Goal: Ask a question

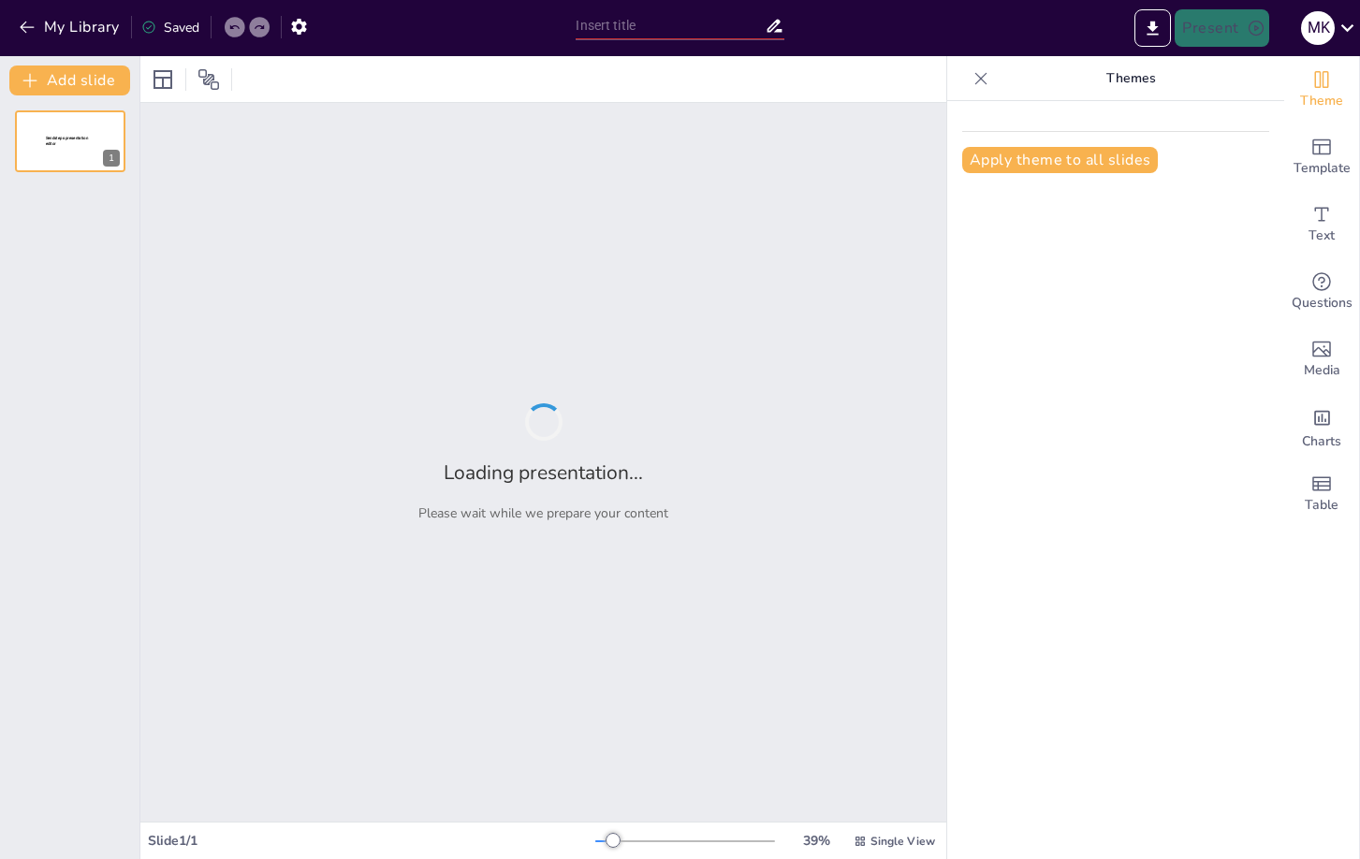
type input "Bezinnend cirkelmoment"
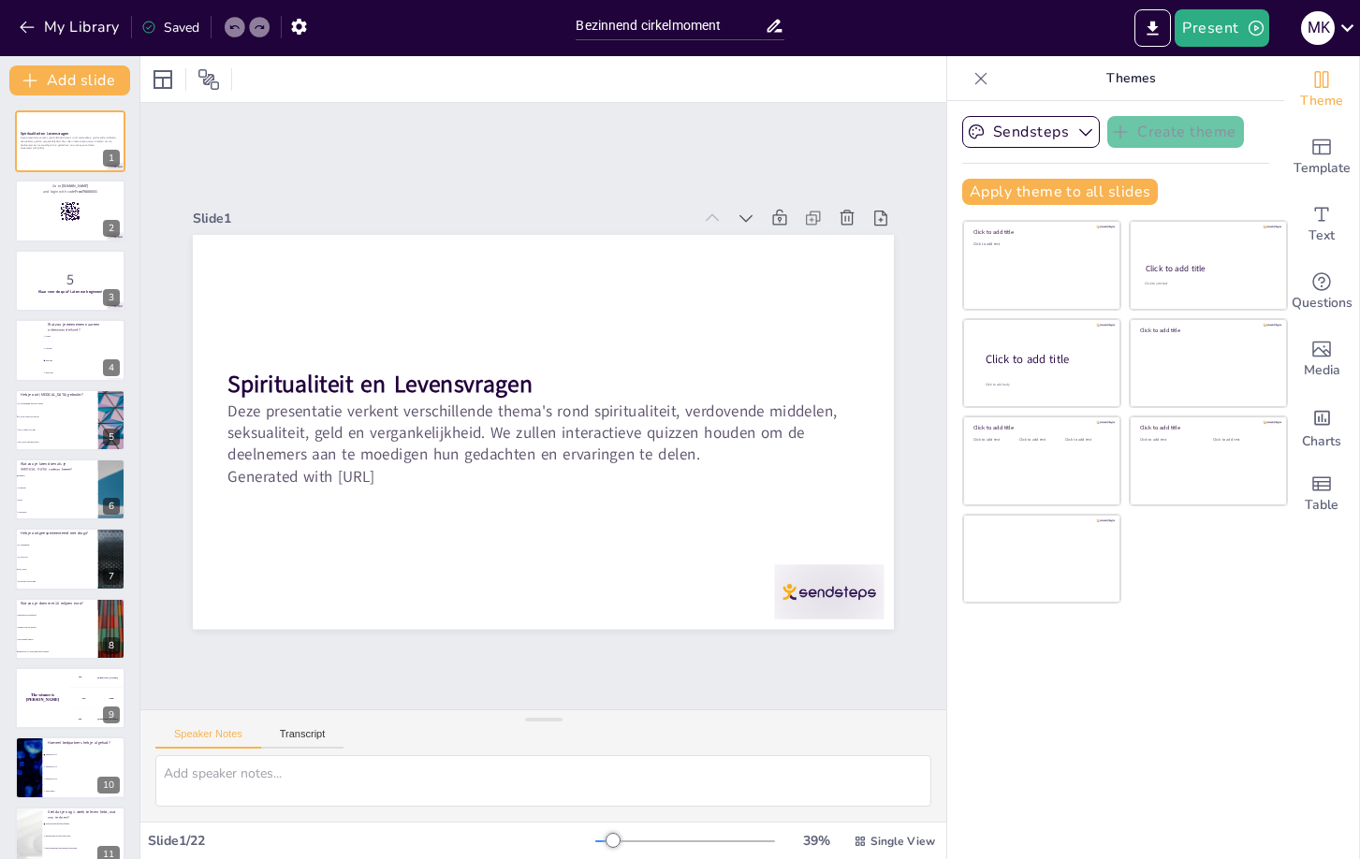
checkbox input "true"
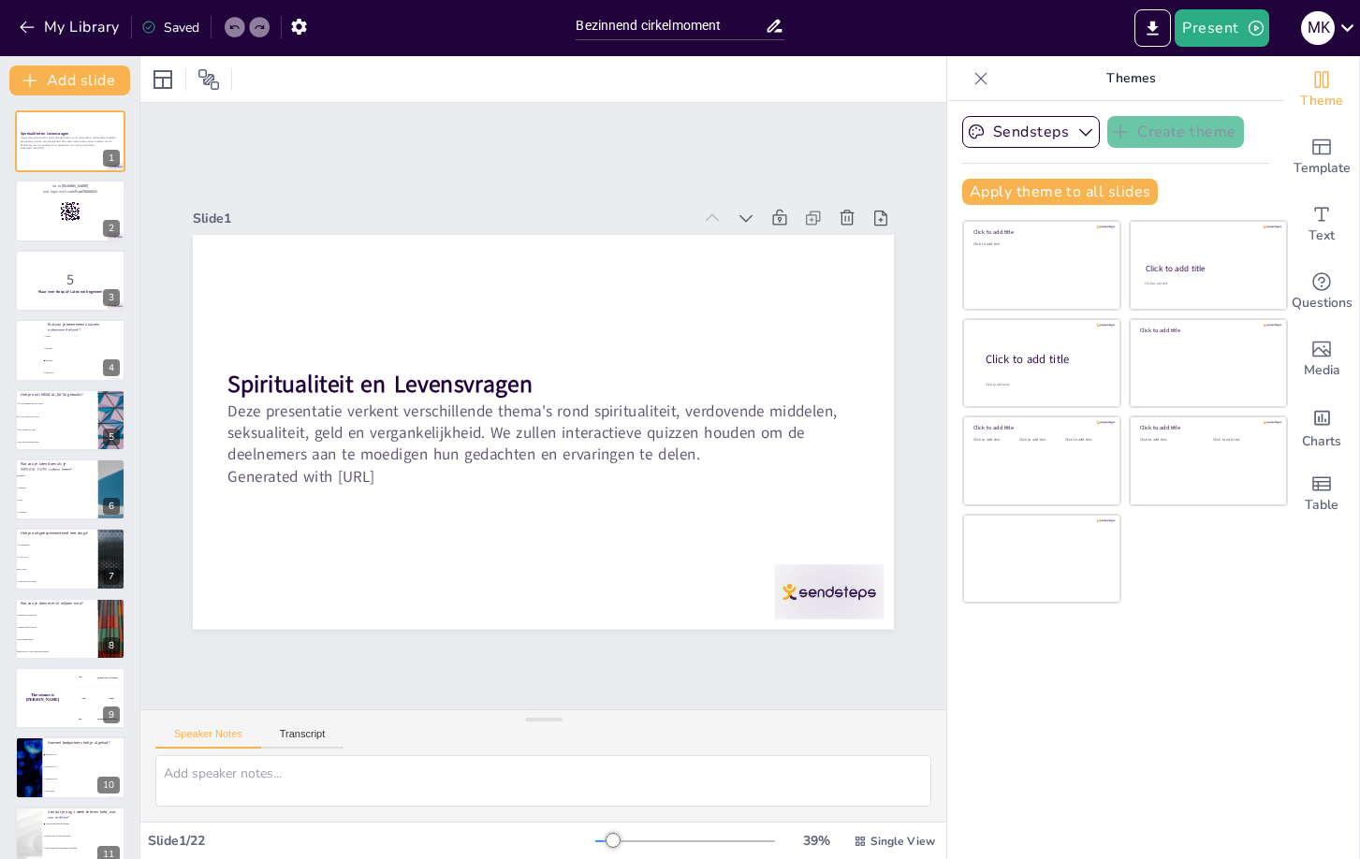
checkbox input "true"
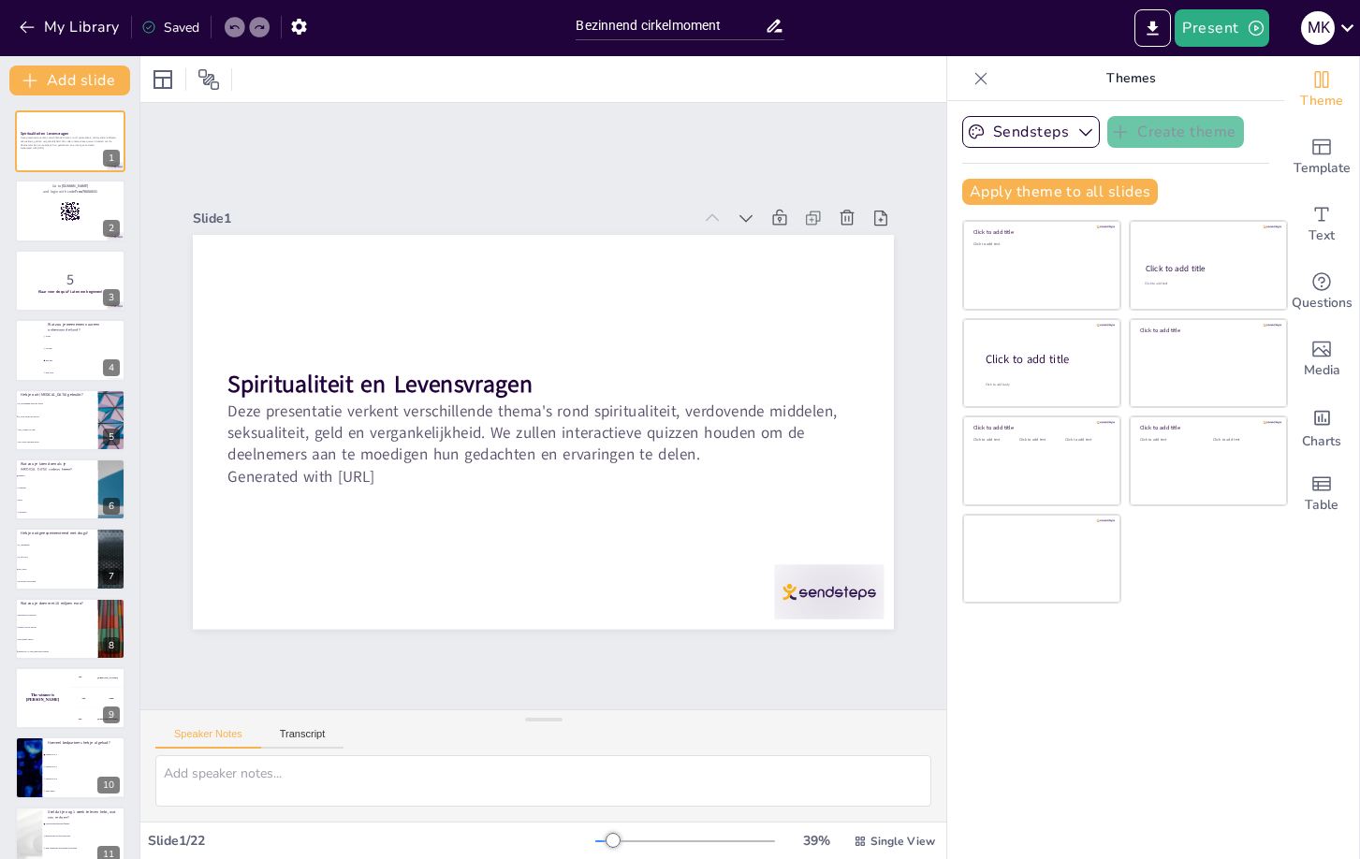
checkbox input "true"
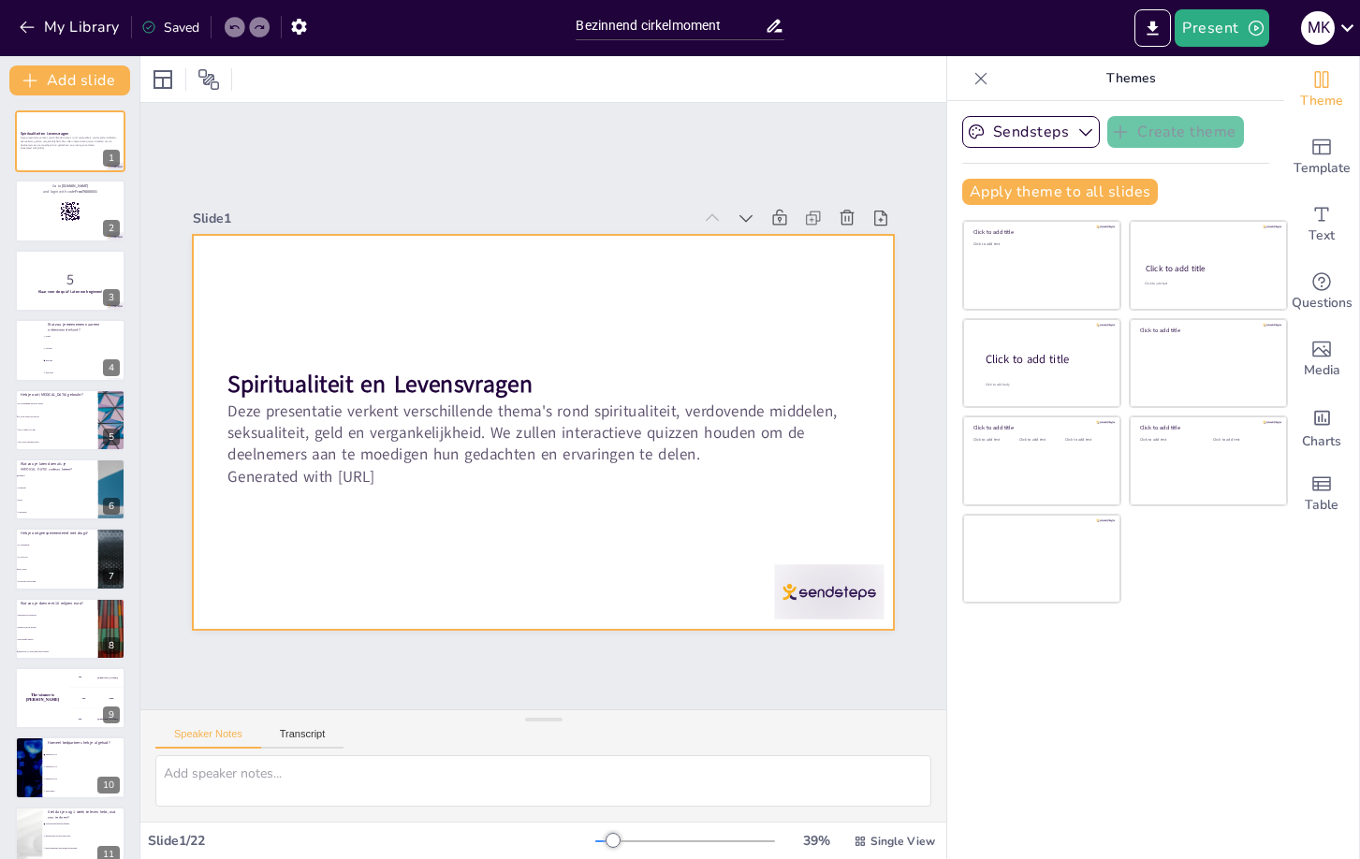
checkbox input "true"
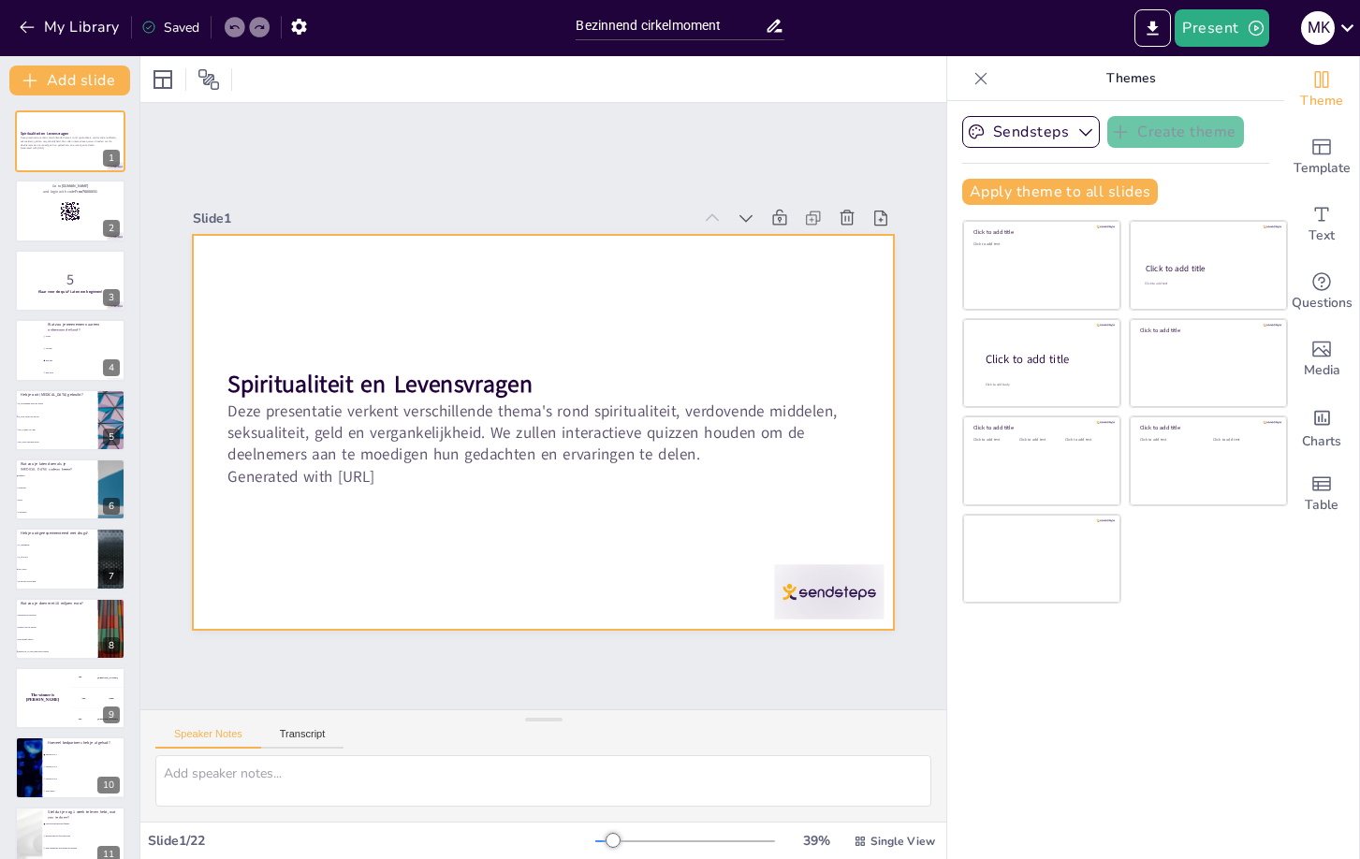
checkbox input "true"
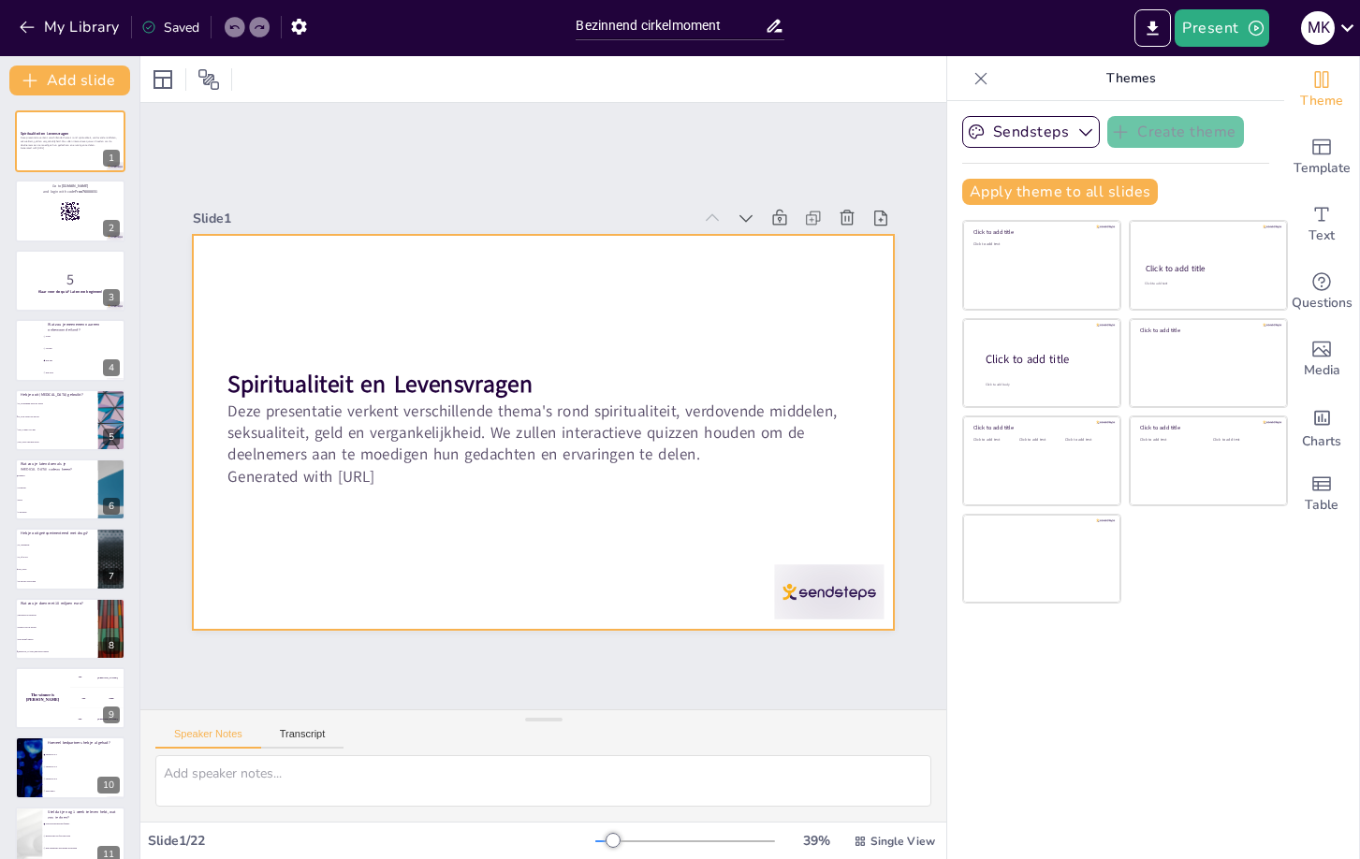
checkbox input "true"
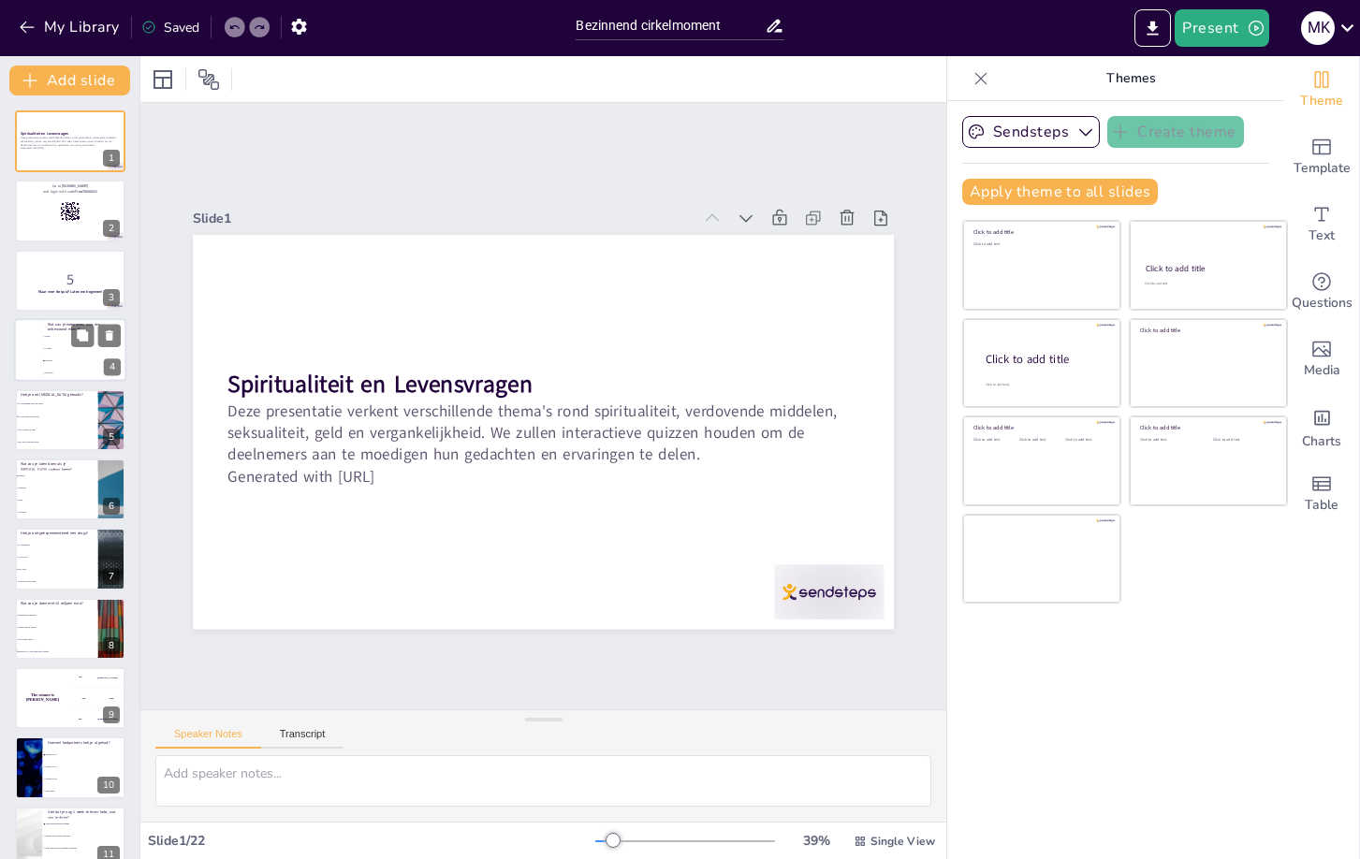
checkbox input "true"
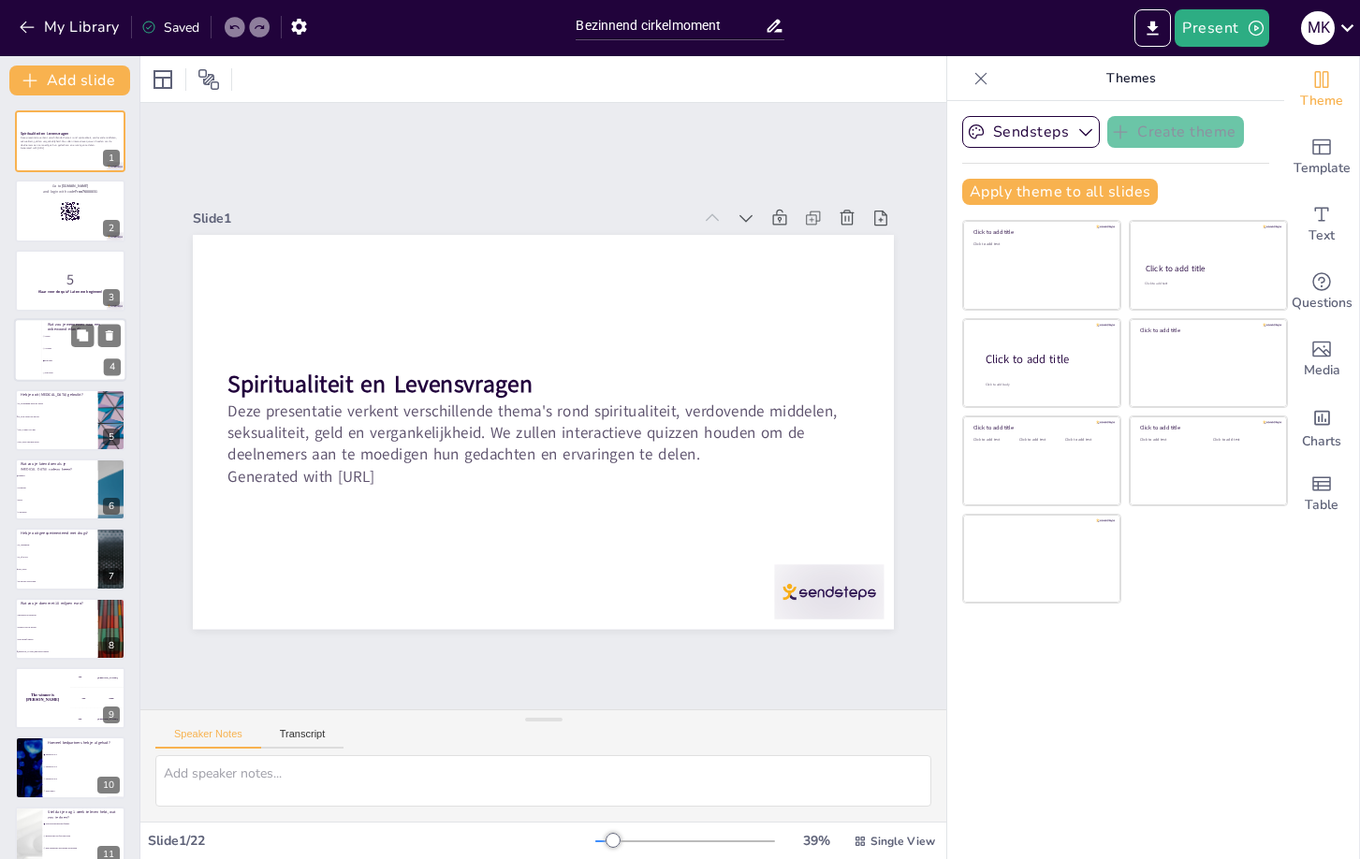
checkbox input "true"
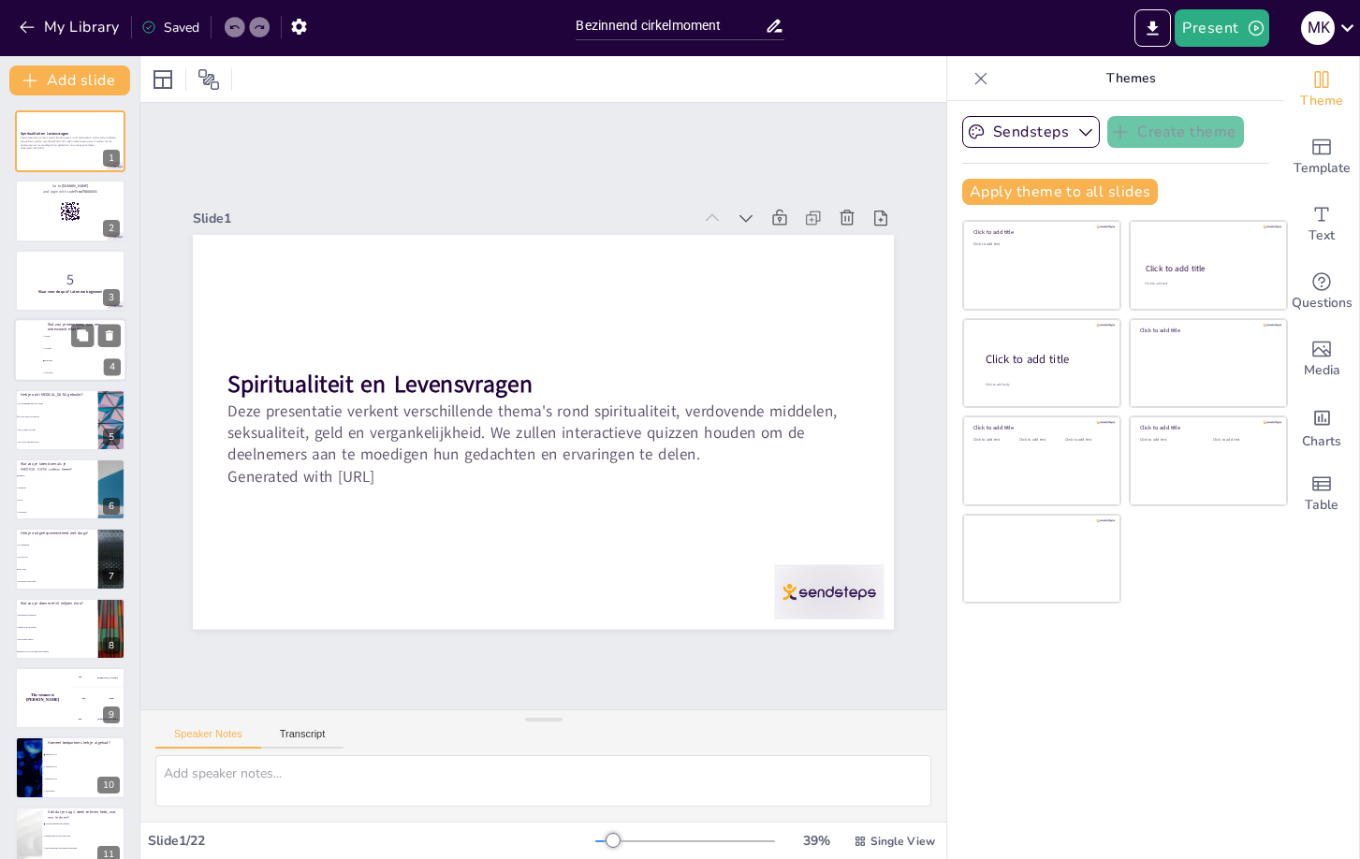
checkbox input "true"
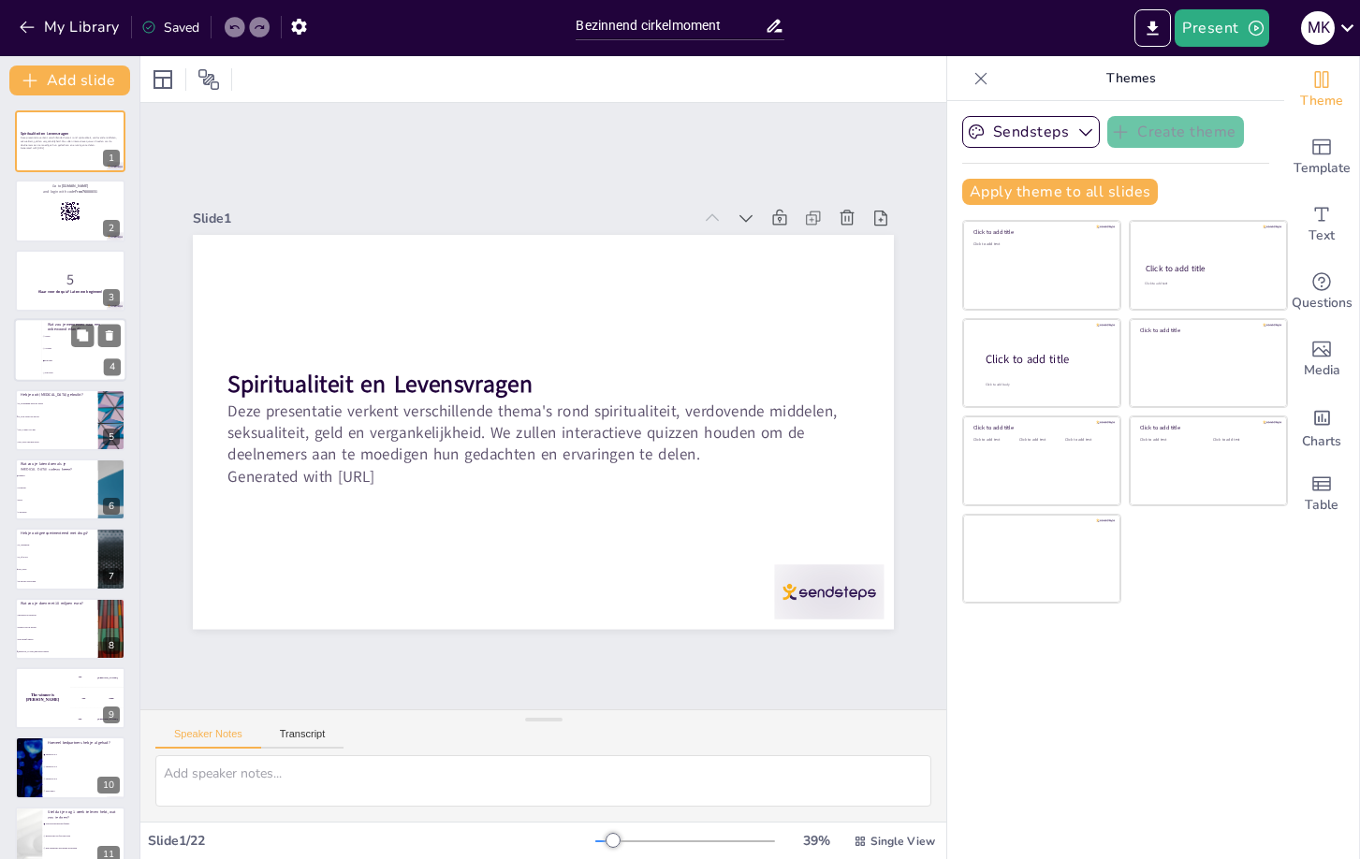
checkbox input "true"
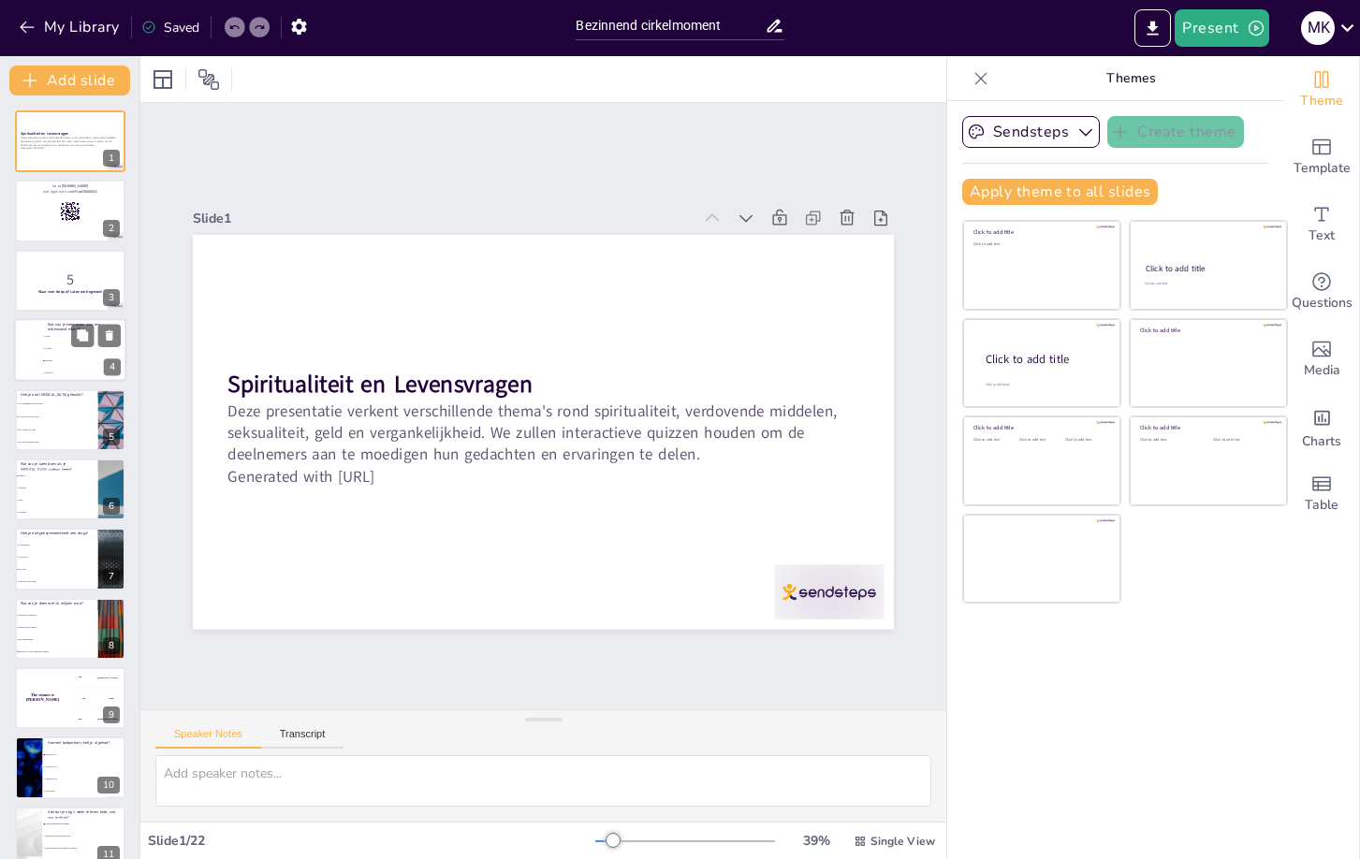
checkbox input "true"
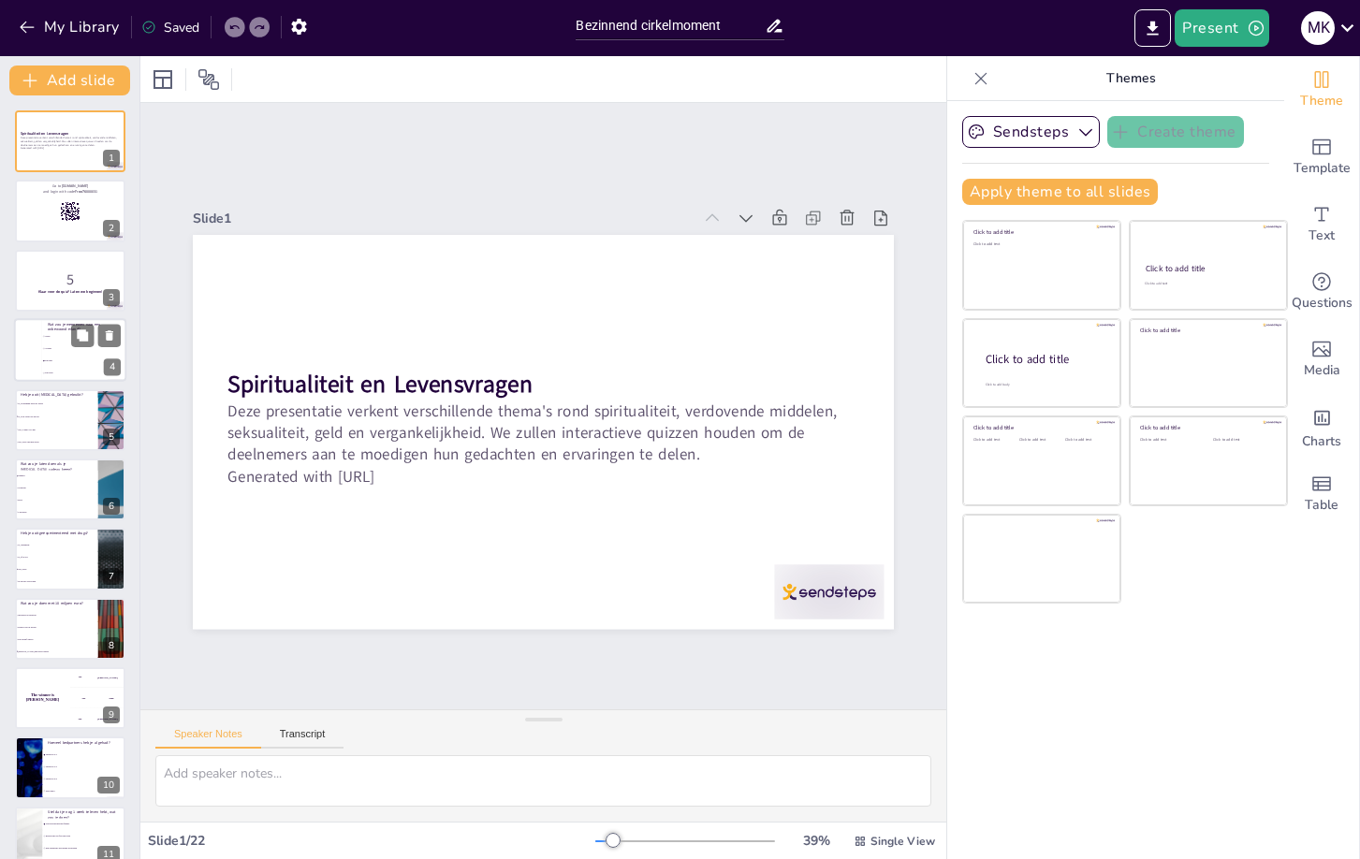
checkbox input "true"
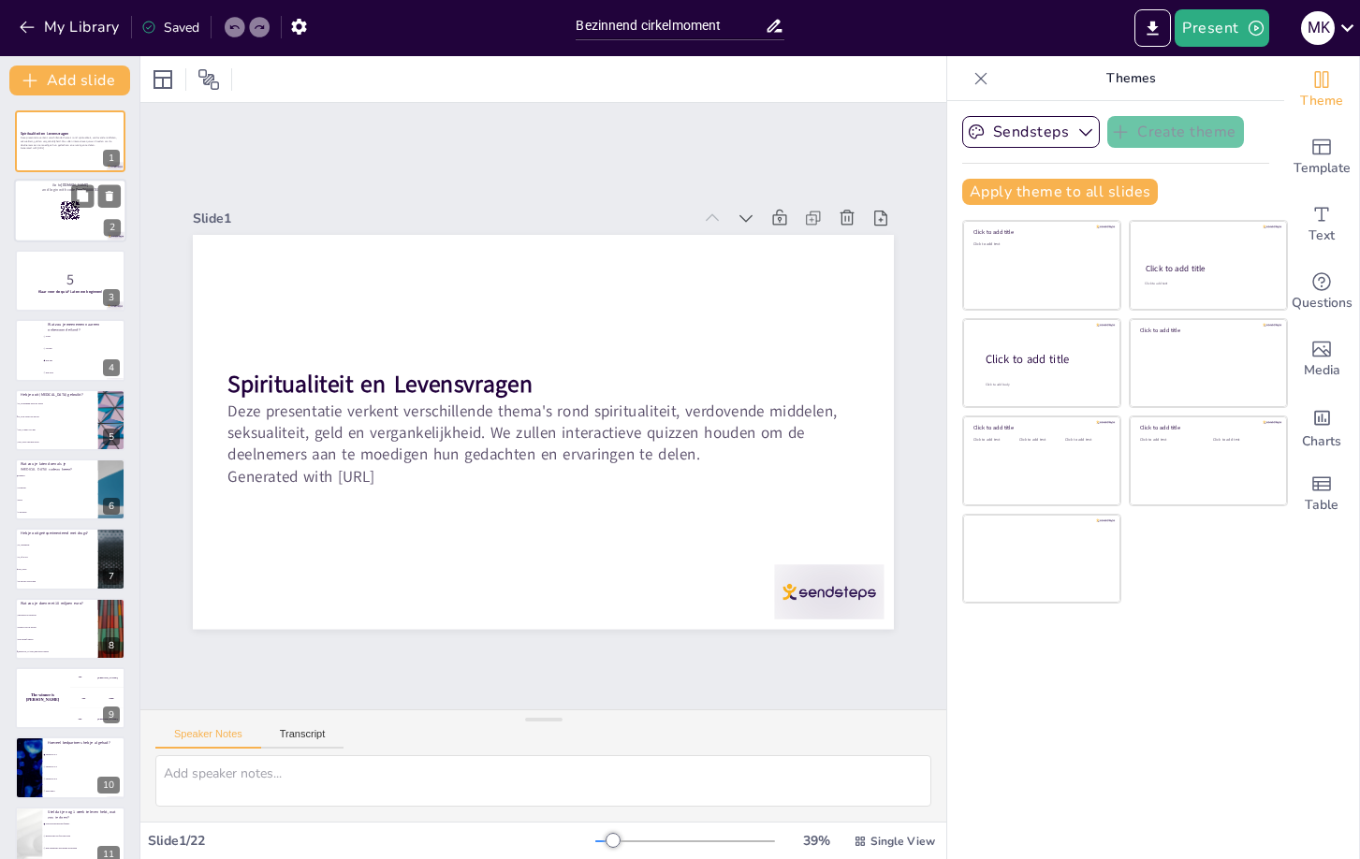
checkbox input "true"
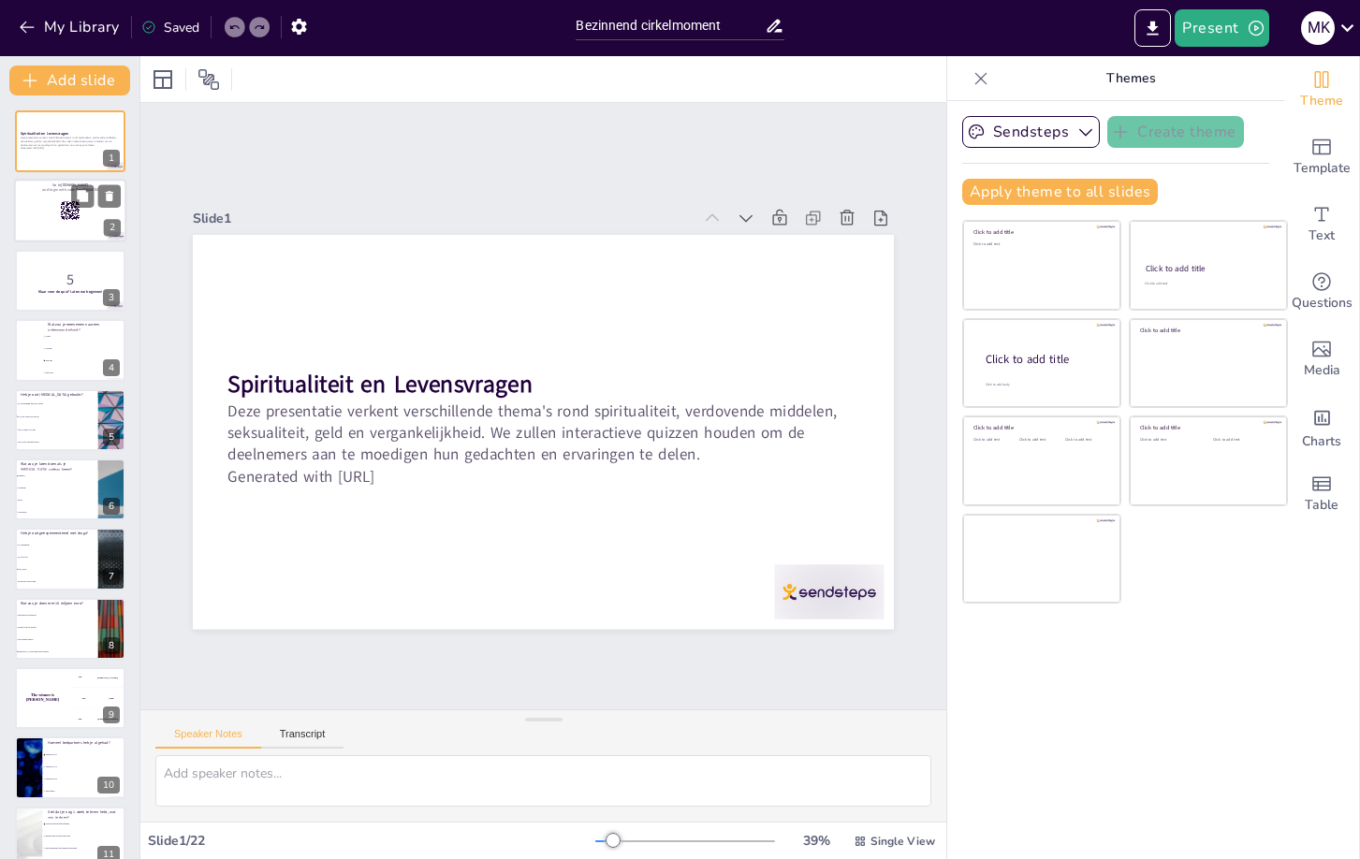
checkbox input "true"
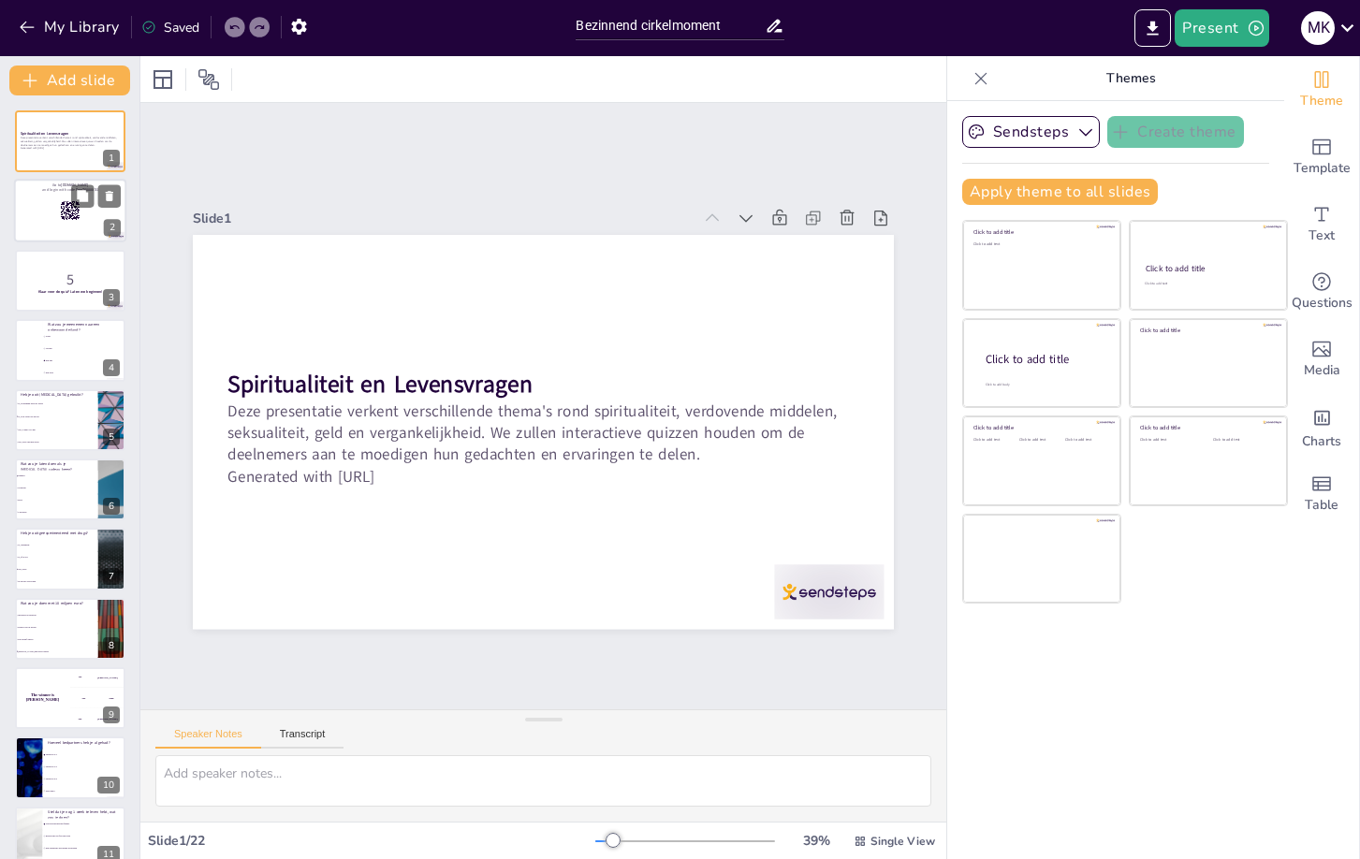
checkbox input "true"
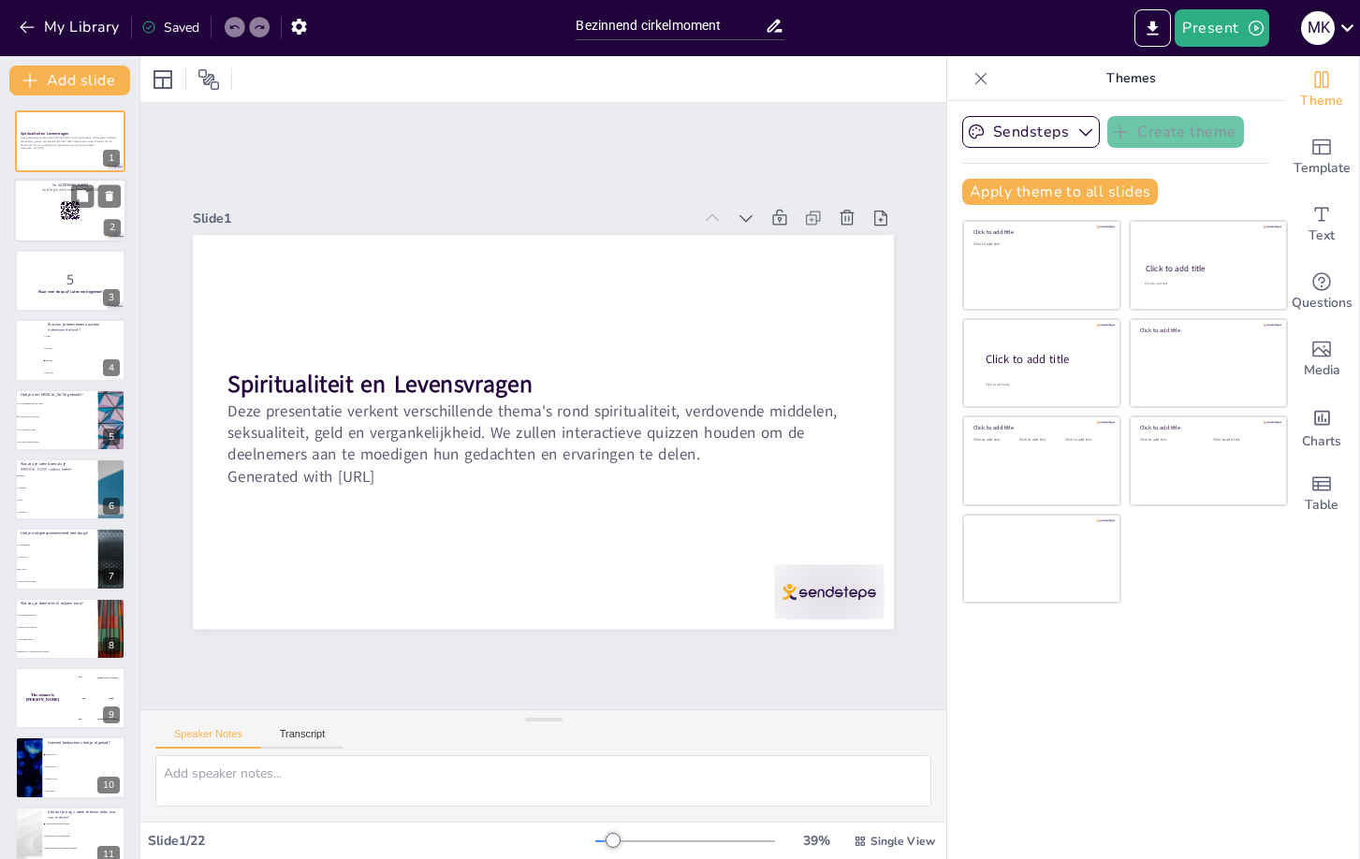
checkbox input "true"
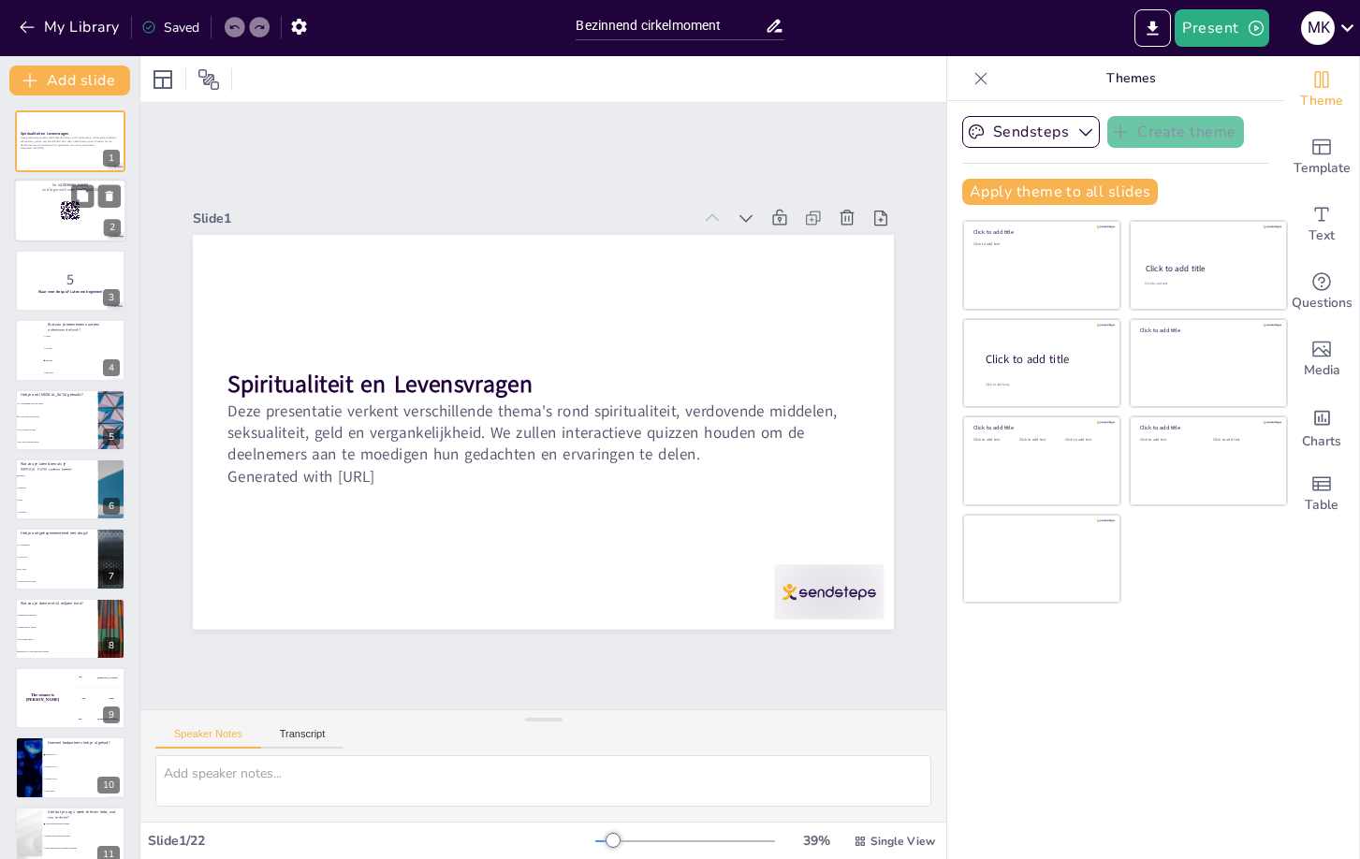
checkbox input "true"
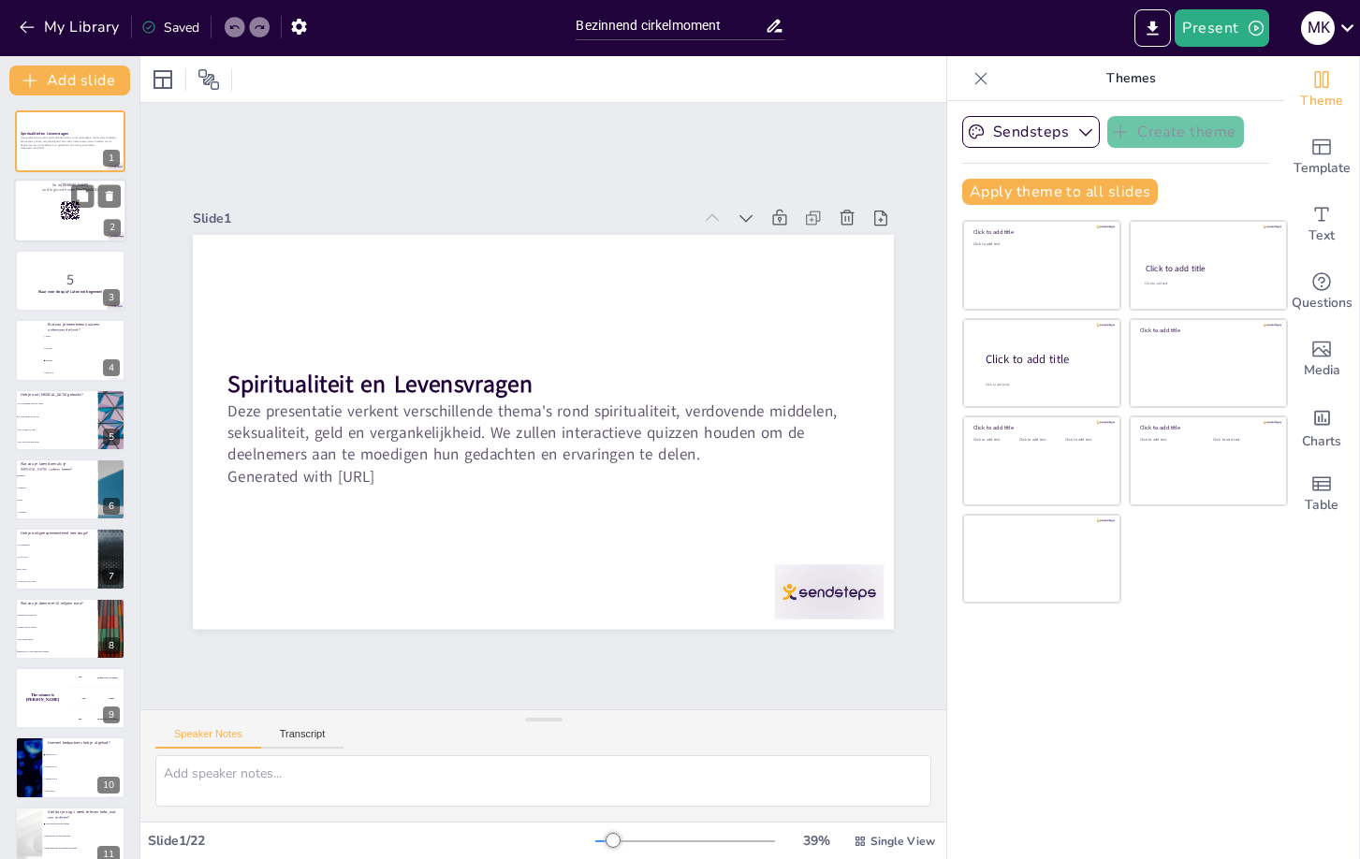
checkbox input "true"
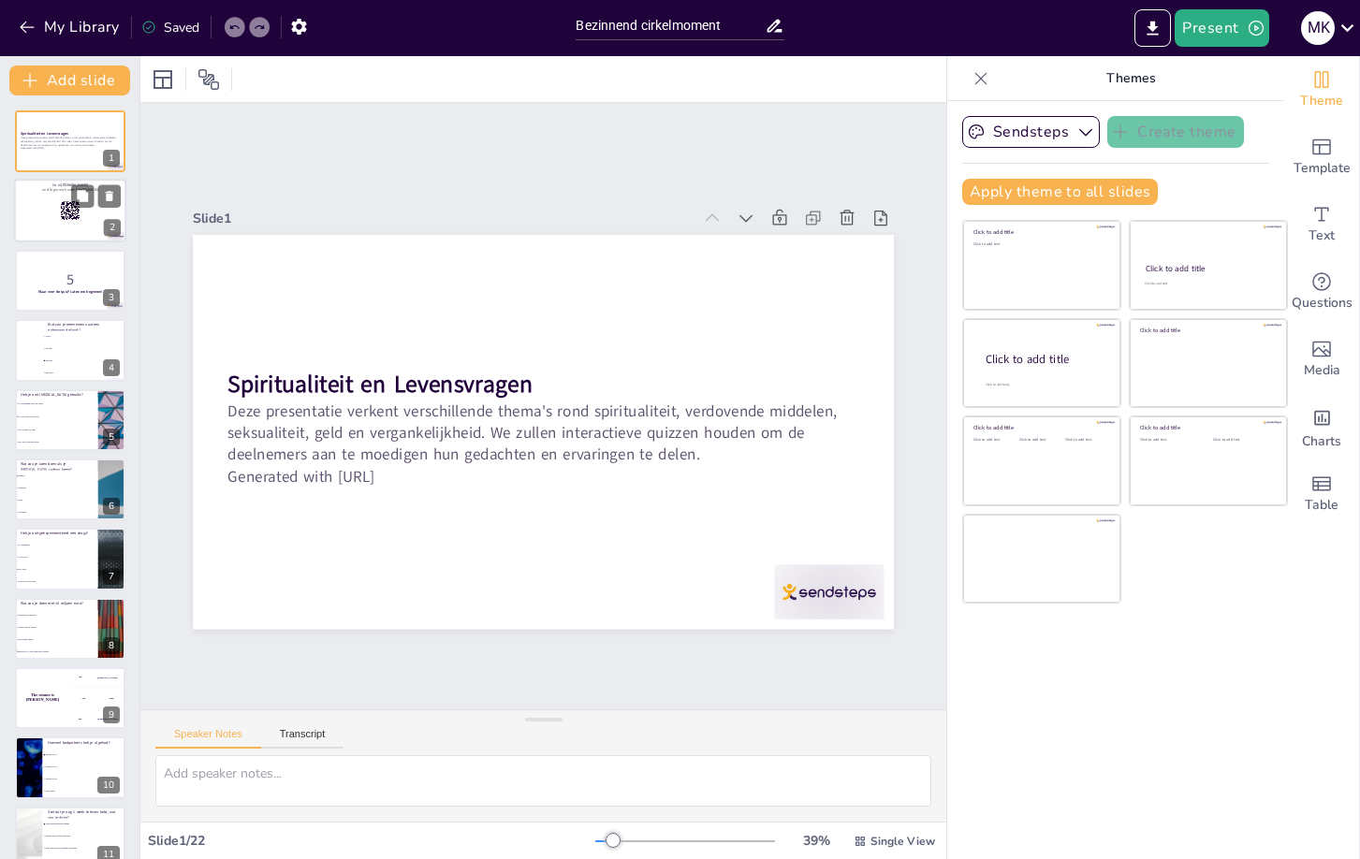
checkbox input "true"
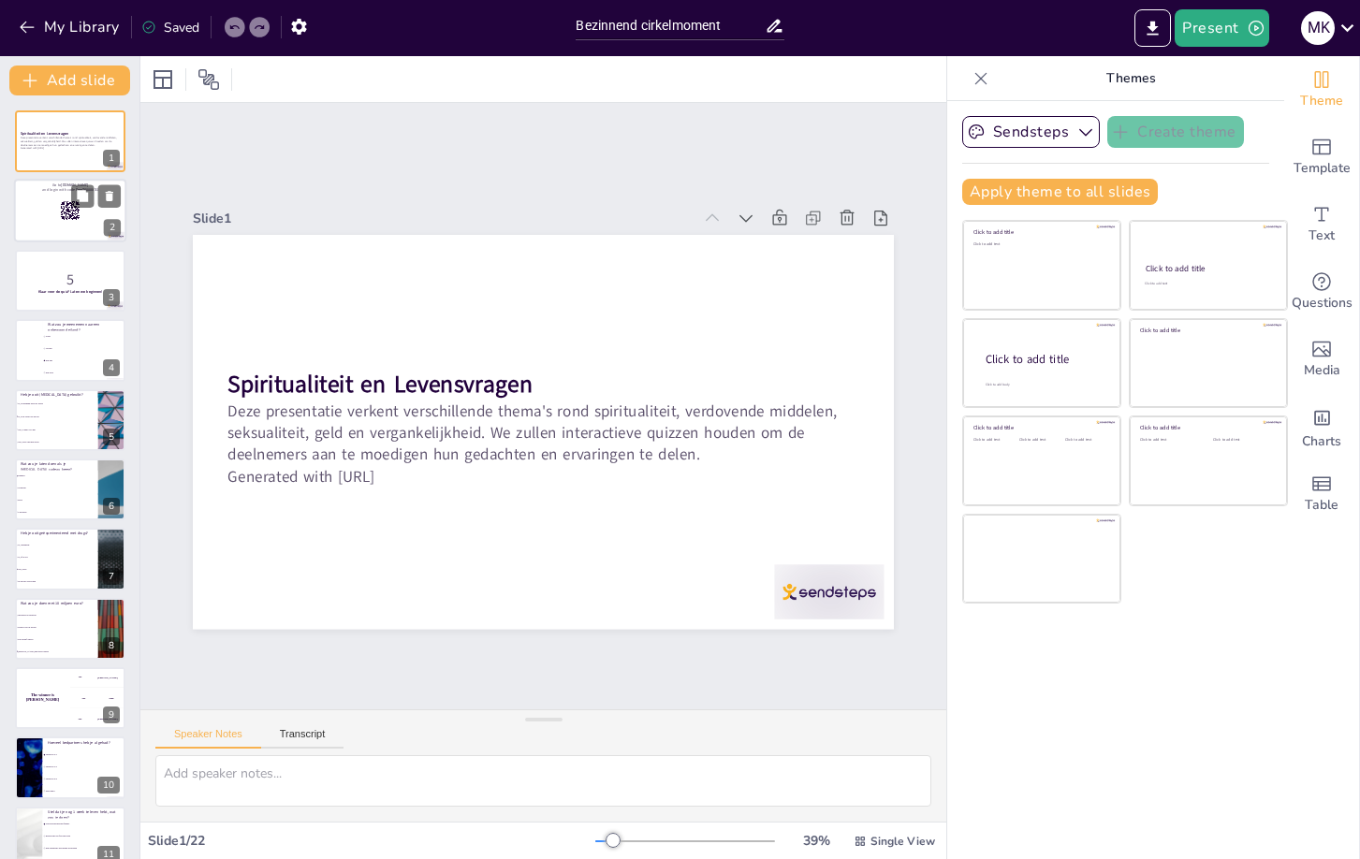
checkbox input "true"
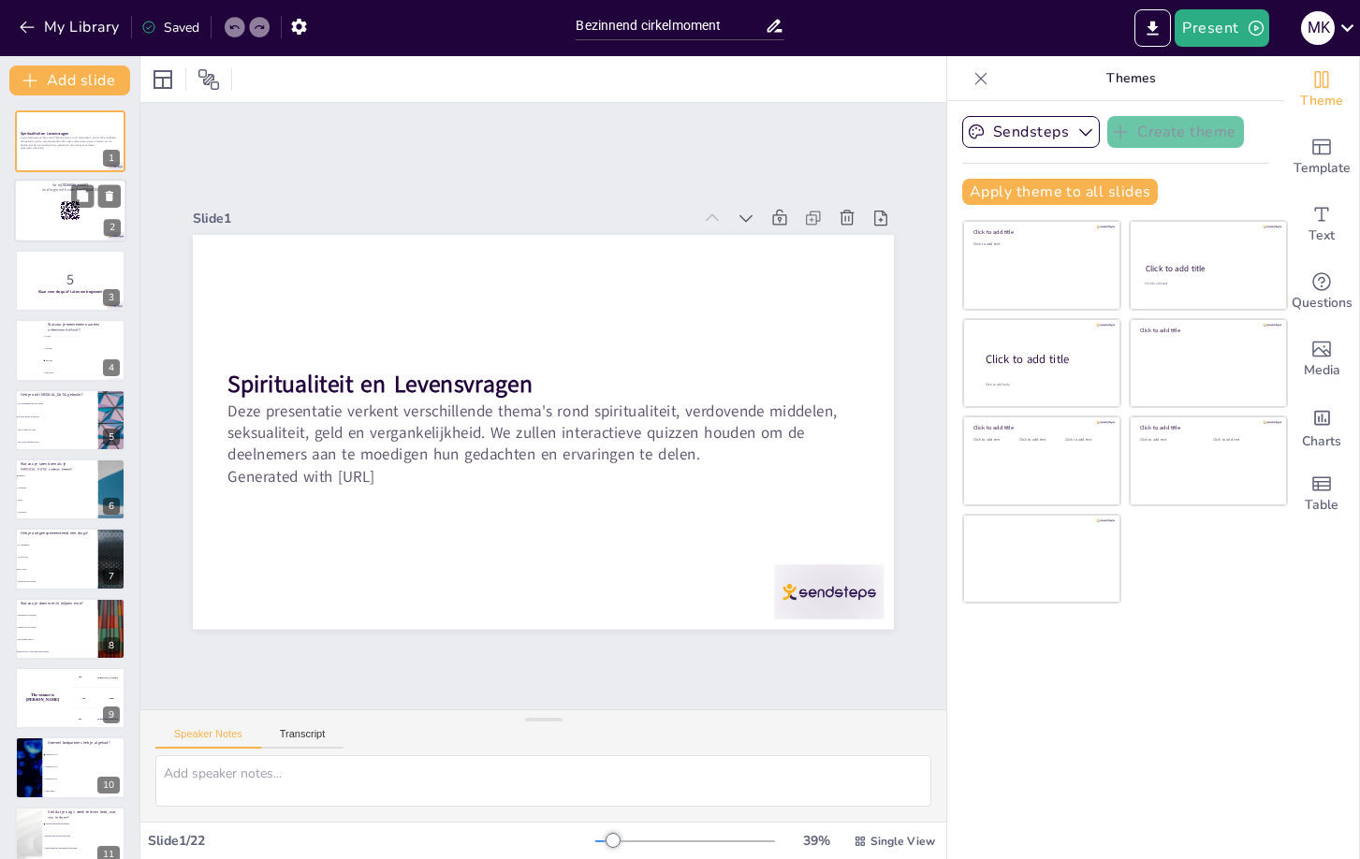
checkbox input "true"
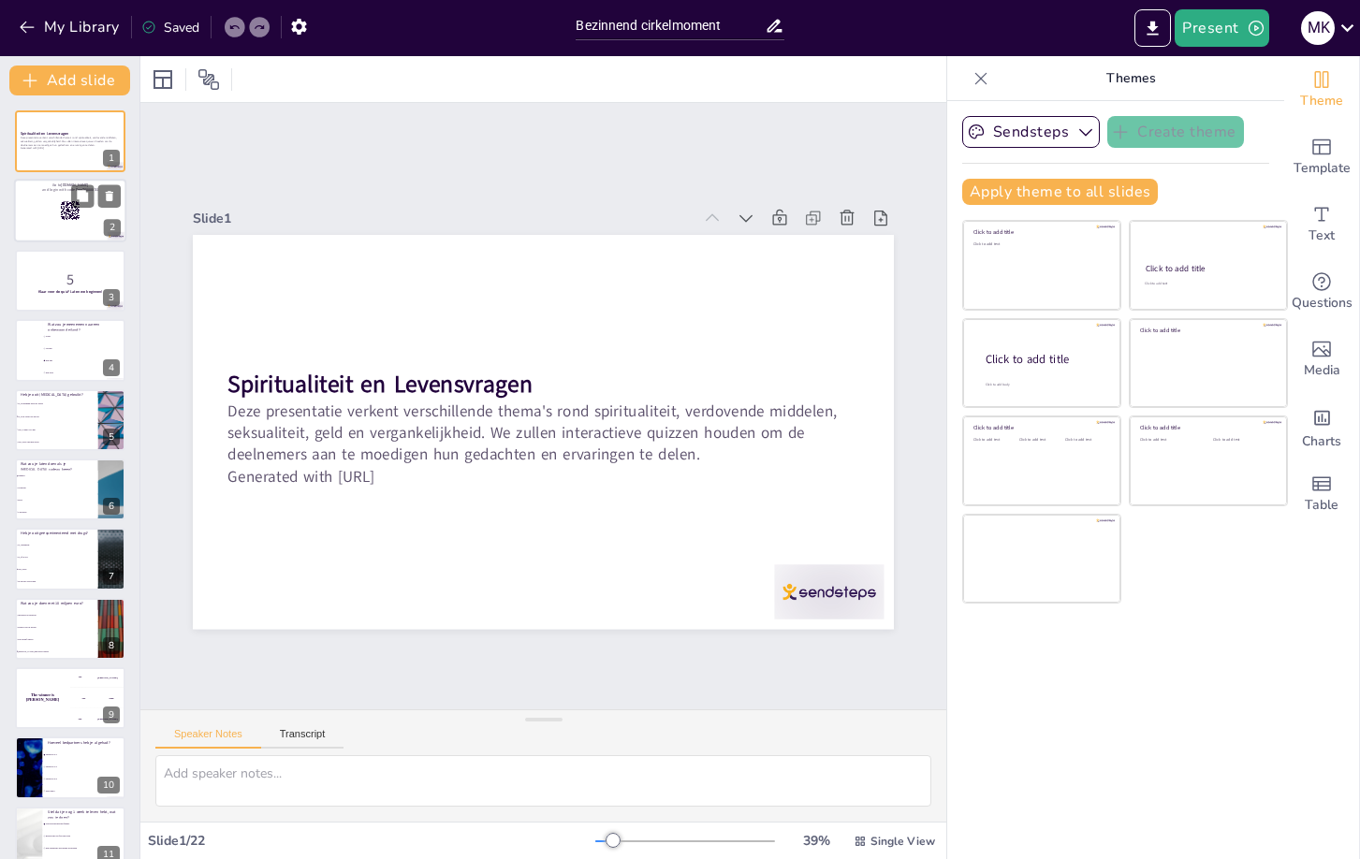
click at [80, 211] on rect at bounding box center [70, 211] width 21 height 21
checkbox input "true"
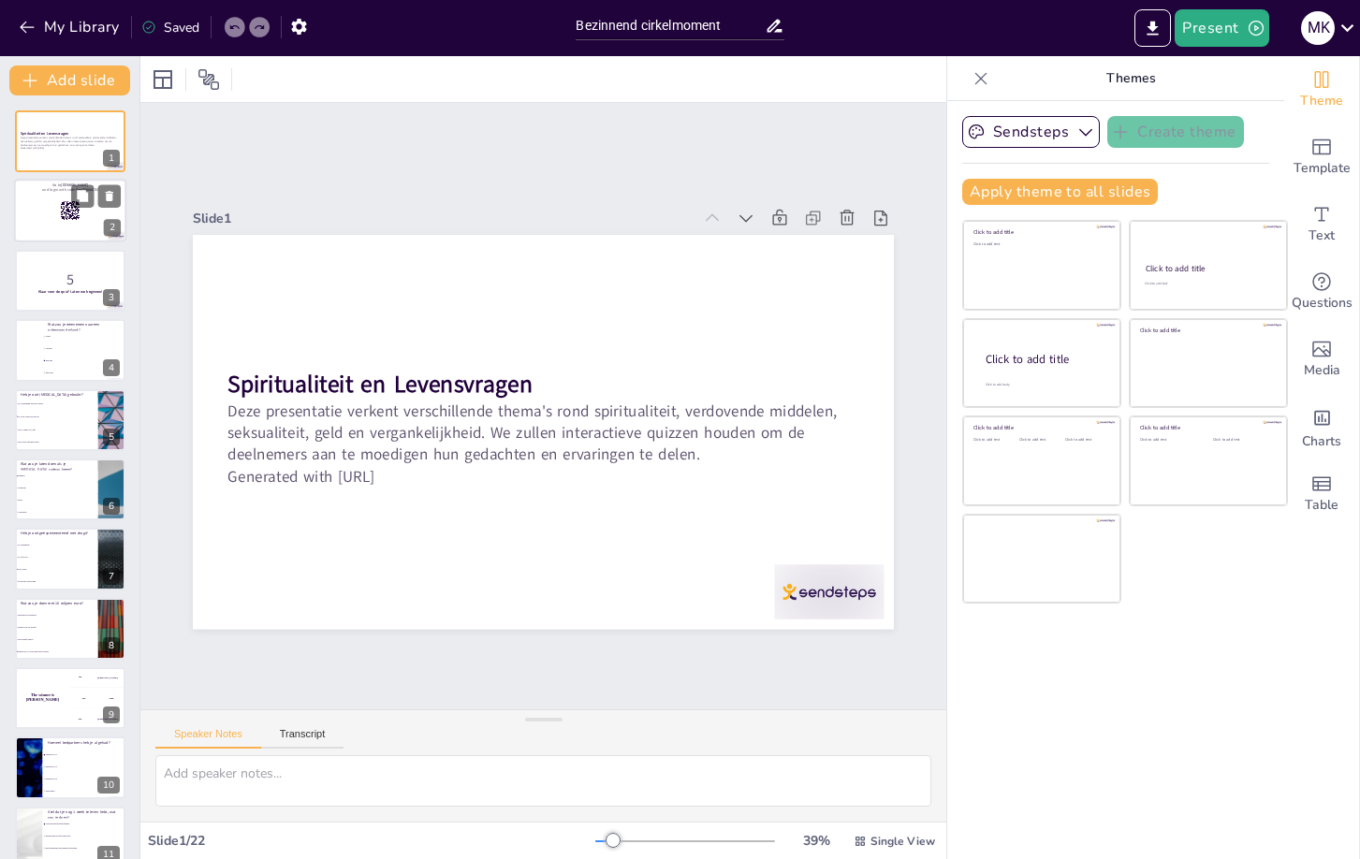
checkbox input "true"
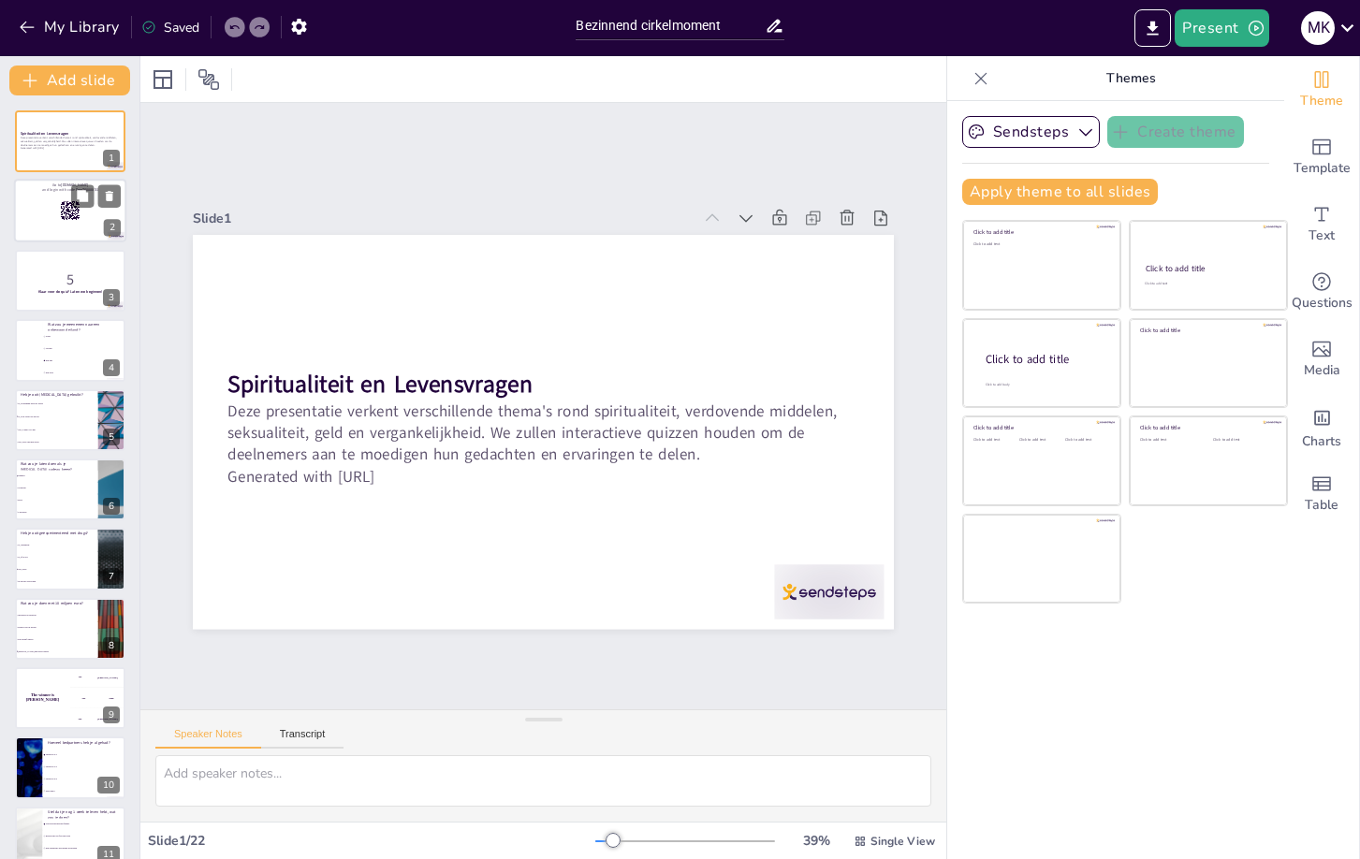
checkbox input "true"
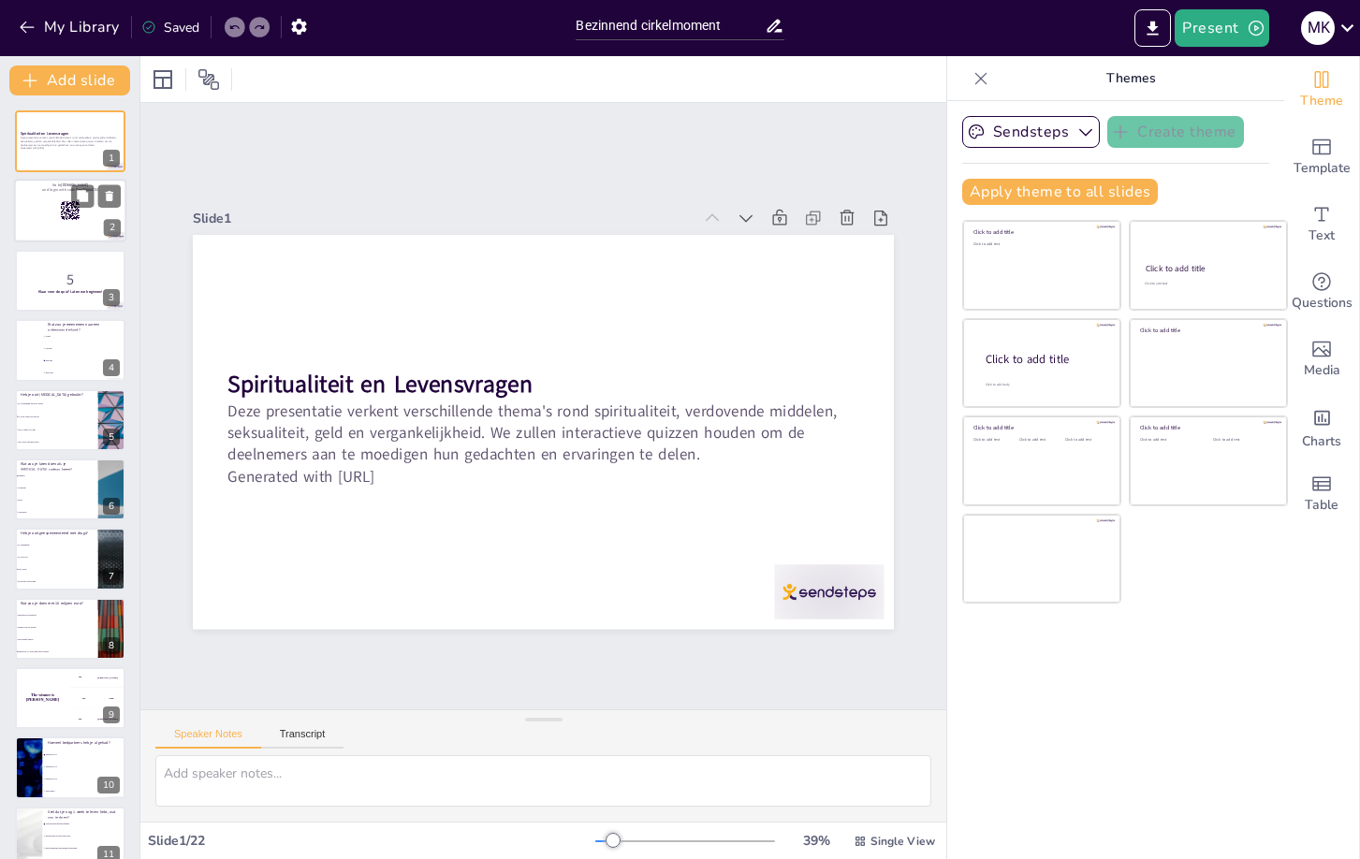
checkbox input "true"
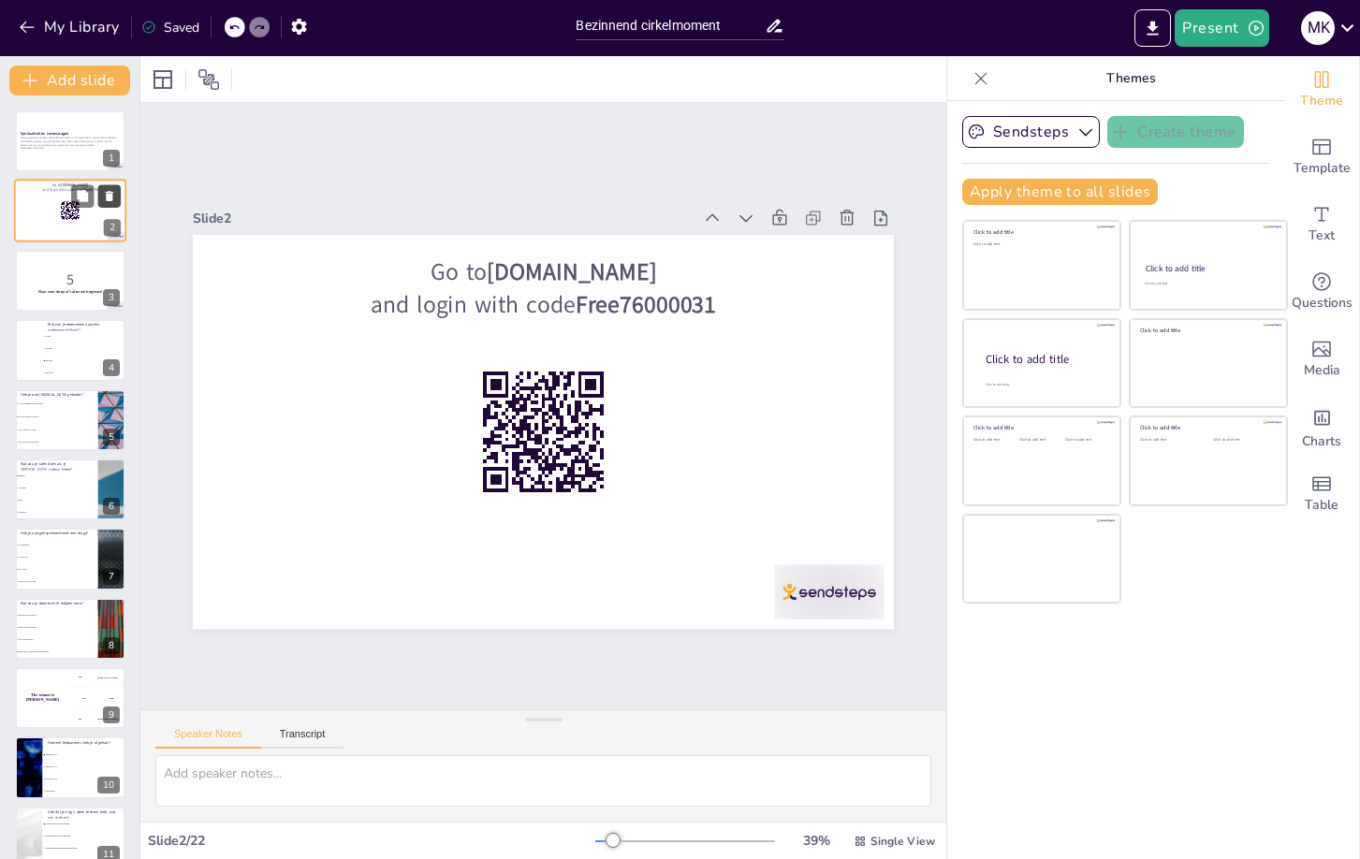
checkbox input "true"
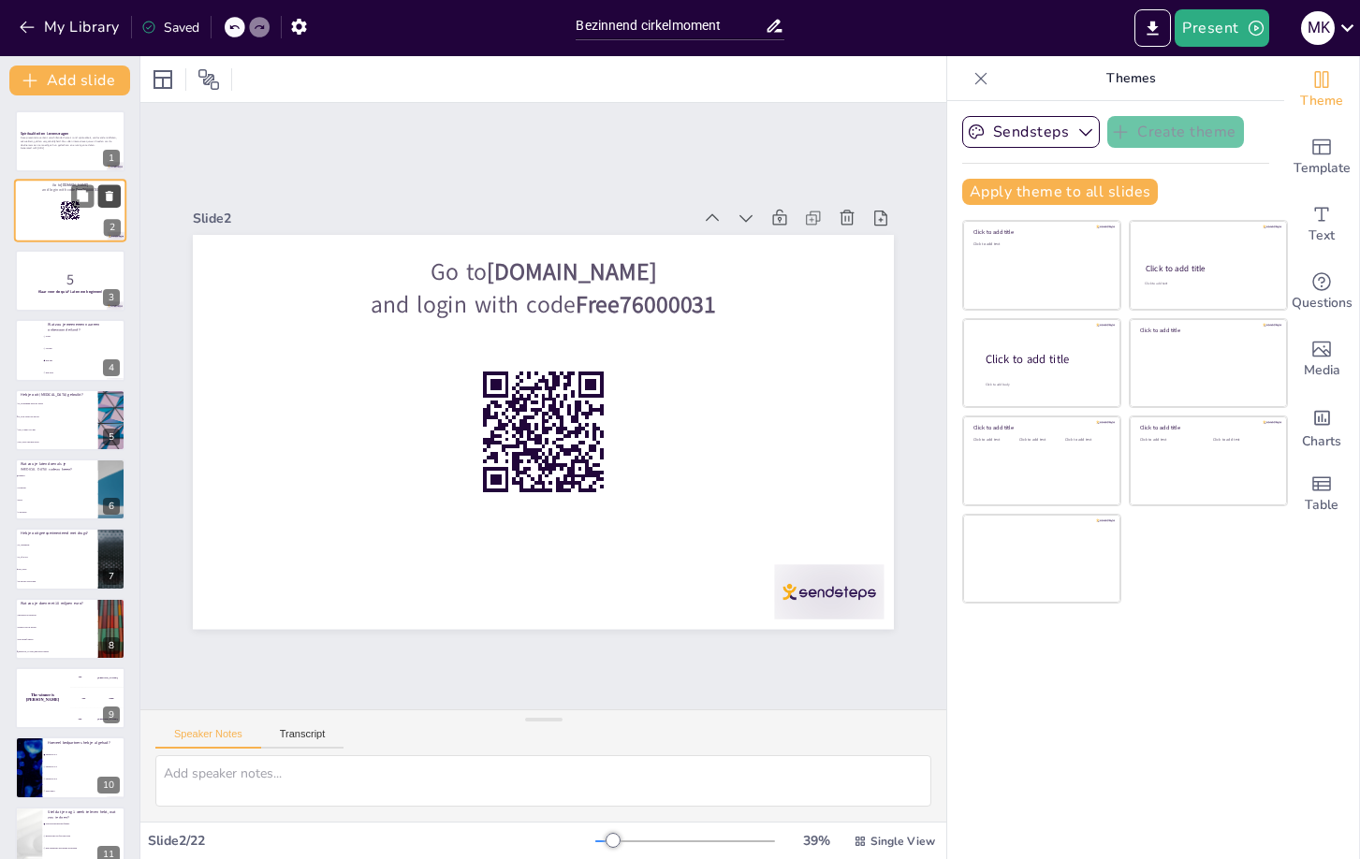
checkbox input "true"
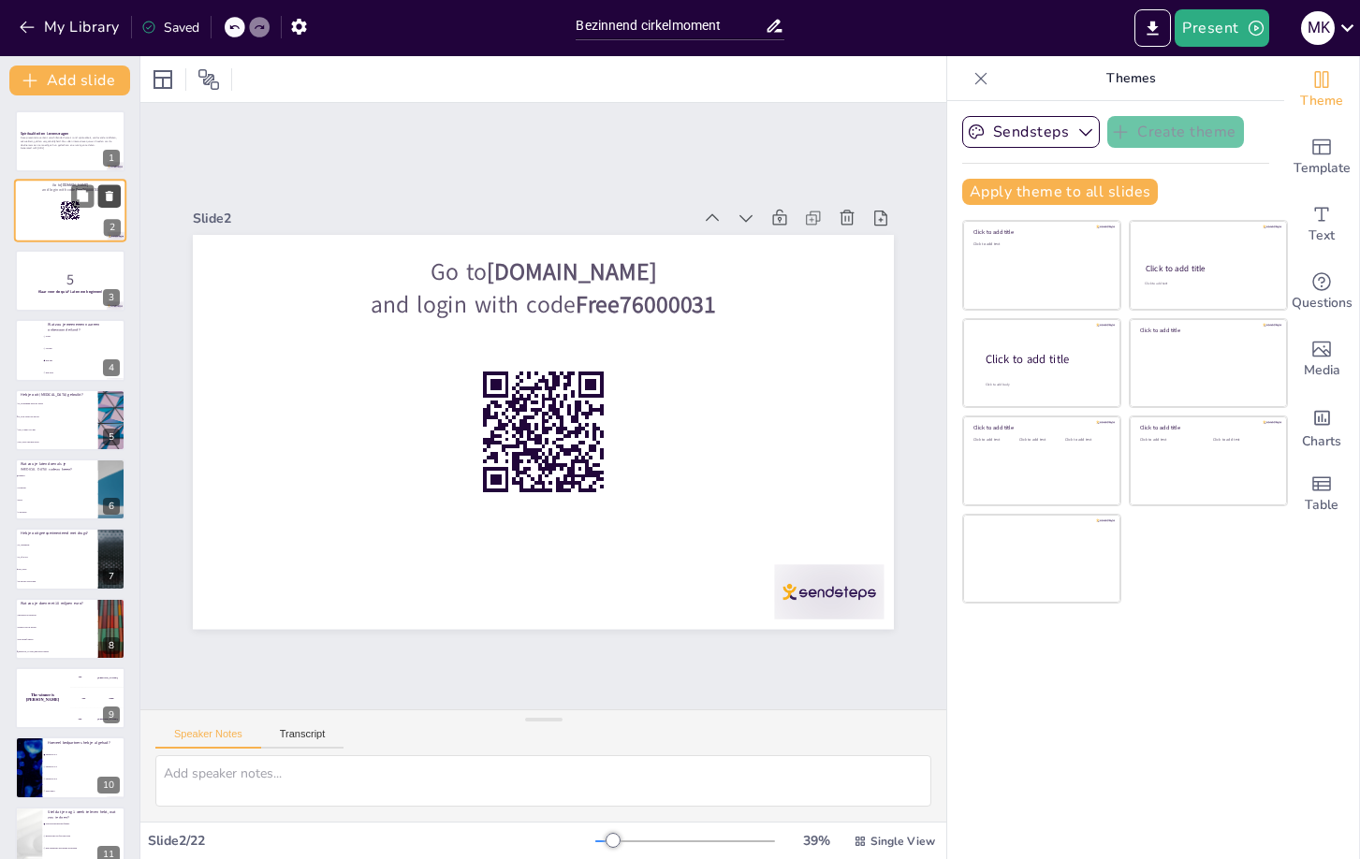
checkbox input "true"
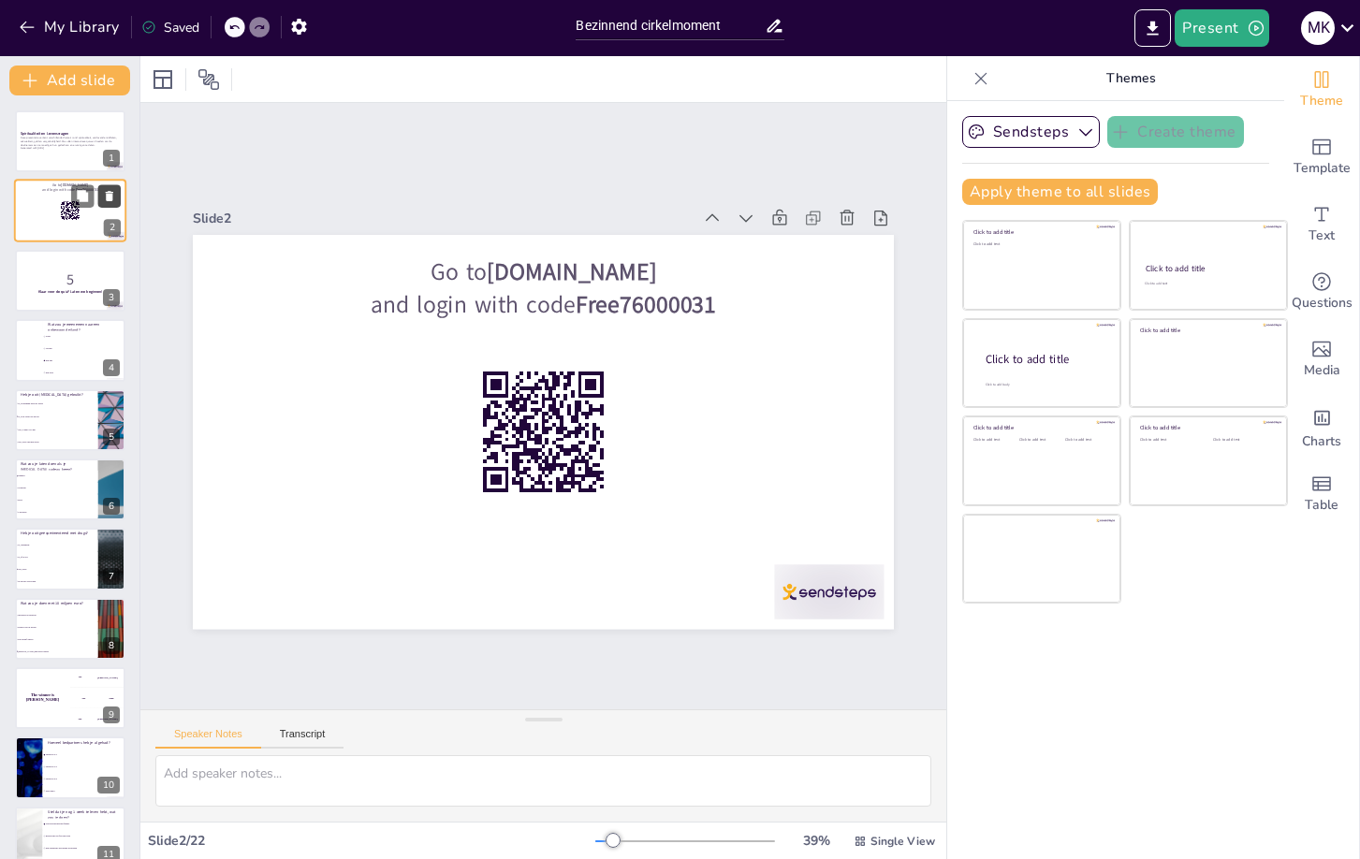
checkbox input "true"
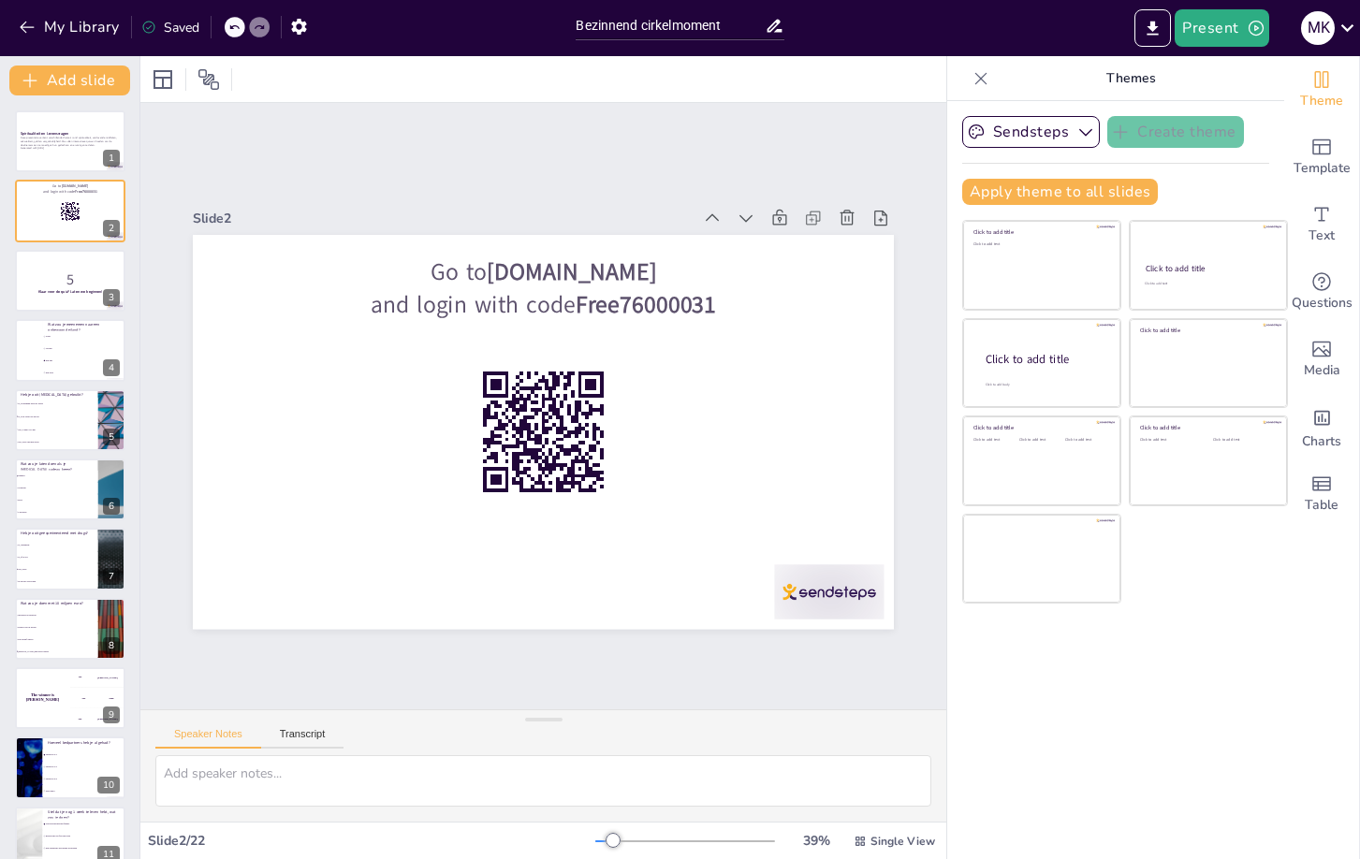
checkbox input "true"
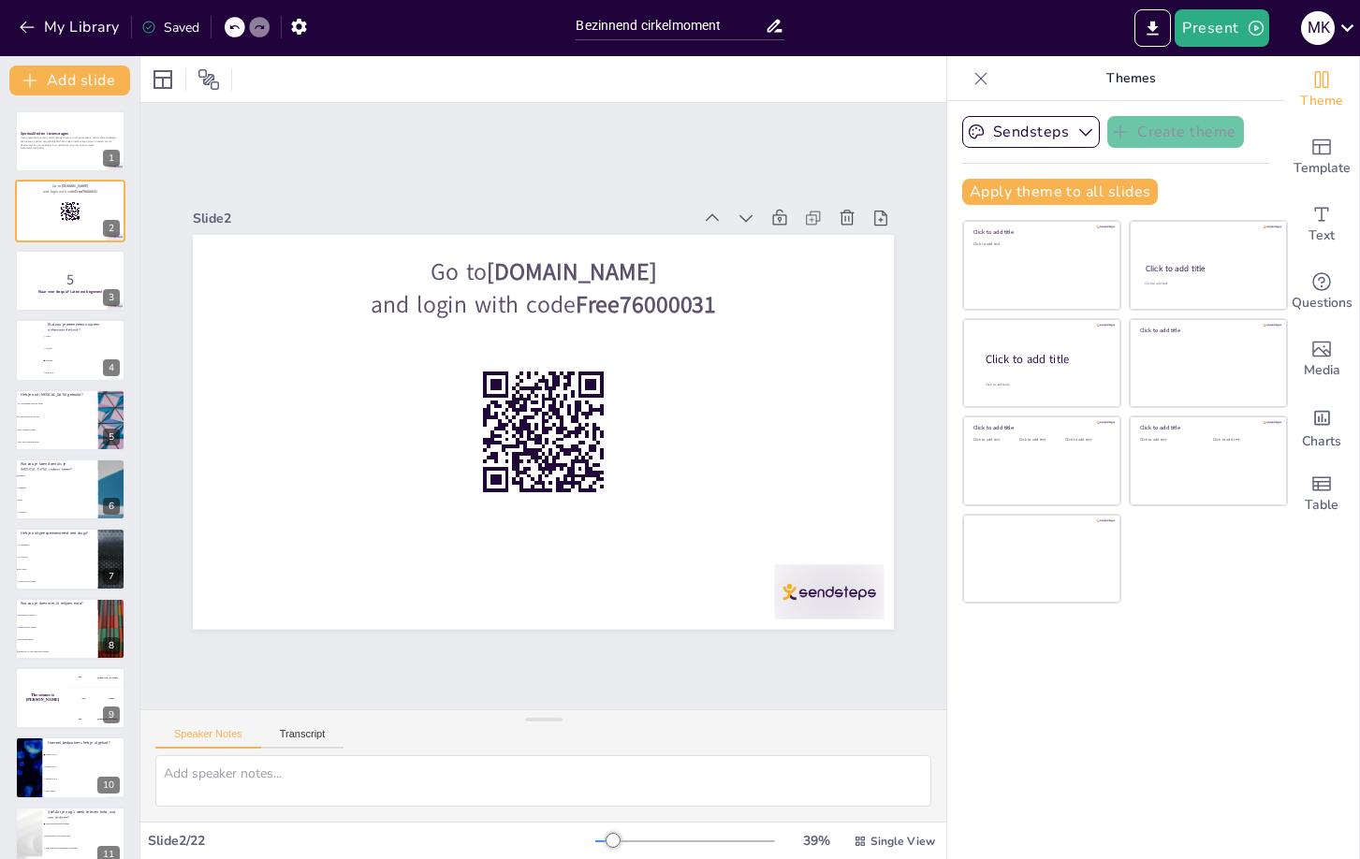
checkbox input "true"
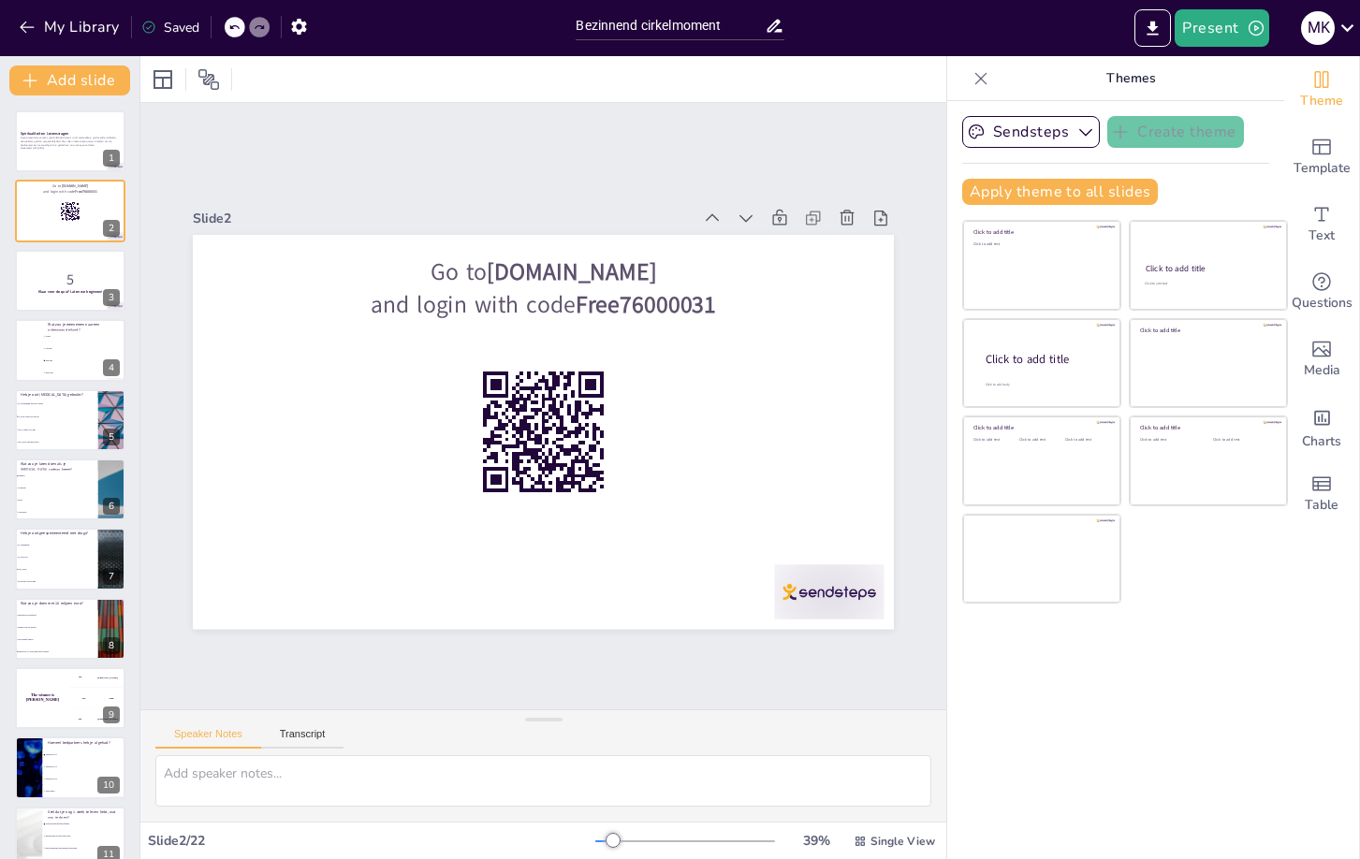
checkbox input "true"
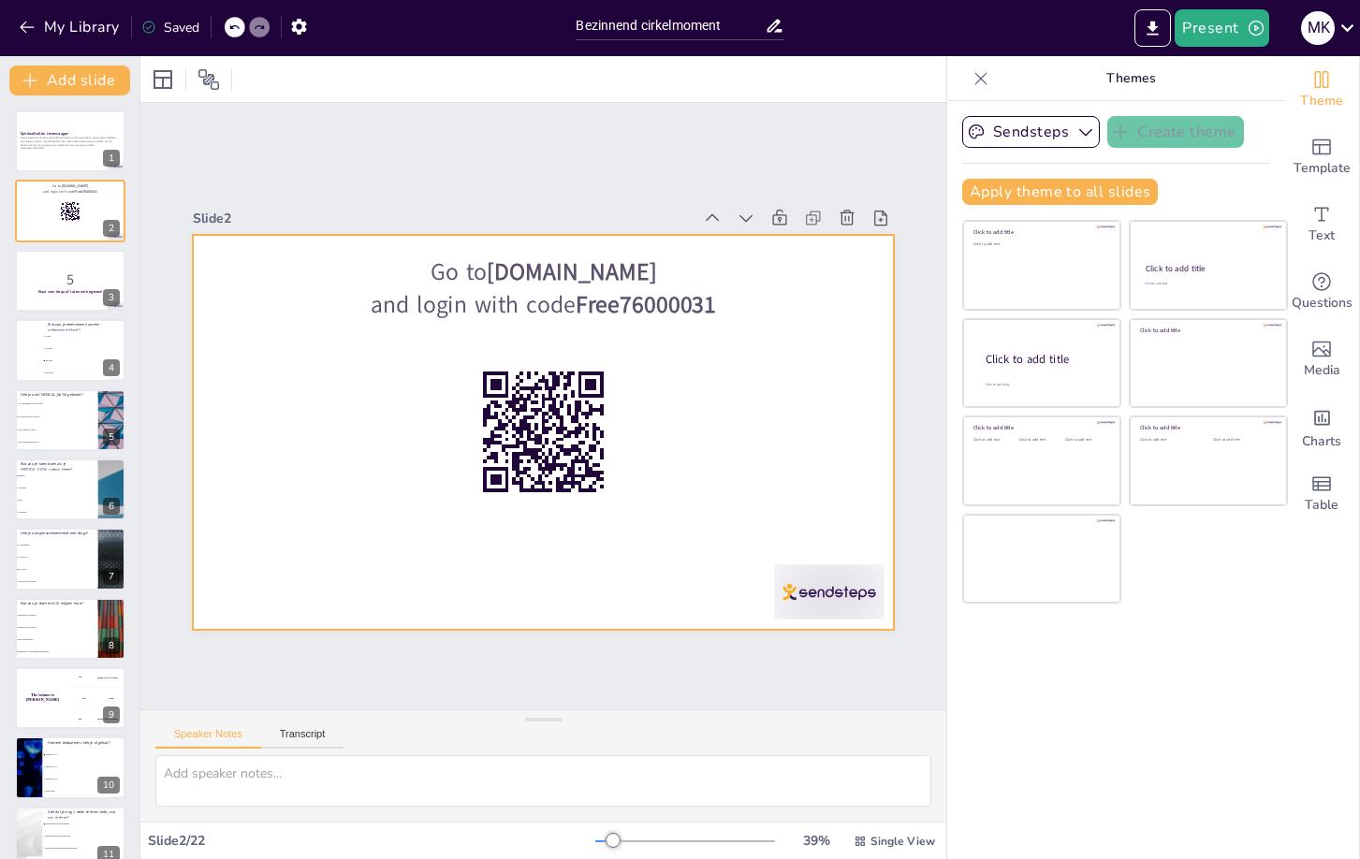
checkbox input "true"
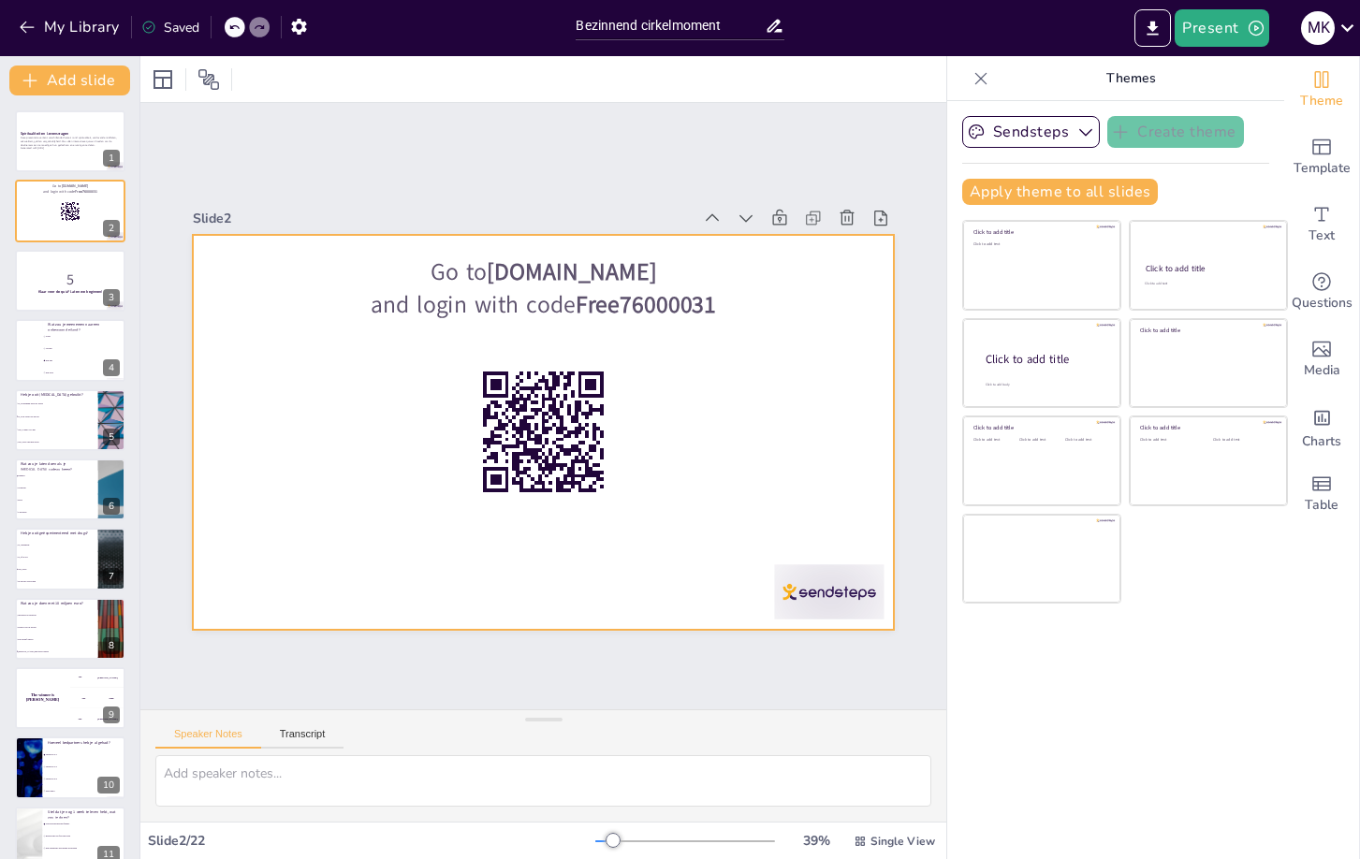
checkbox input "true"
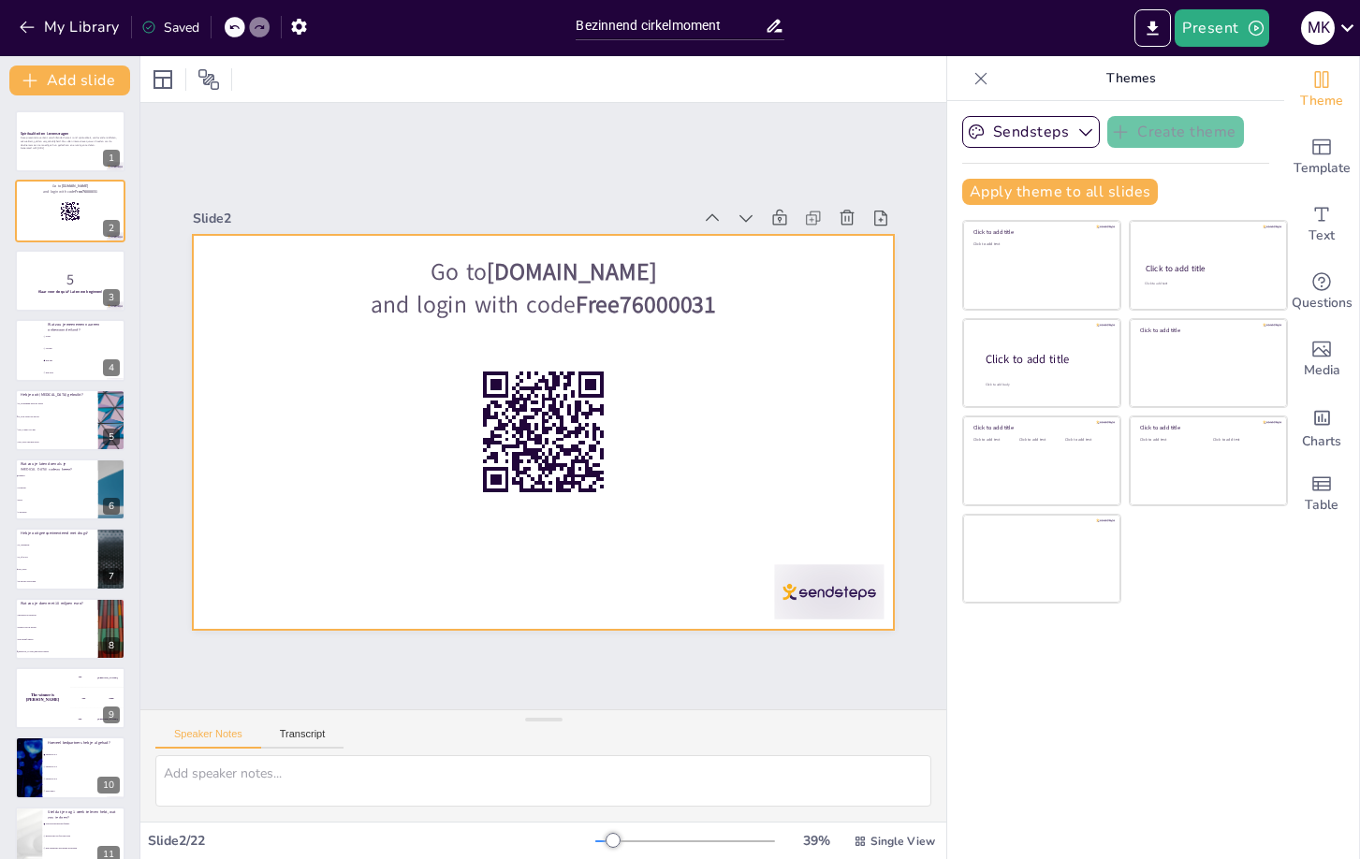
checkbox input "true"
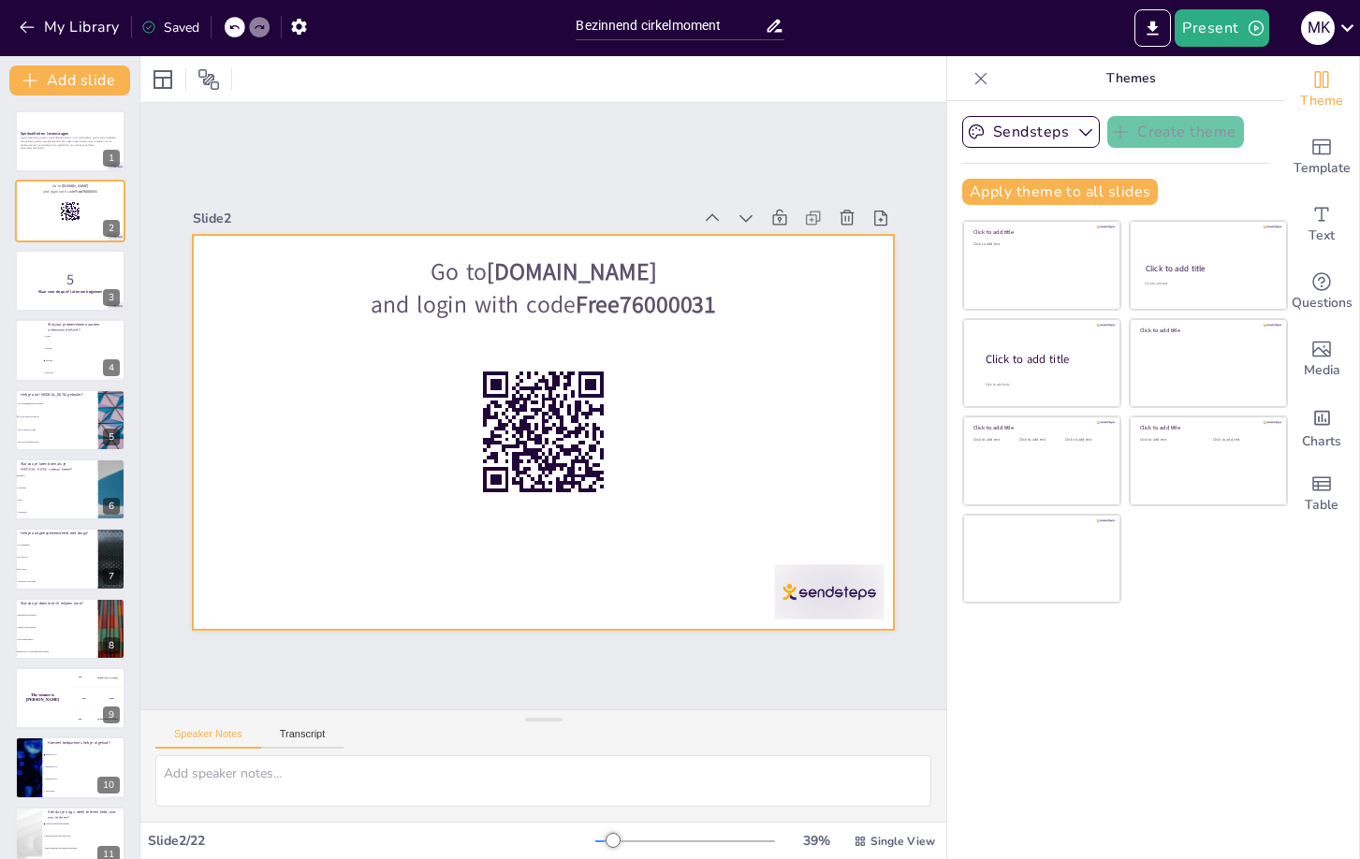
checkbox input "true"
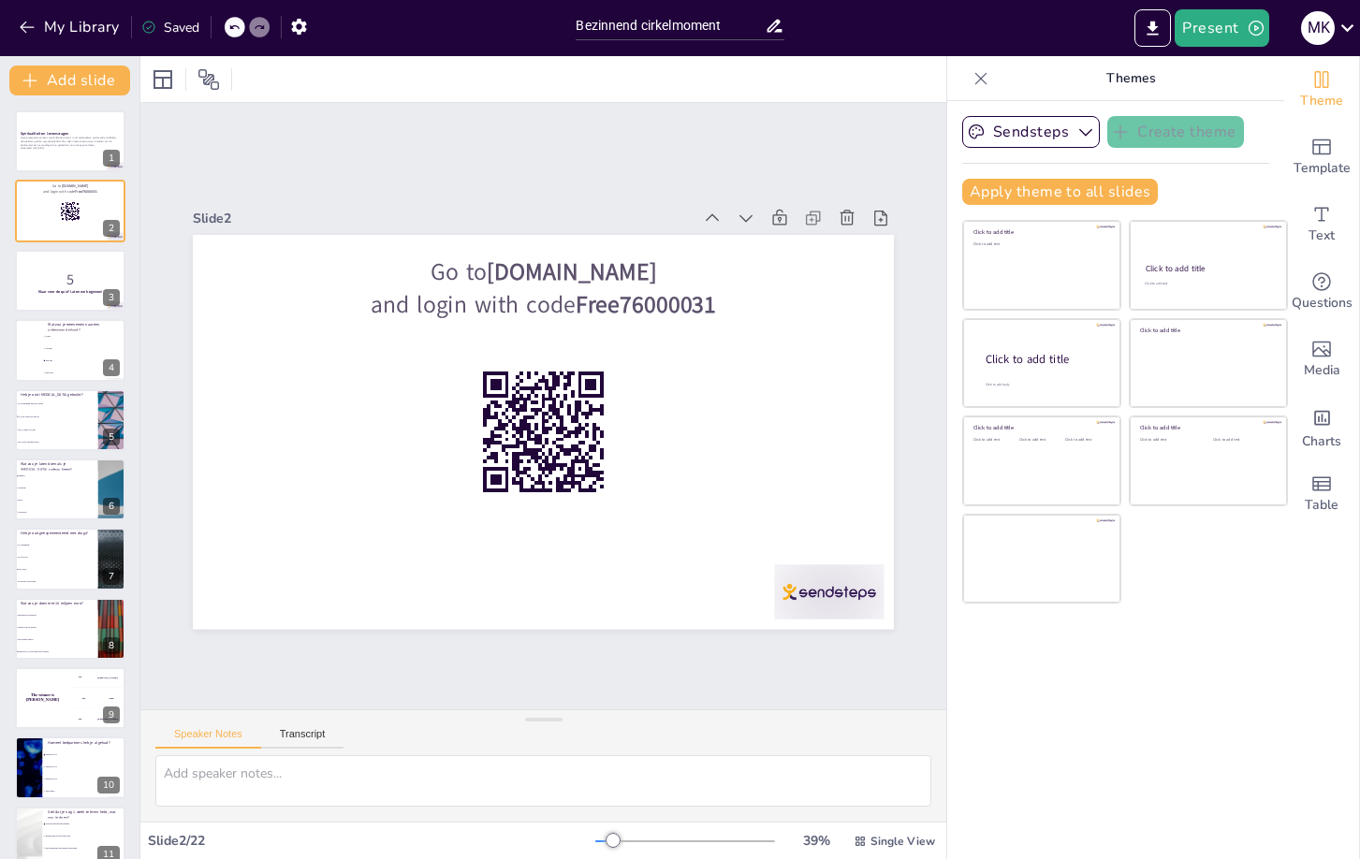
checkbox input "true"
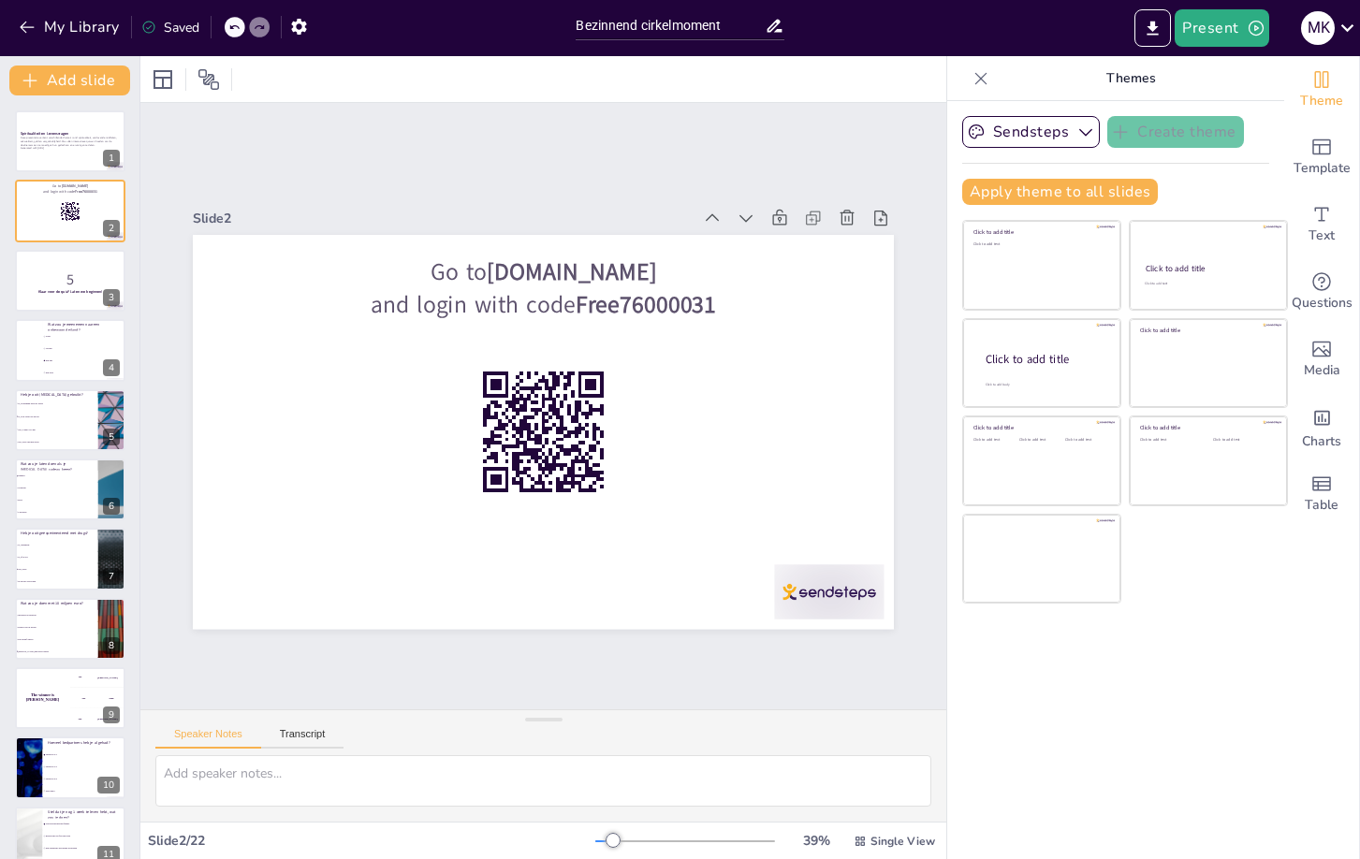
checkbox input "true"
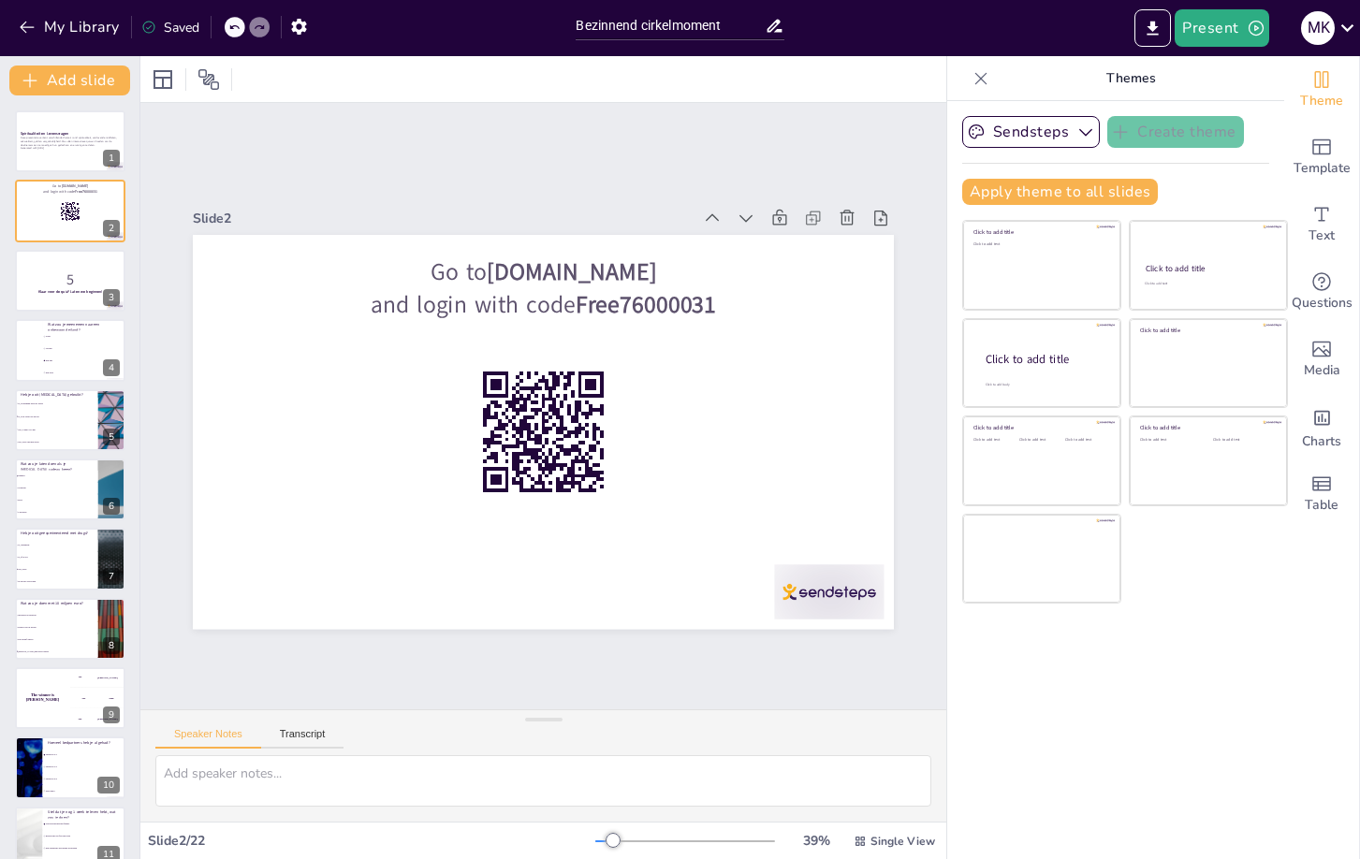
checkbox input "true"
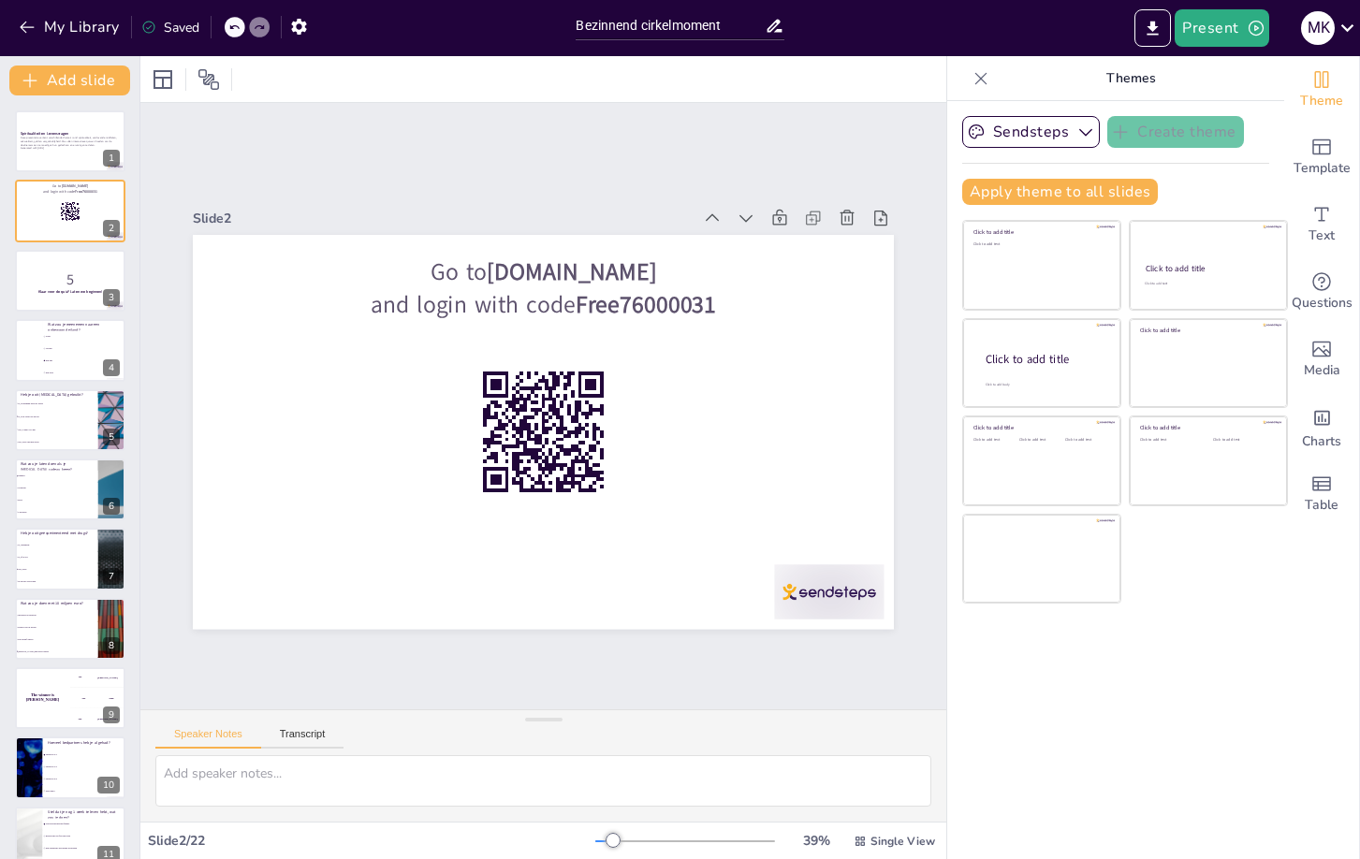
checkbox input "true"
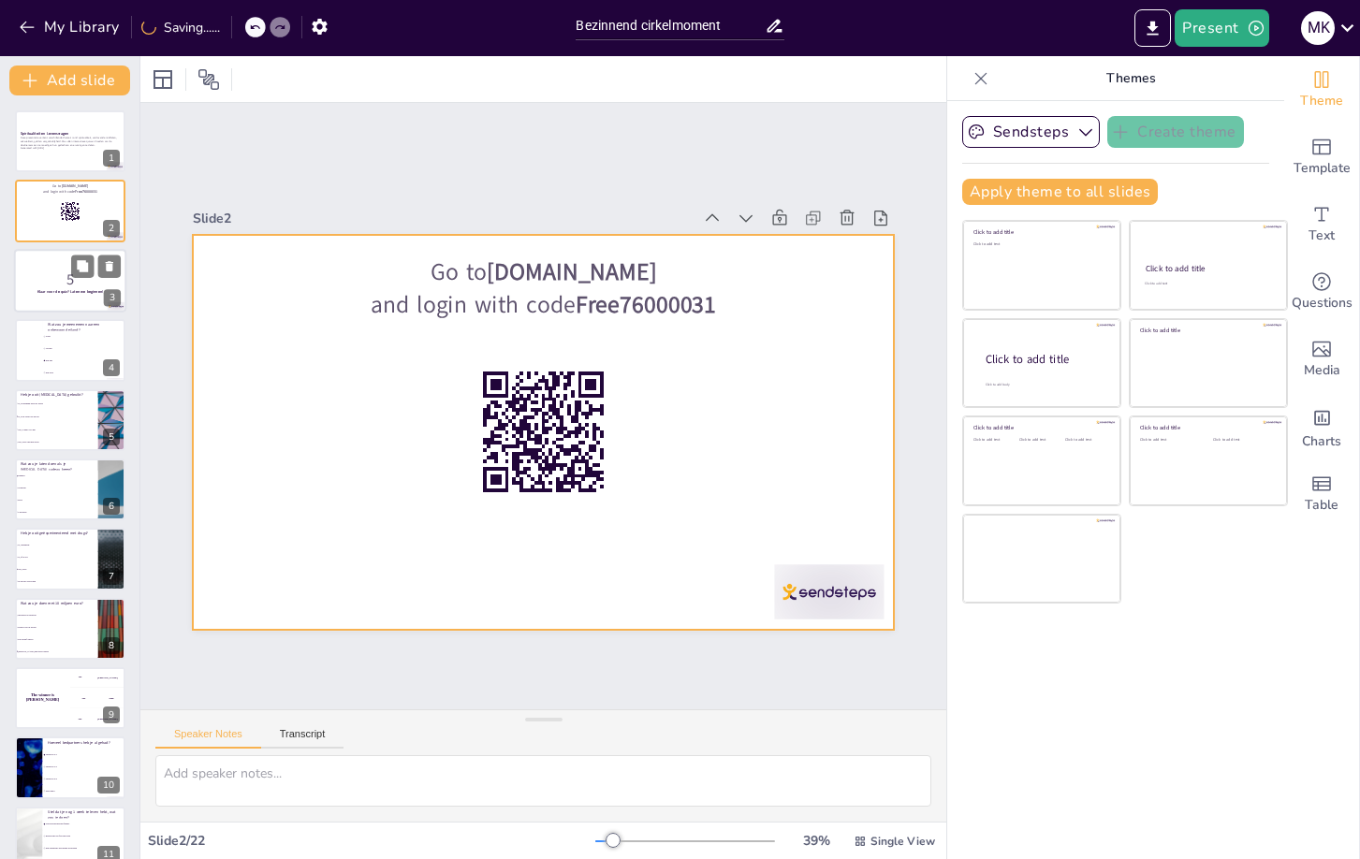
checkbox input "true"
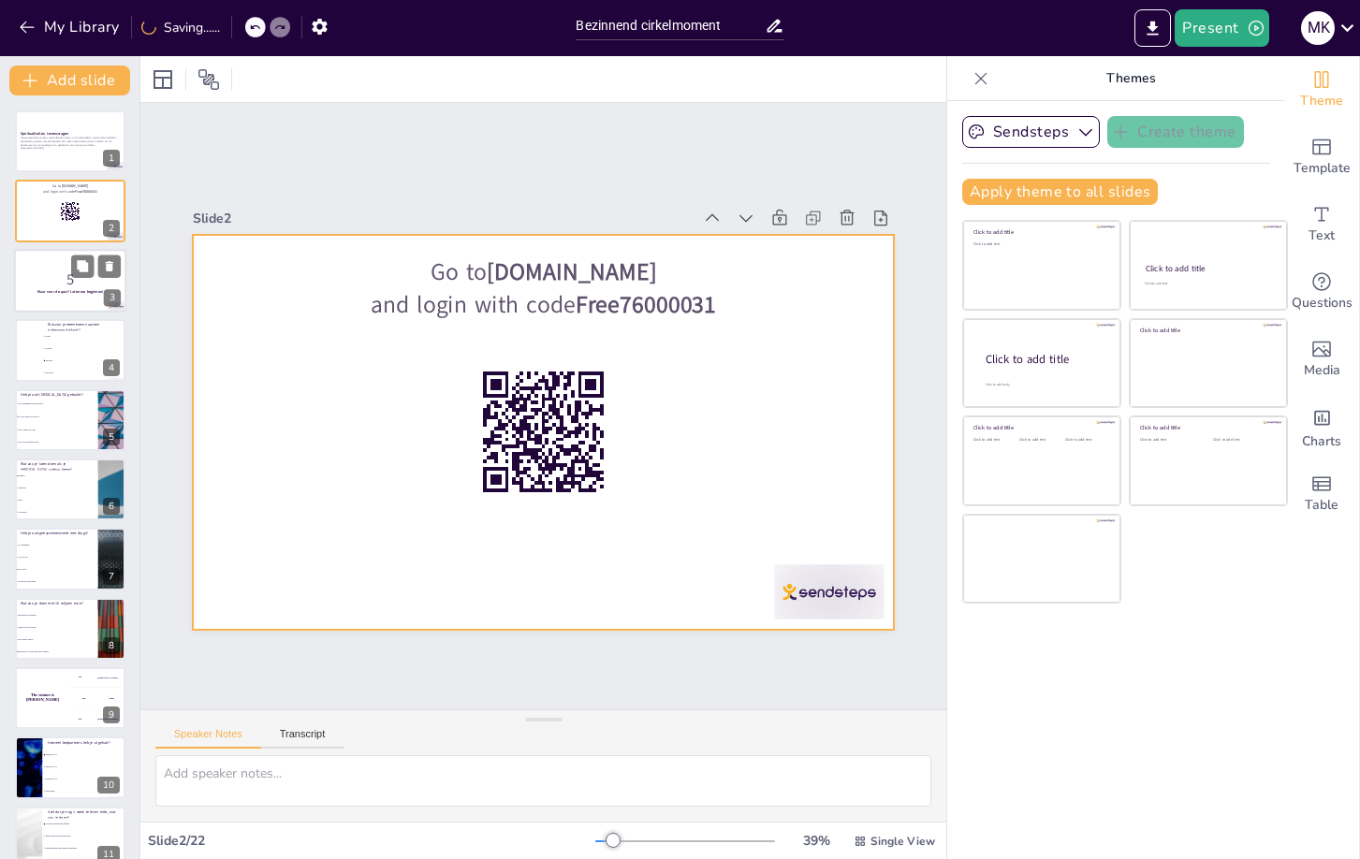
checkbox input "true"
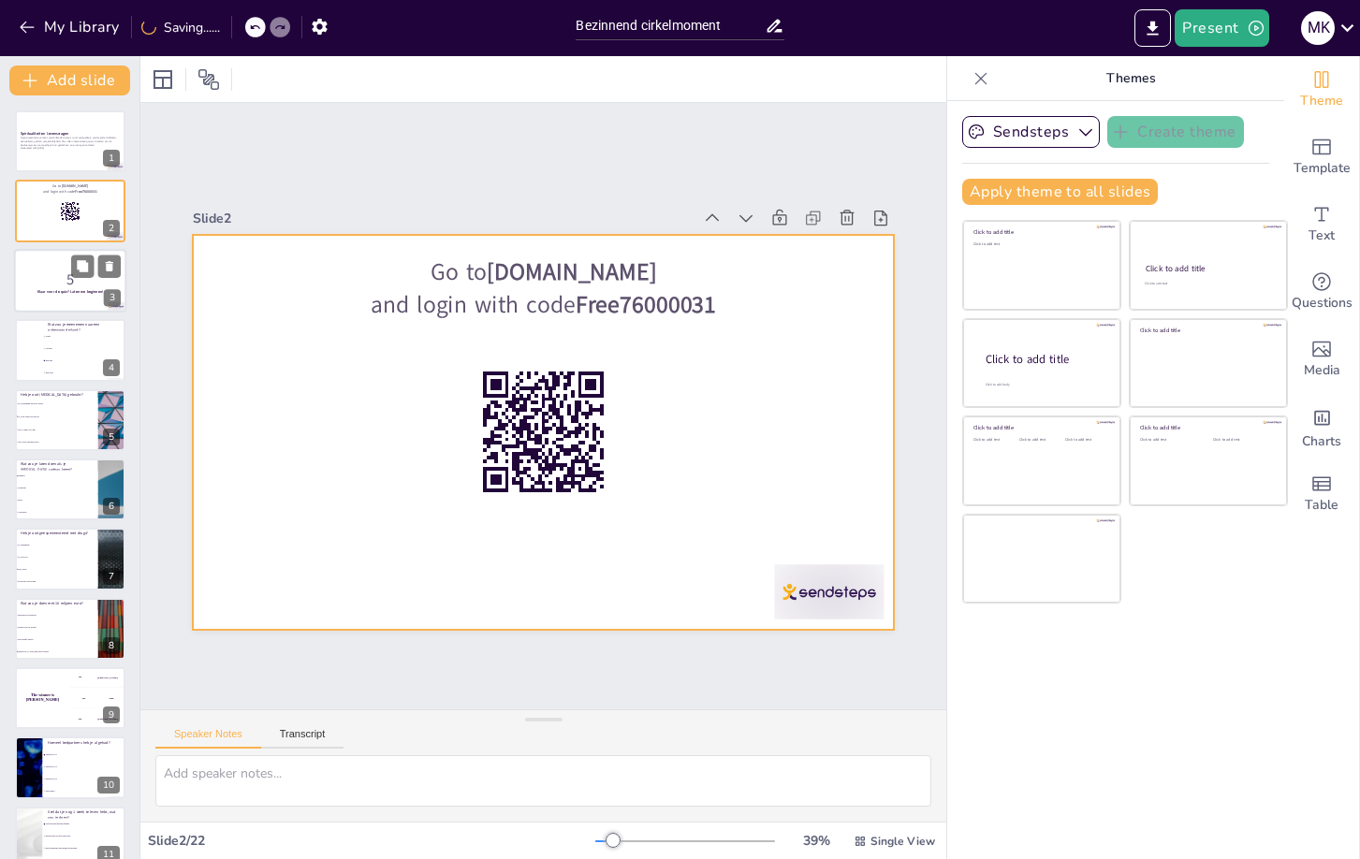
checkbox input "true"
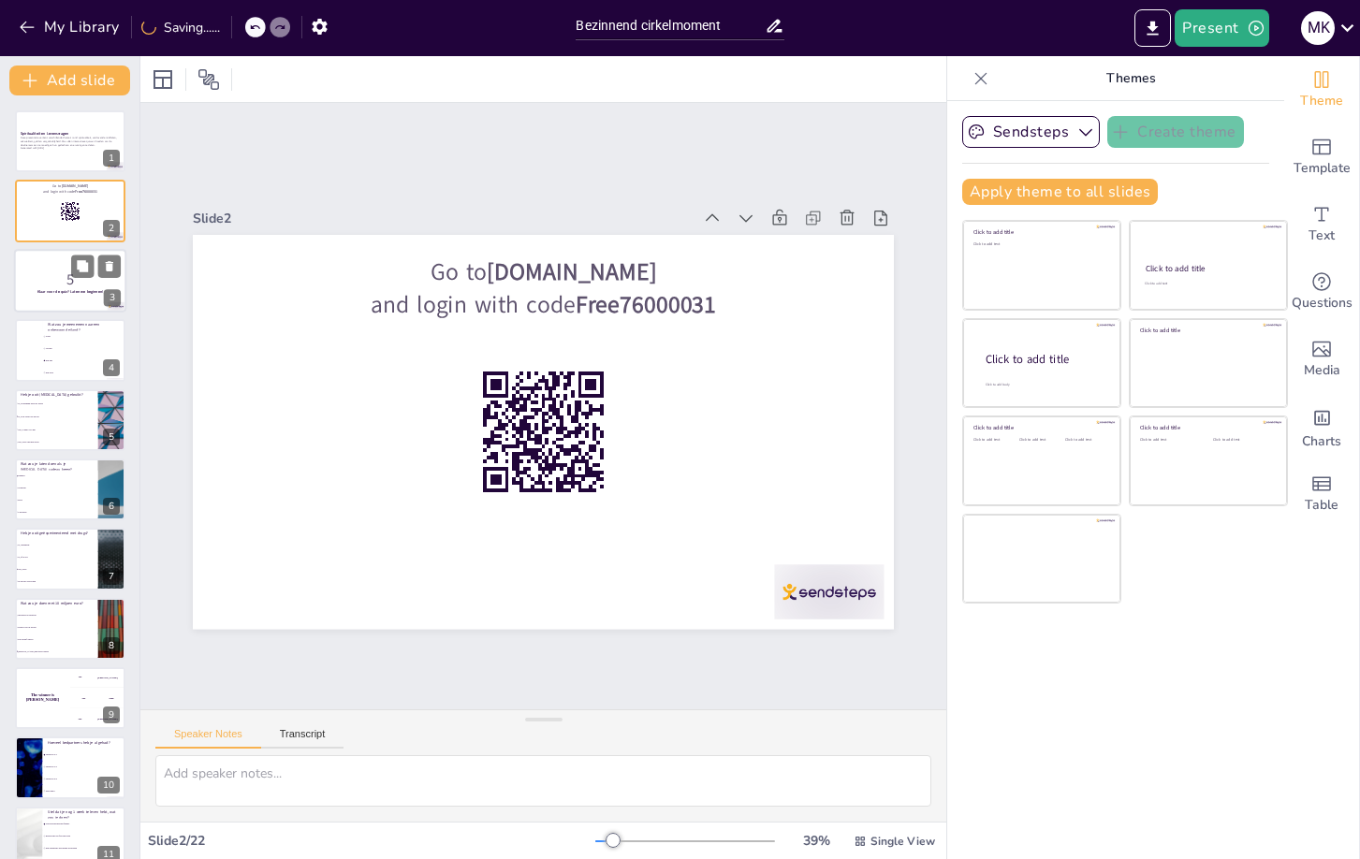
click at [87, 279] on p "5" at bounding box center [70, 280] width 101 height 21
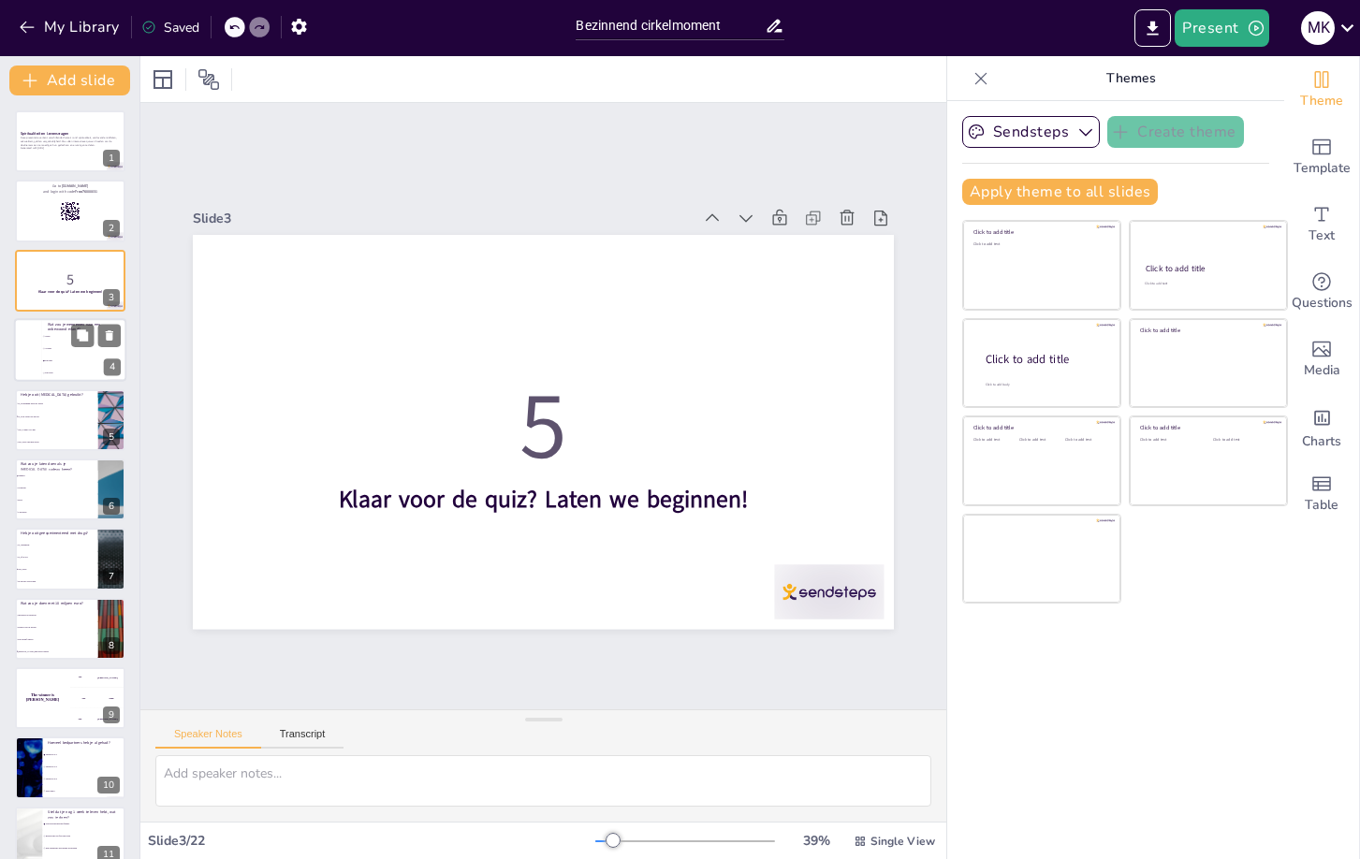
click at [86, 369] on li "Een boek" at bounding box center [84, 374] width 84 height 12
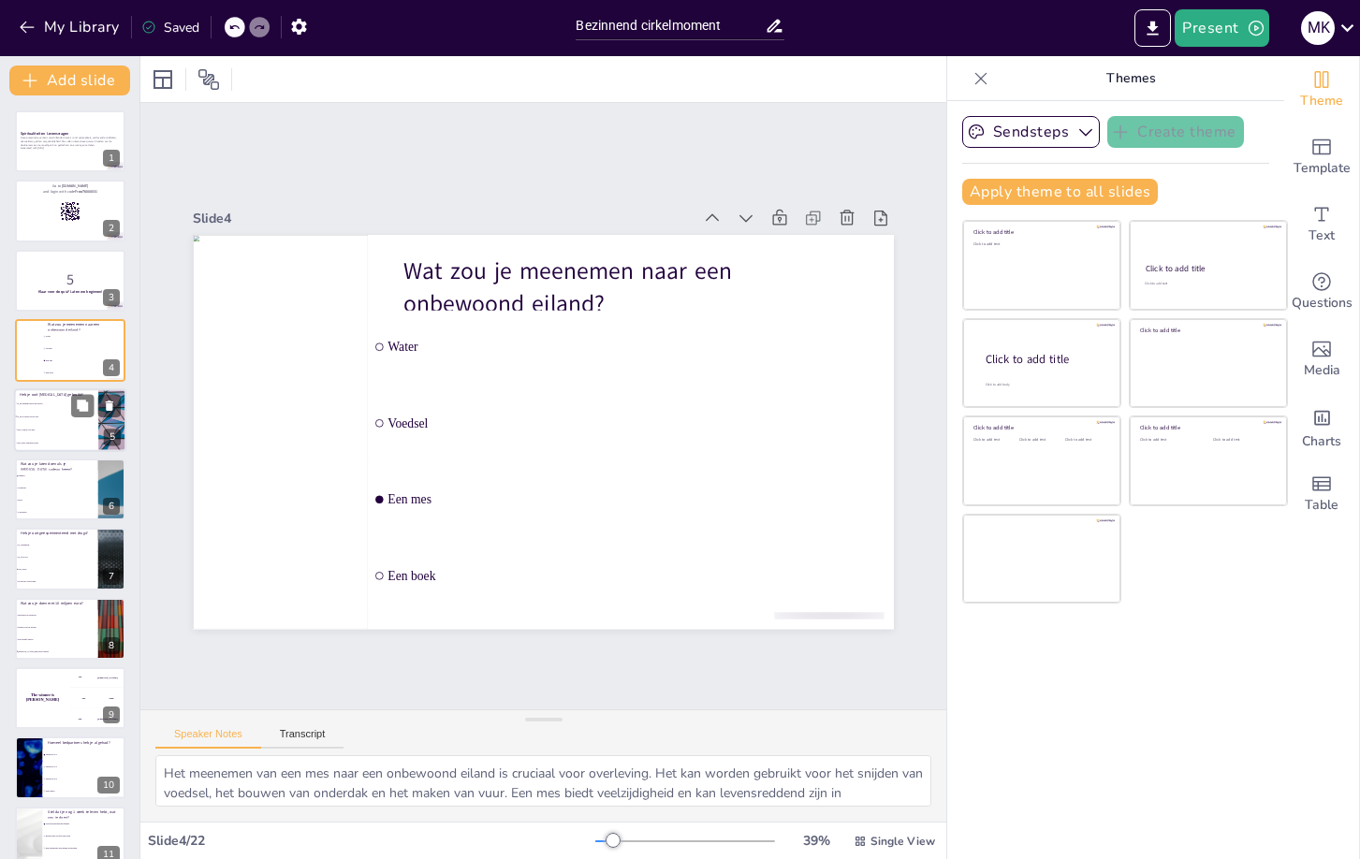
click at [69, 427] on li "Nee, te duur voor mij" at bounding box center [56, 429] width 84 height 13
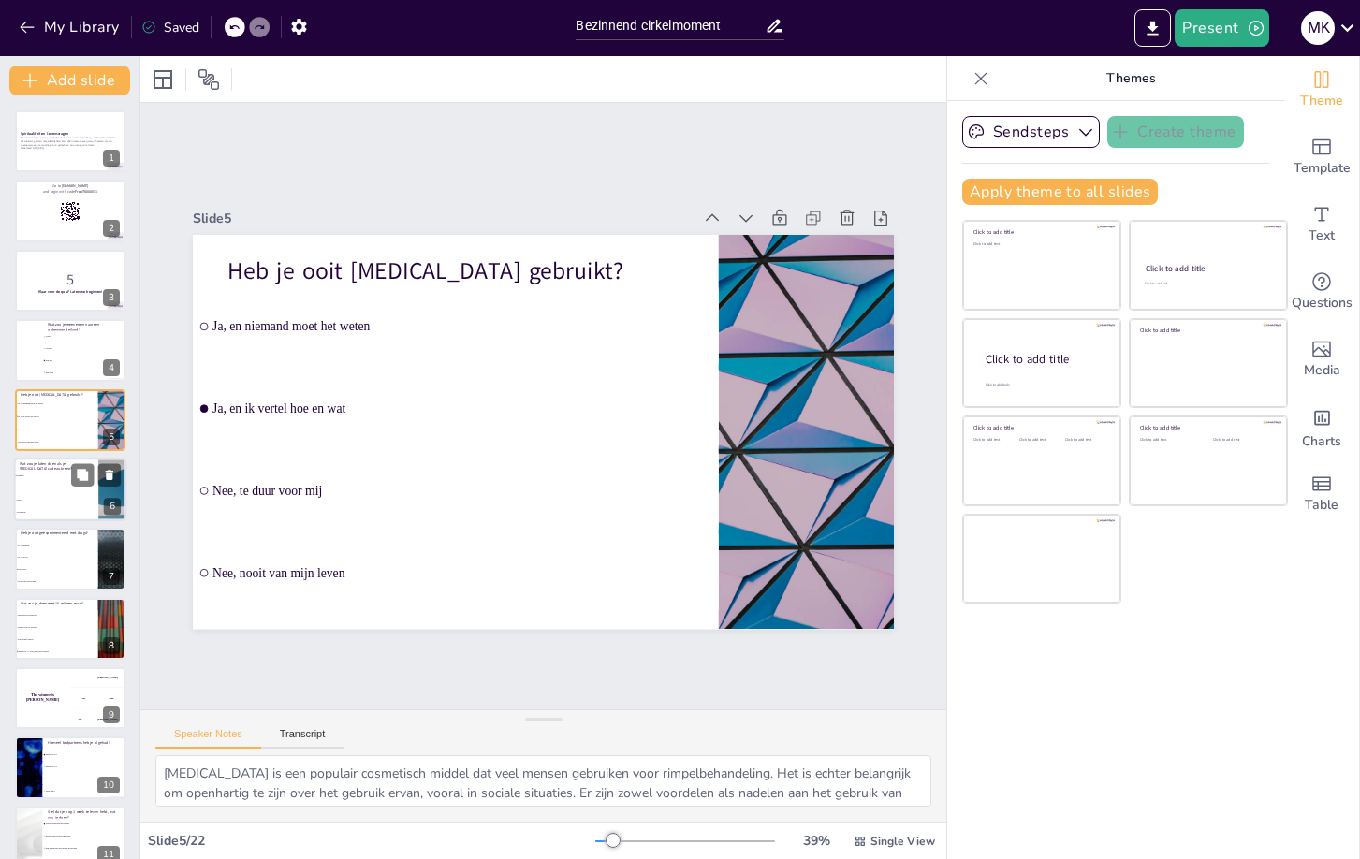
click at [74, 505] on li "Borst" at bounding box center [56, 500] width 84 height 12
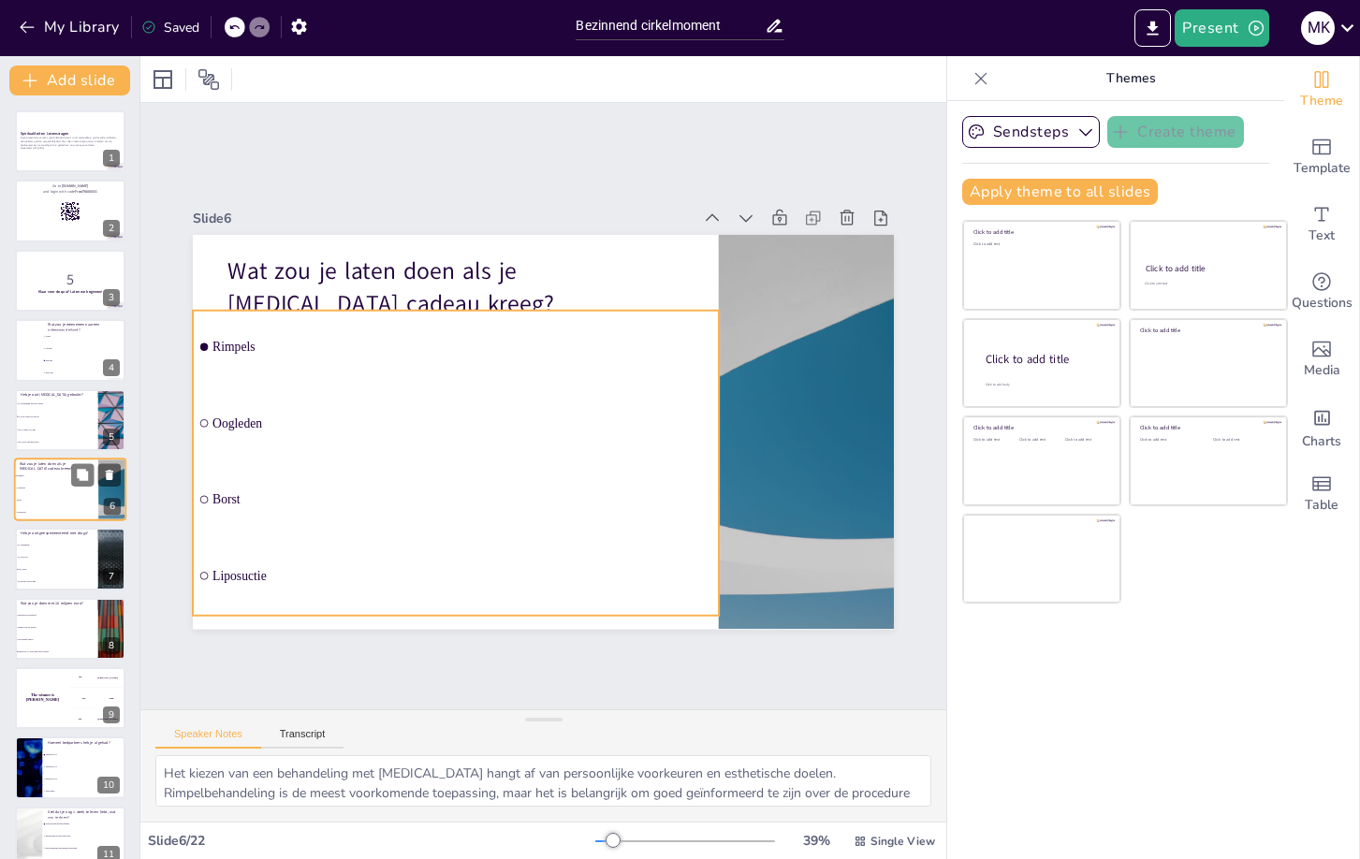
scroll to position [12, 0]
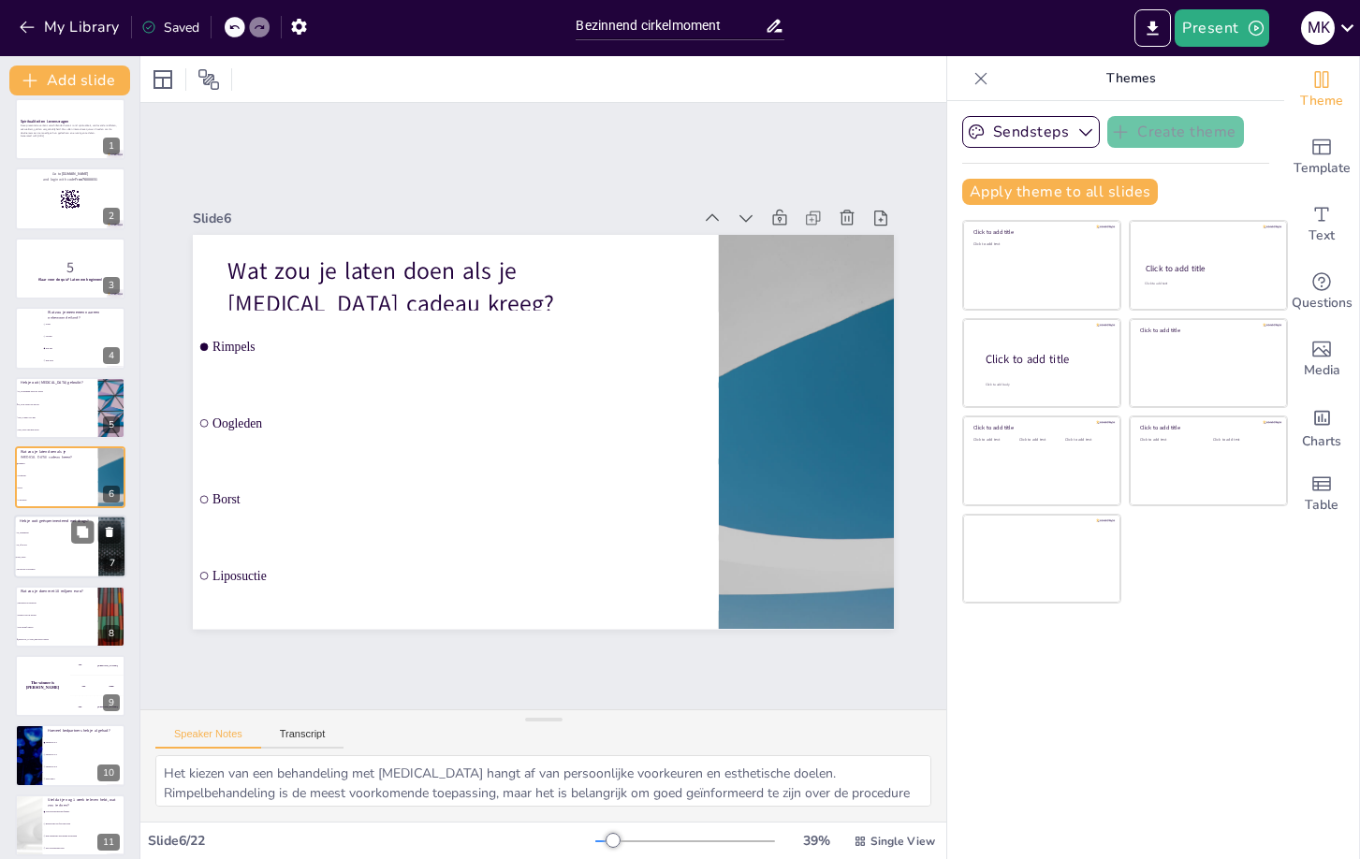
click at [66, 557] on span "Nee, nooit" at bounding box center [57, 558] width 80 height 3
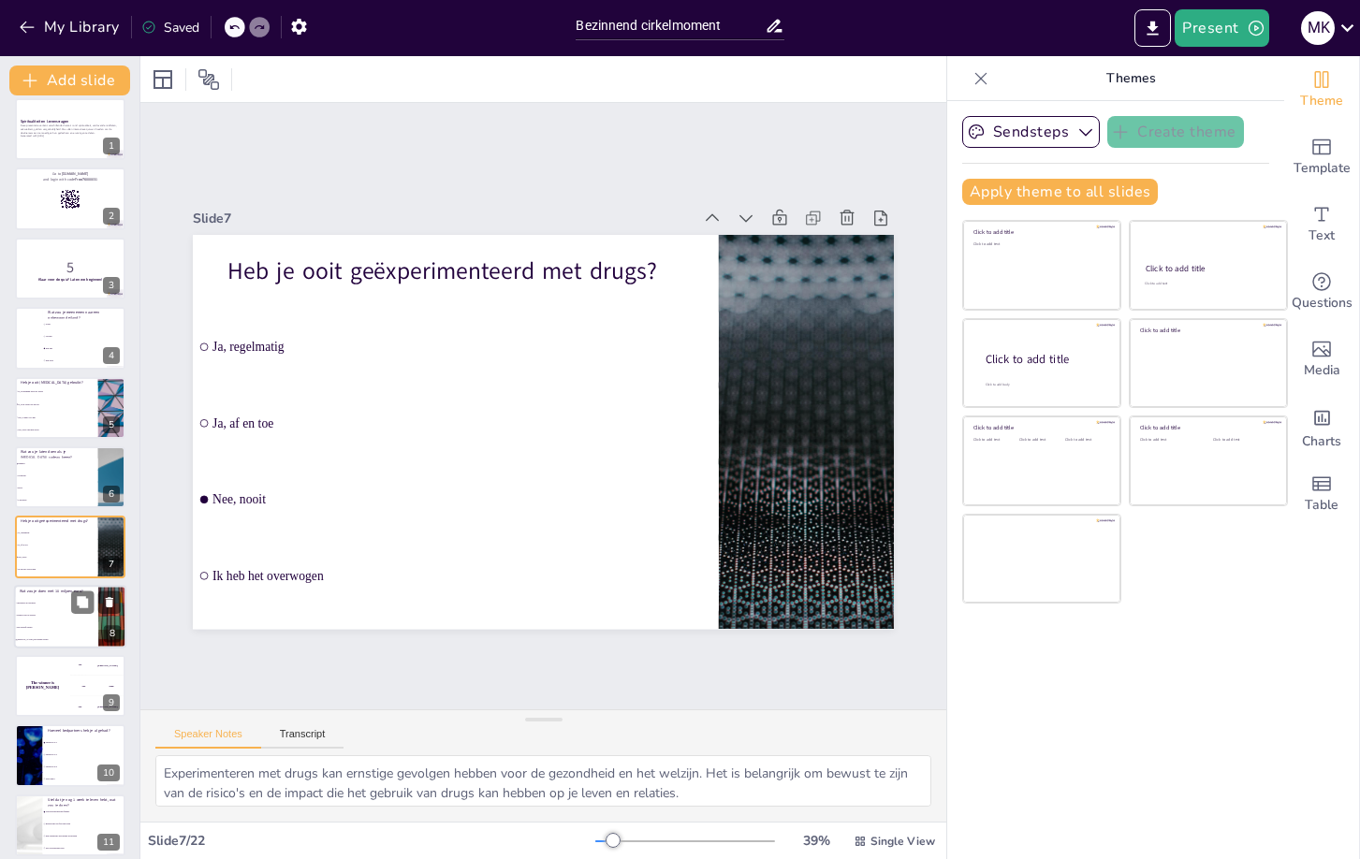
scroll to position [81, 0]
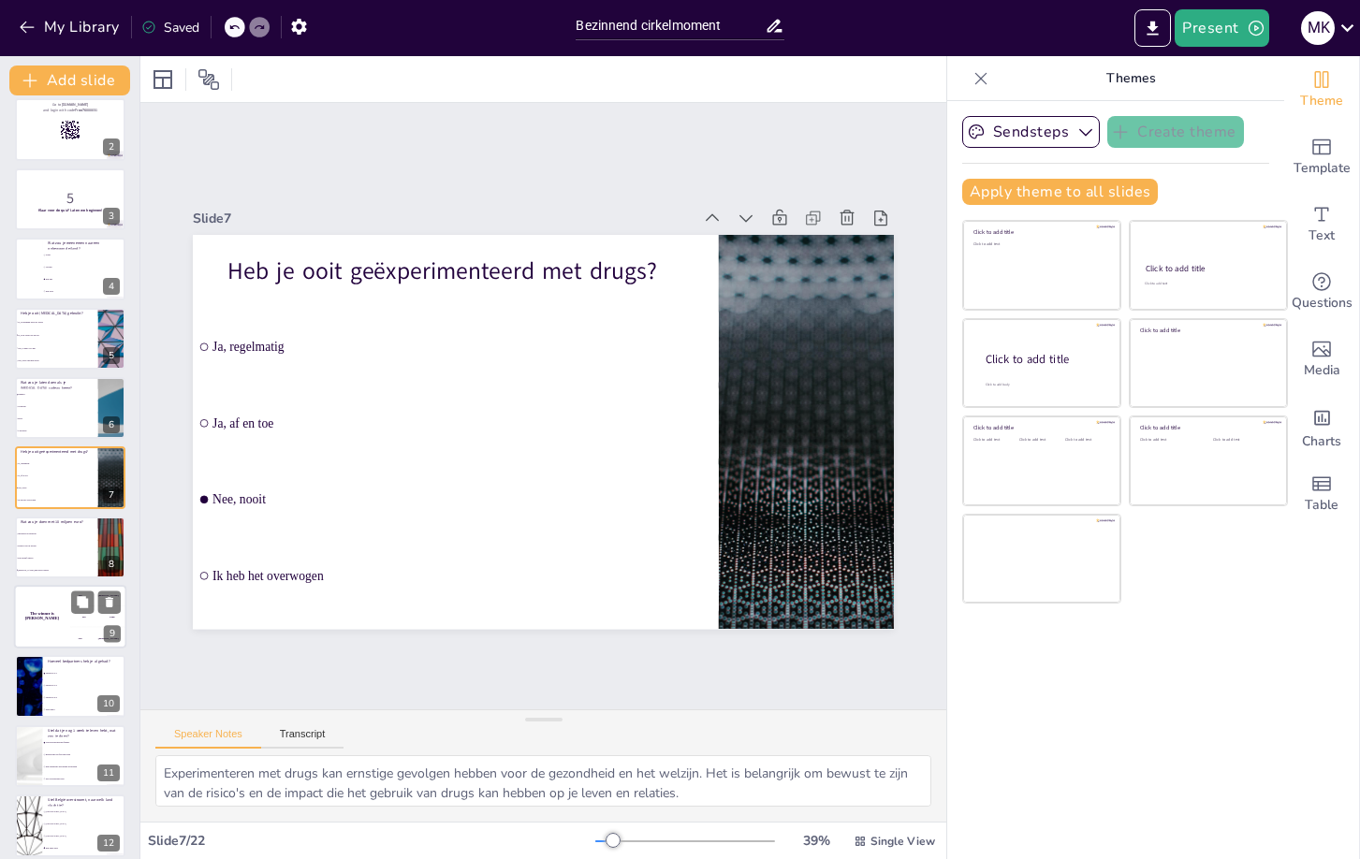
click at [74, 618] on div "200 Jaap" at bounding box center [98, 616] width 56 height 21
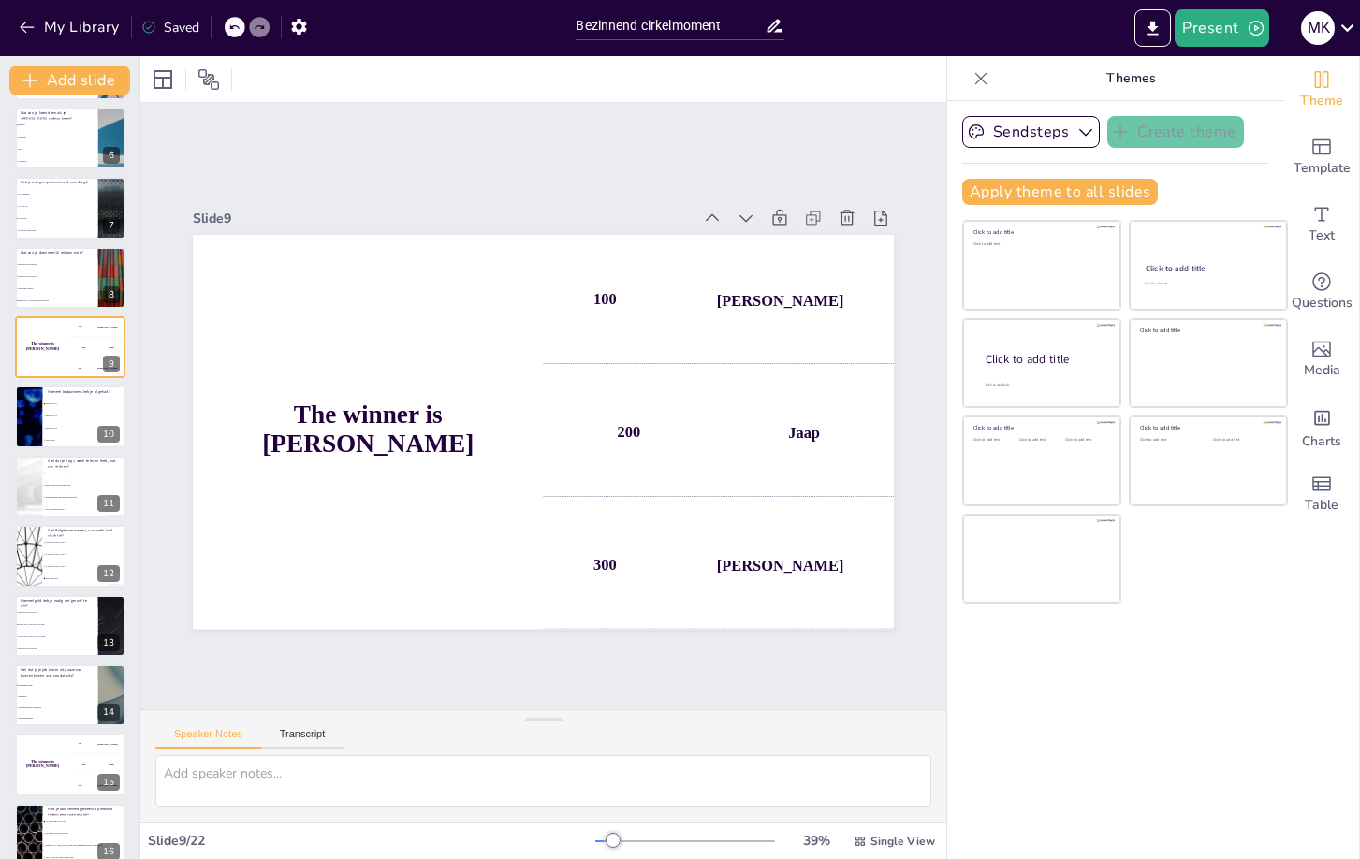
scroll to position [358, 0]
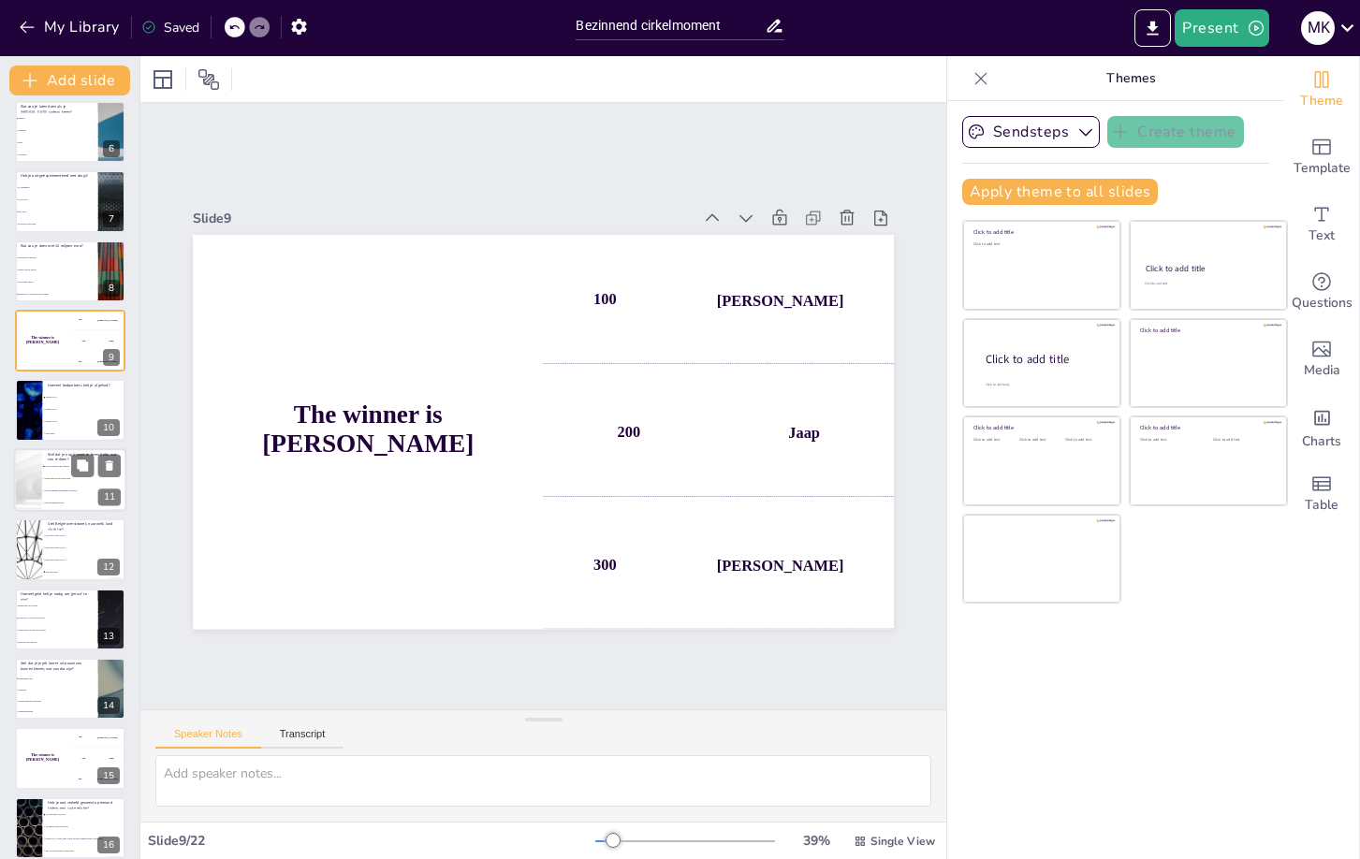
click at [67, 483] on li "Reizen naar een favoriete plek" at bounding box center [84, 479] width 84 height 12
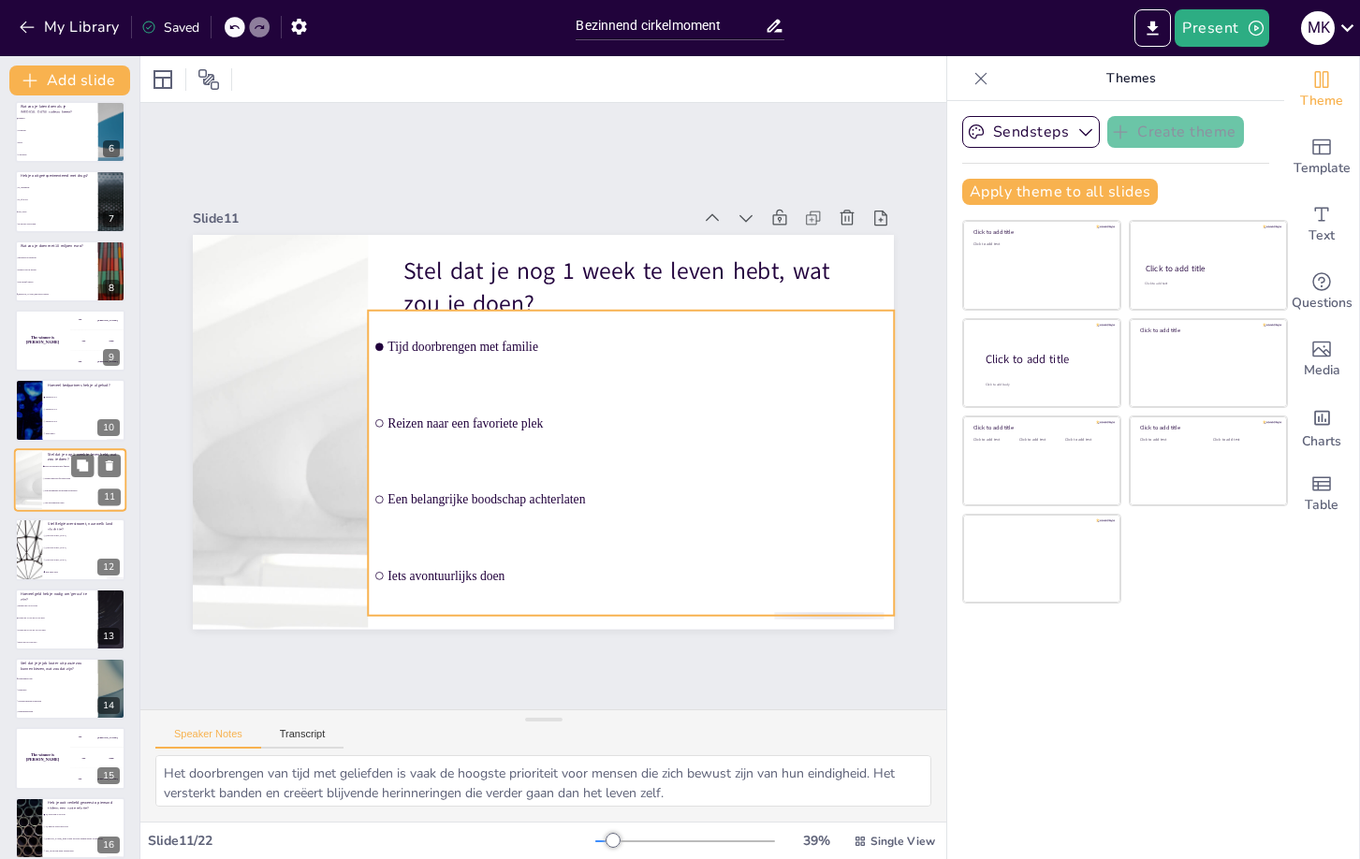
scroll to position [359, 0]
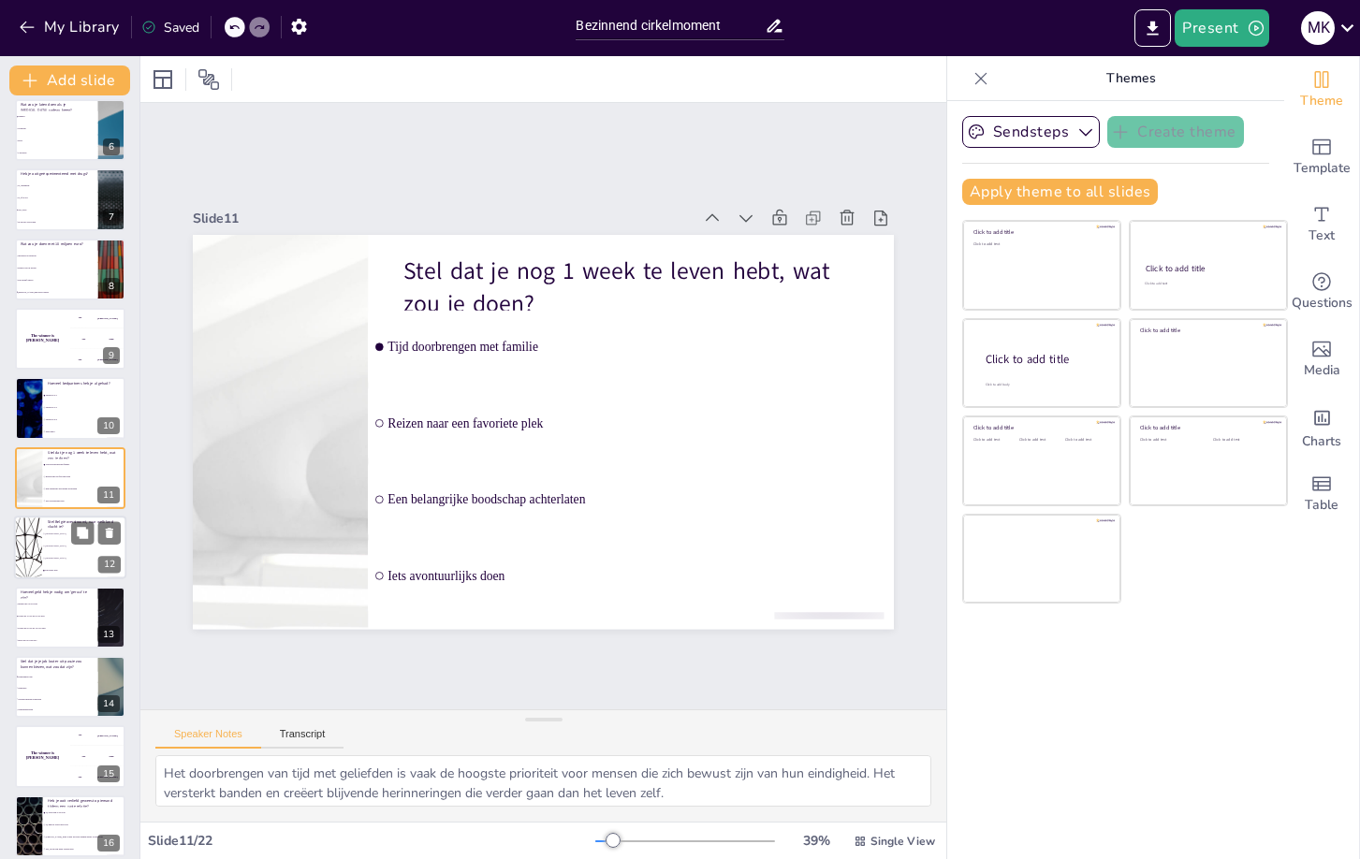
click at [75, 562] on li "[GEOGRAPHIC_DATA]" at bounding box center [84, 559] width 84 height 12
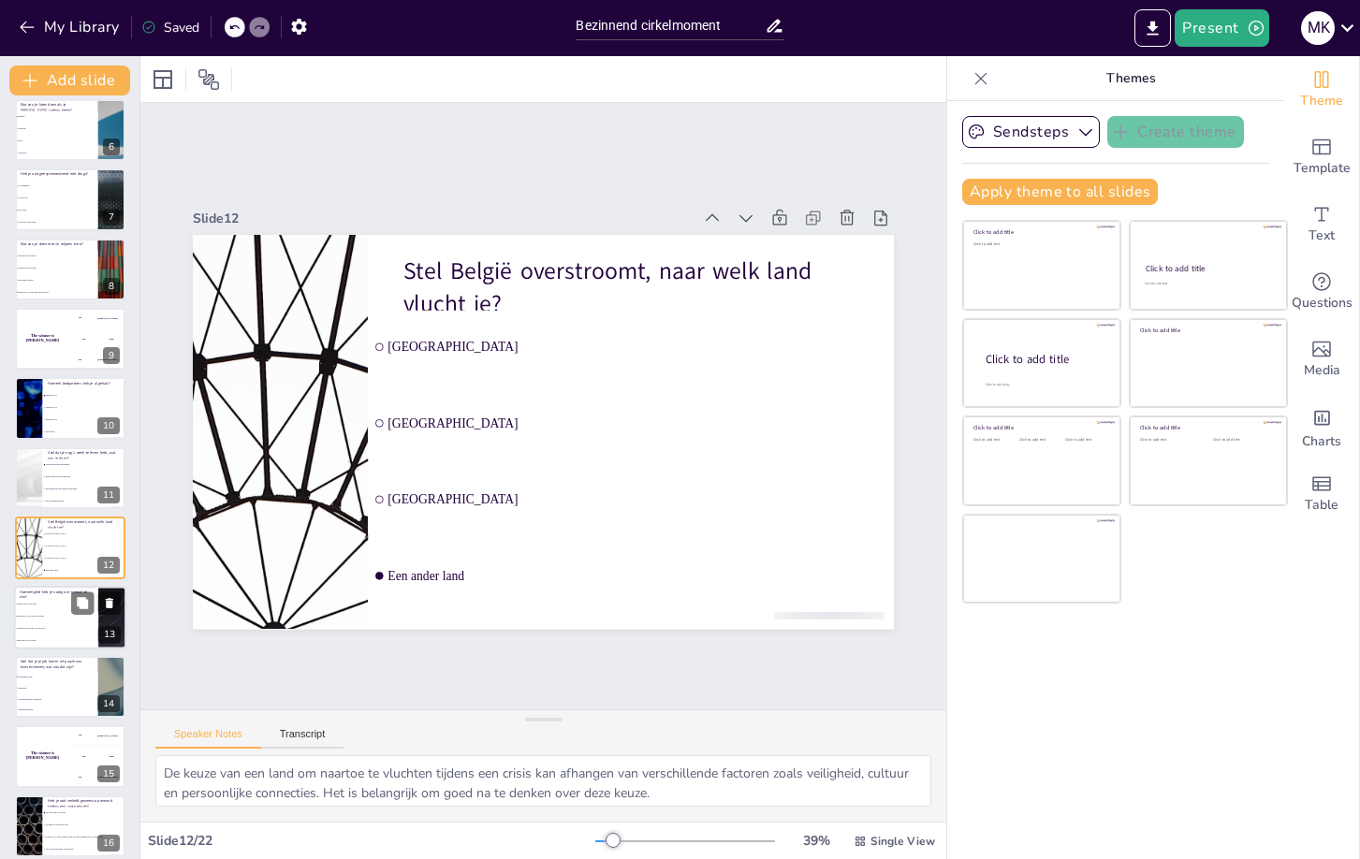
scroll to position [430, 0]
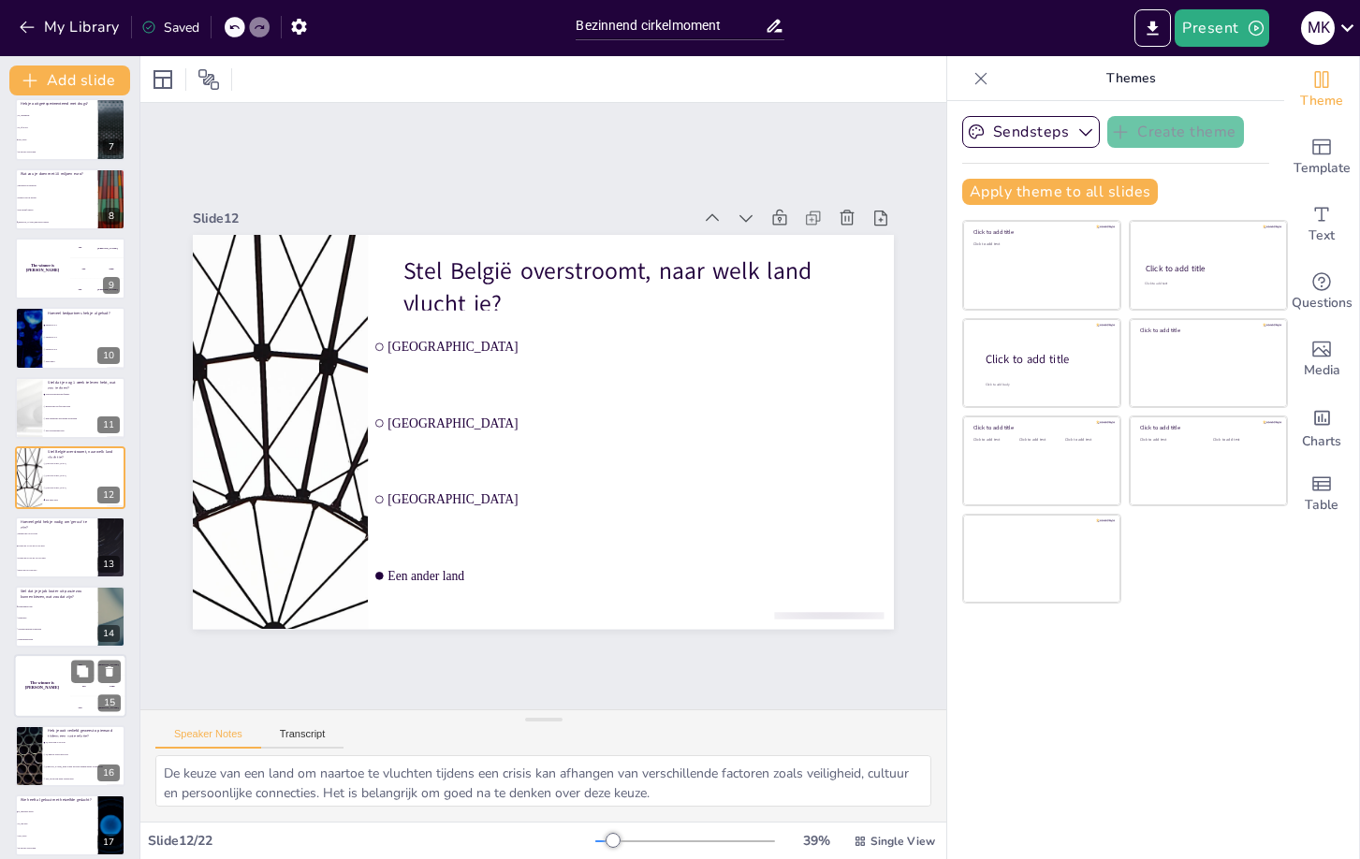
click at [77, 657] on div "The winner is [PERSON_NAME] 🏆 100 Hasan 200 Jaap 300 Niels 15" at bounding box center [70, 687] width 112 height 64
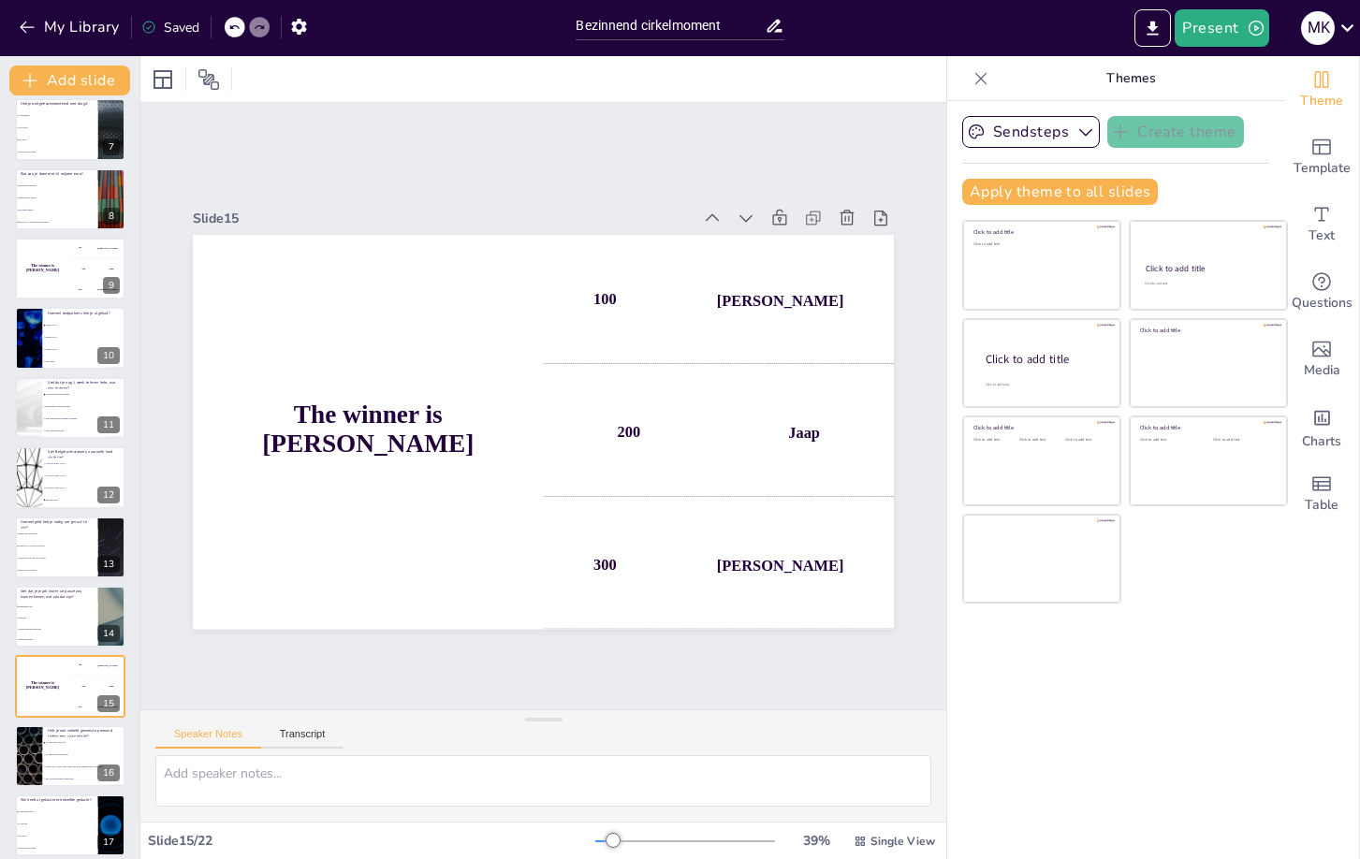
scroll to position [638, 0]
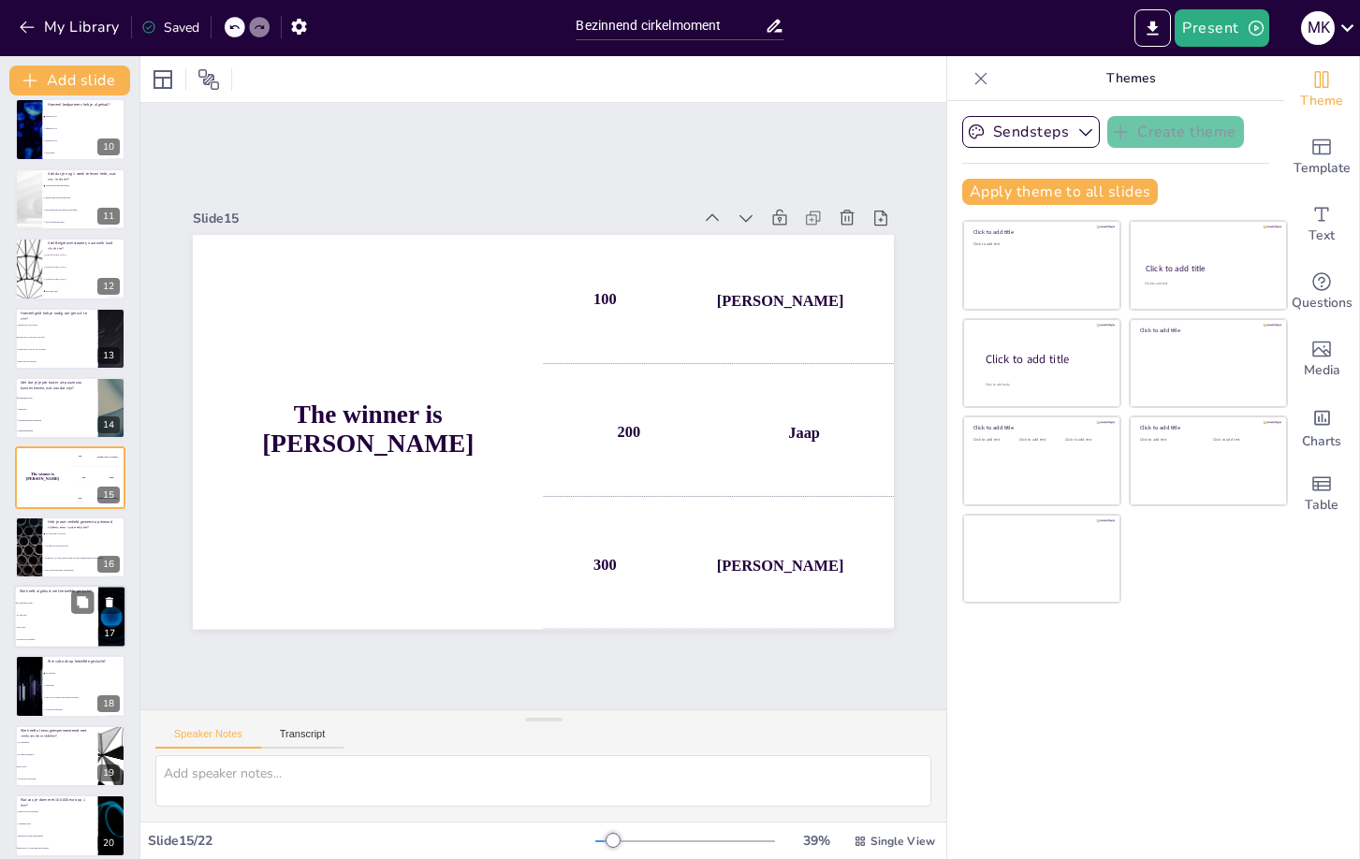
click at [69, 608] on li "Ja, meerdere keren" at bounding box center [56, 603] width 84 height 12
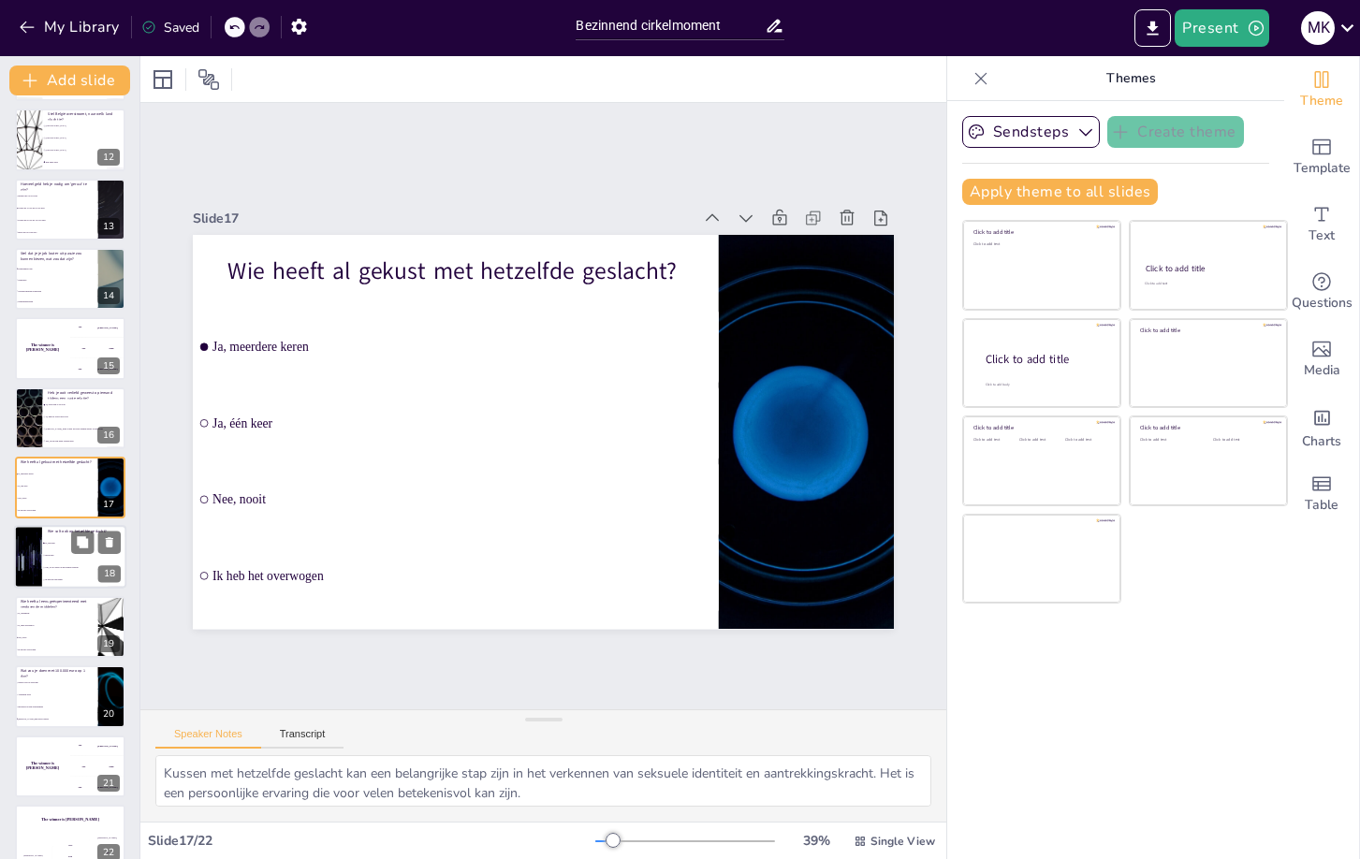
scroll to position [763, 0]
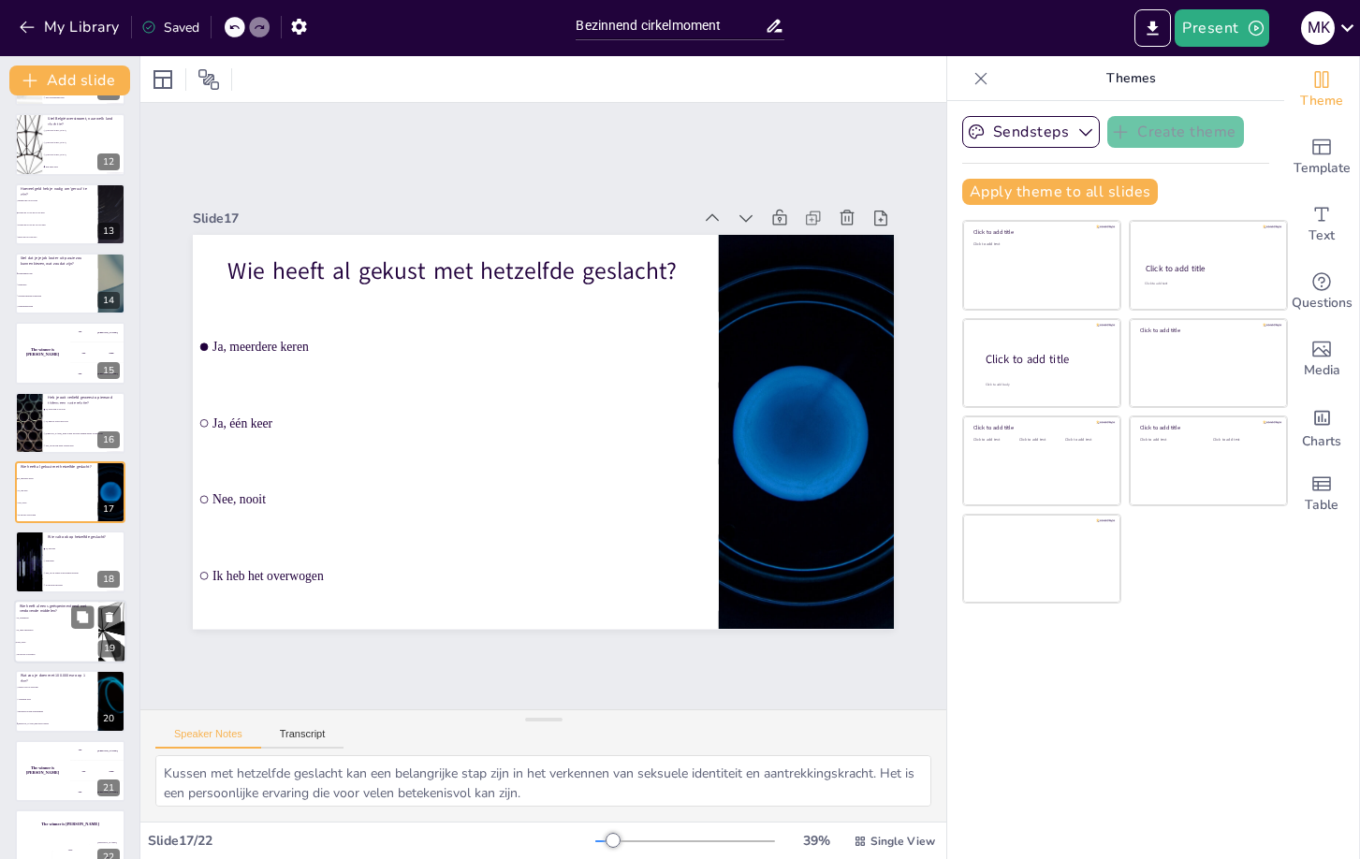
click at [61, 644] on li "Nee, nooit" at bounding box center [56, 642] width 84 height 12
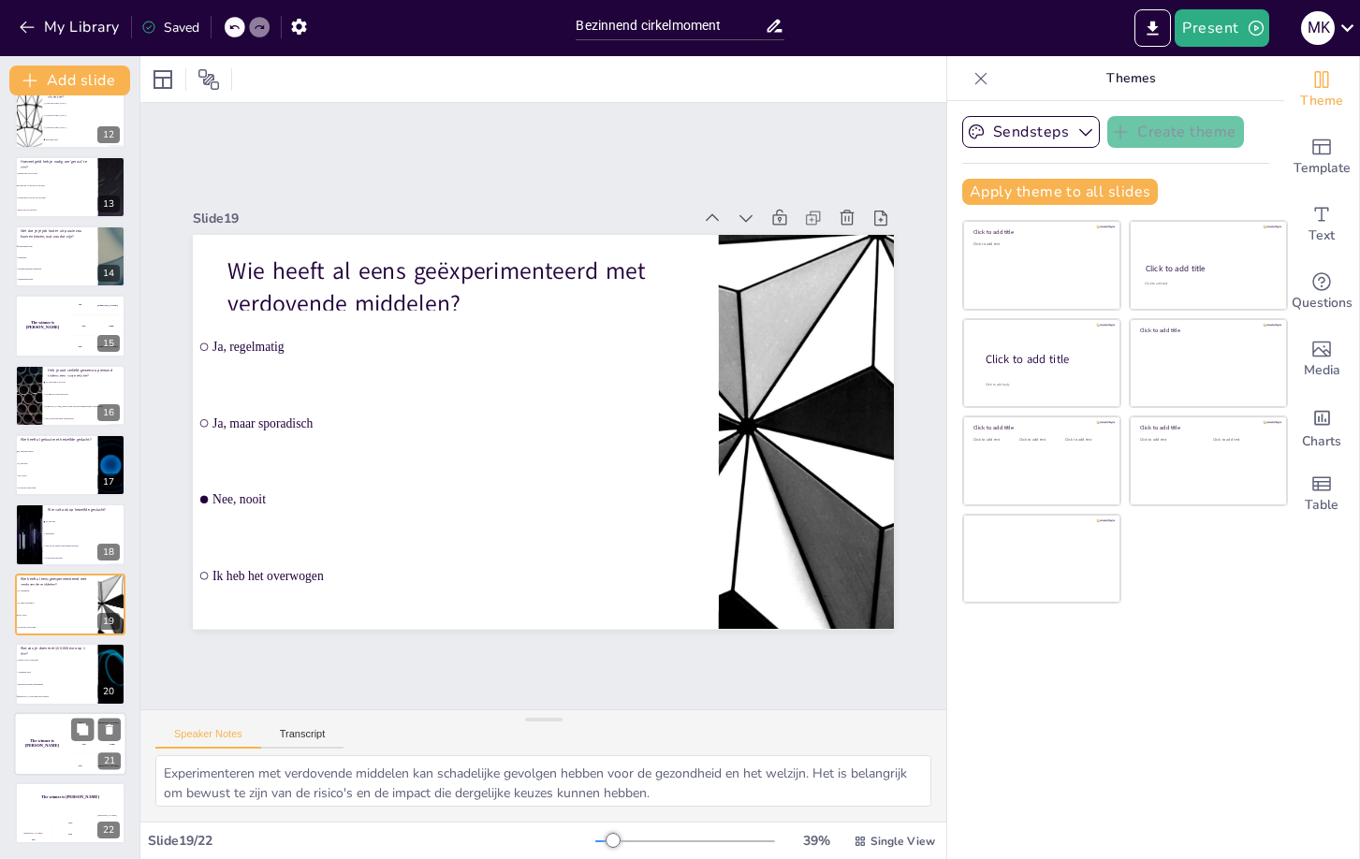
scroll to position [790, 0]
click at [41, 734] on div "The winner is [PERSON_NAME]" at bounding box center [42, 744] width 56 height 64
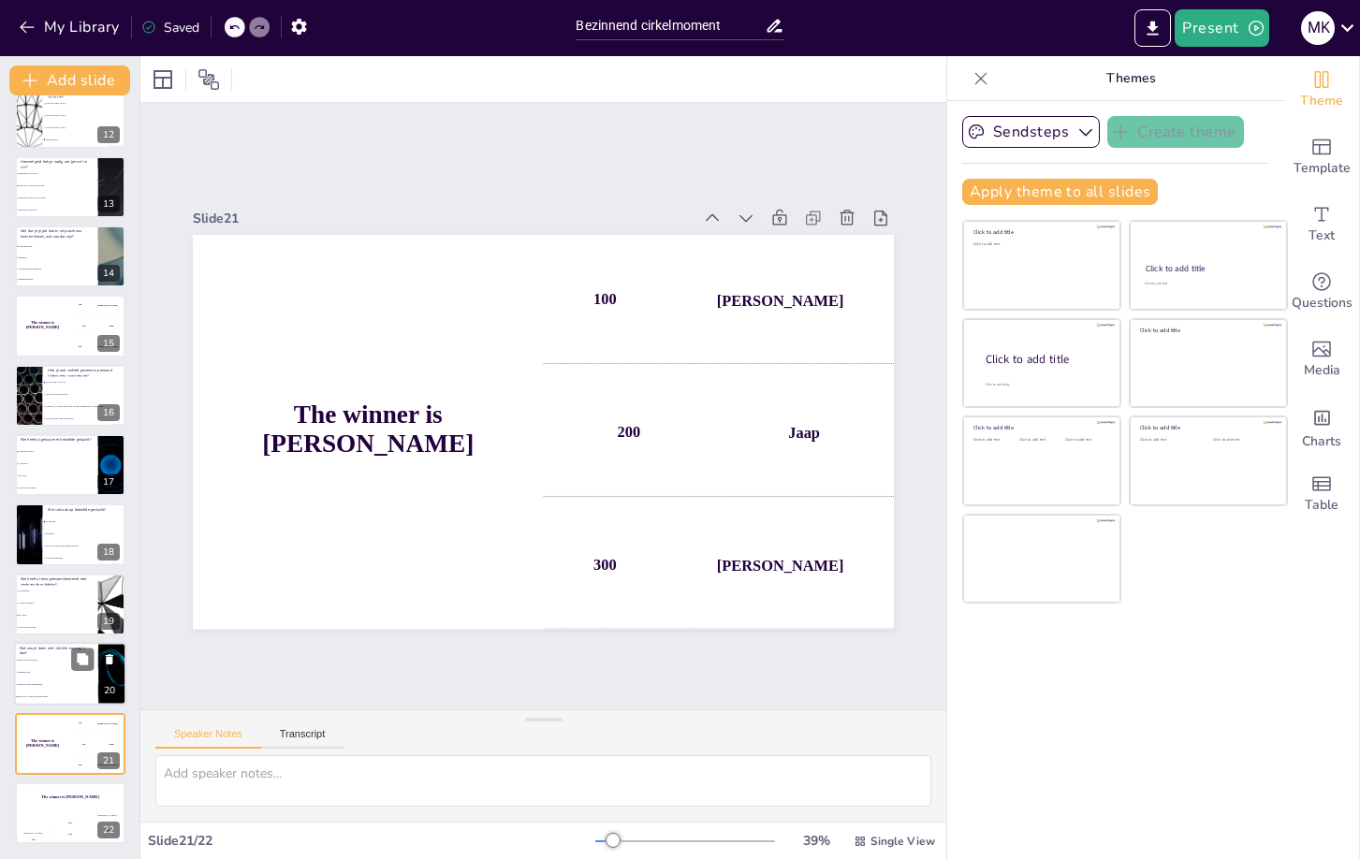
click at [44, 679] on li "Investeren in een onderneming" at bounding box center [56, 685] width 84 height 12
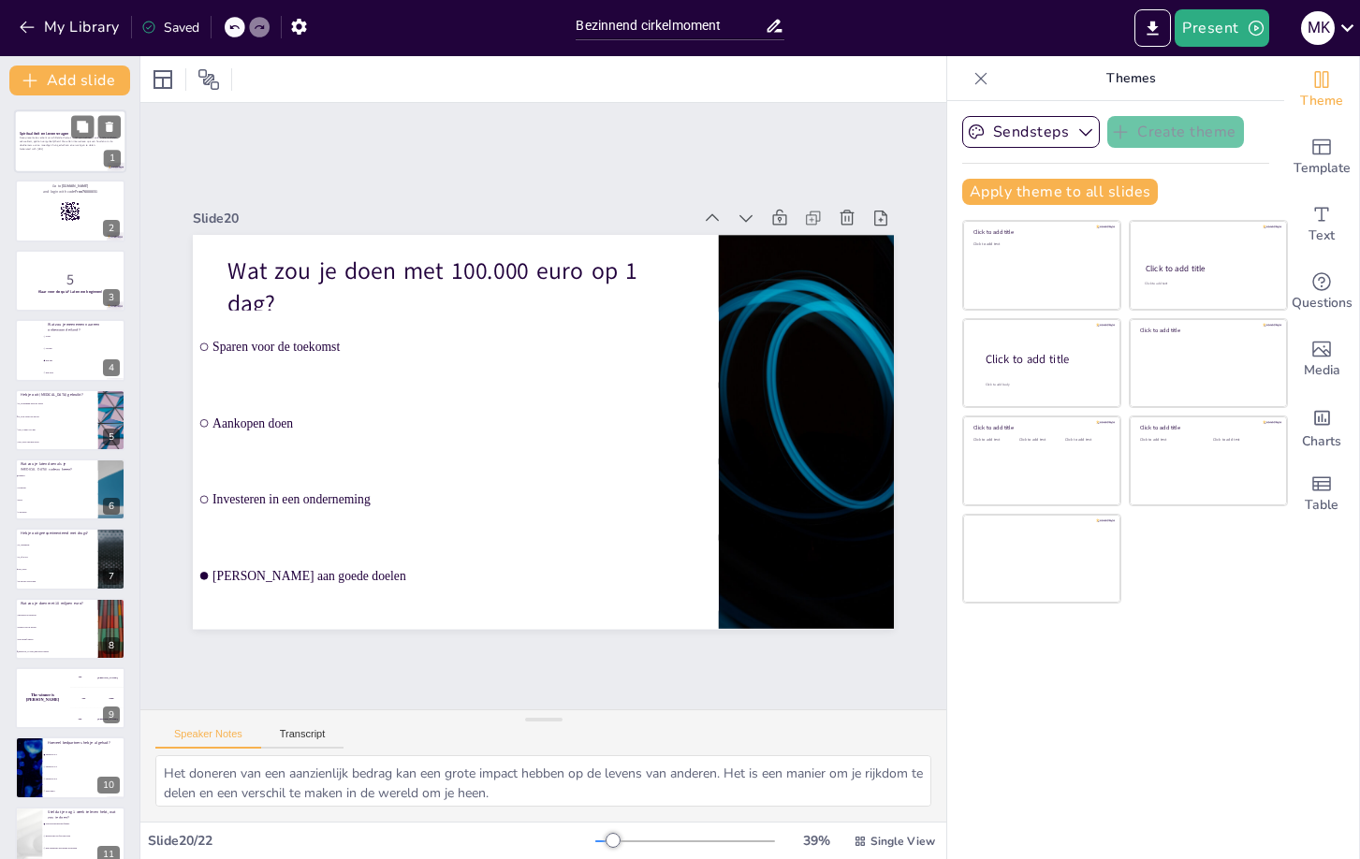
scroll to position [0, 0]
click at [56, 220] on div at bounding box center [70, 212] width 112 height 64
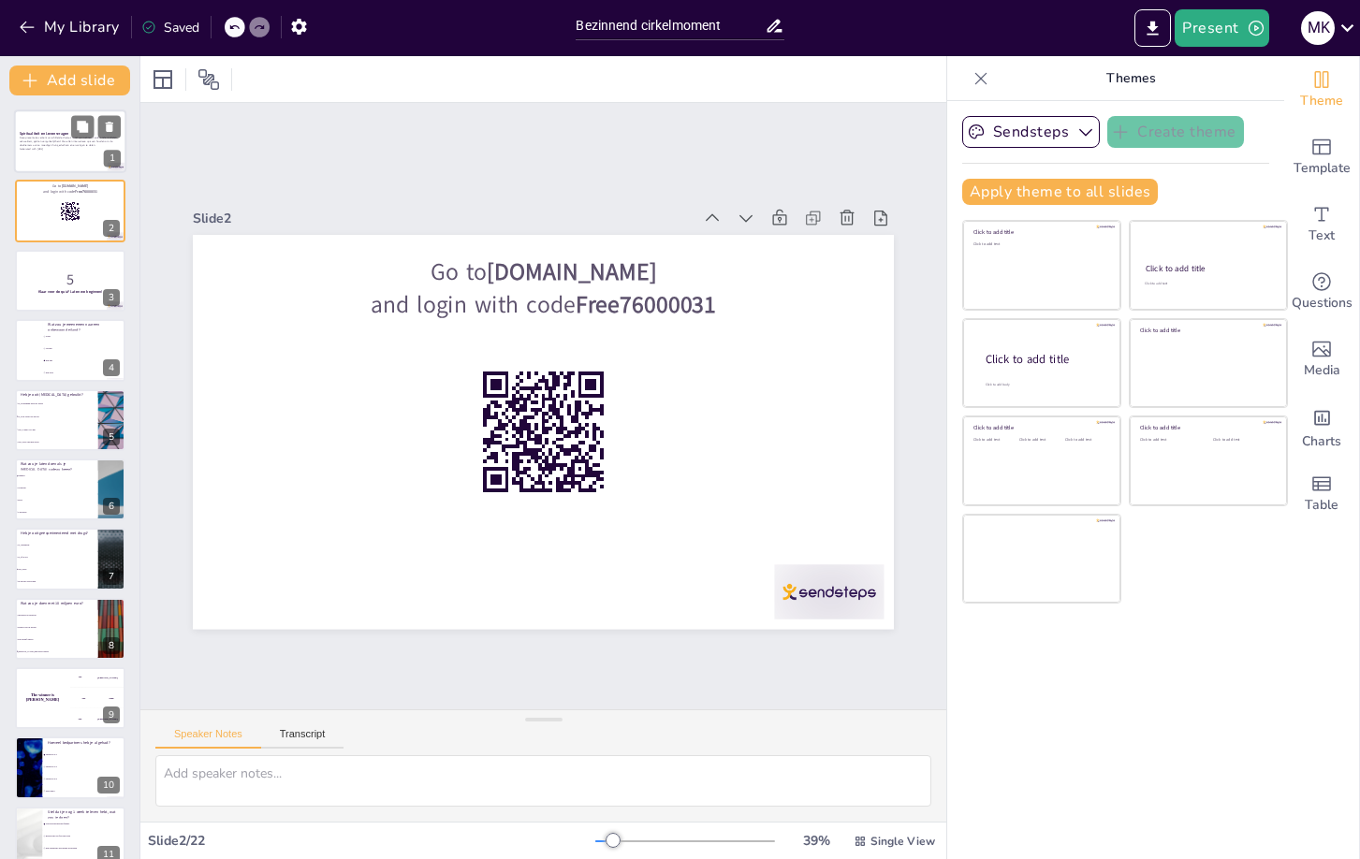
click at [37, 133] on strong "Spiritualiteit en Levensvragen" at bounding box center [44, 133] width 49 height 5
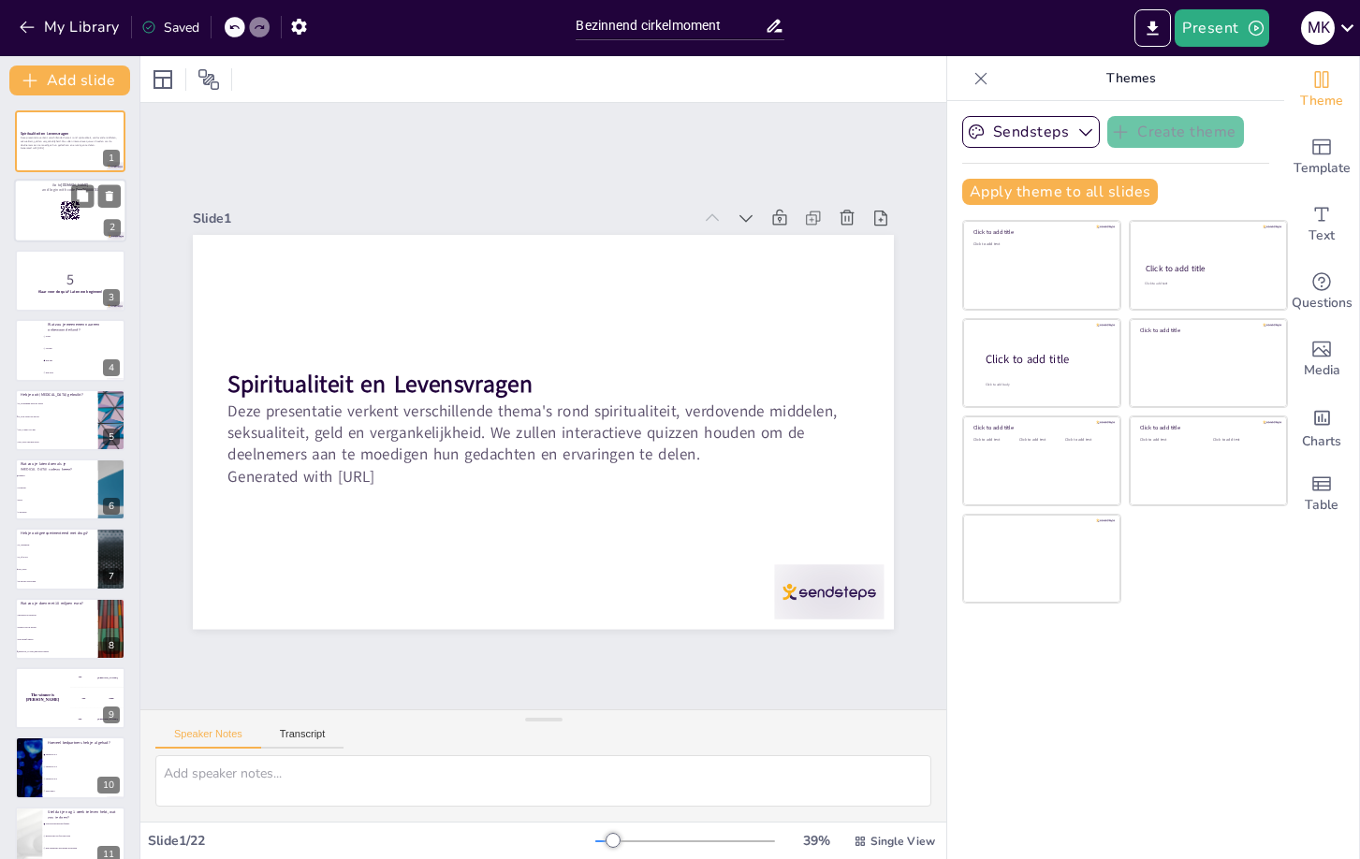
click at [71, 209] on rect at bounding box center [71, 209] width 1 height 1
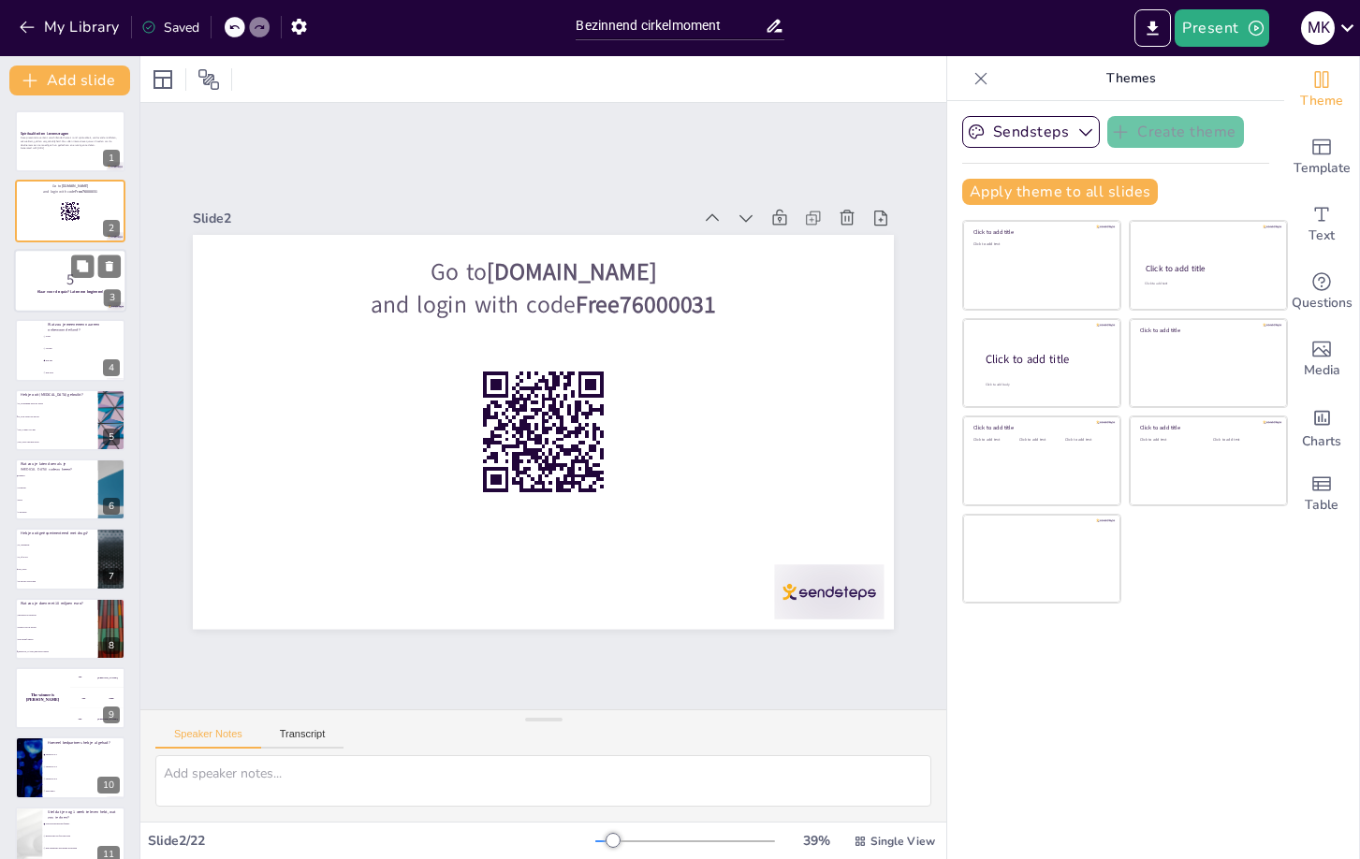
click at [47, 298] on div at bounding box center [70, 281] width 112 height 64
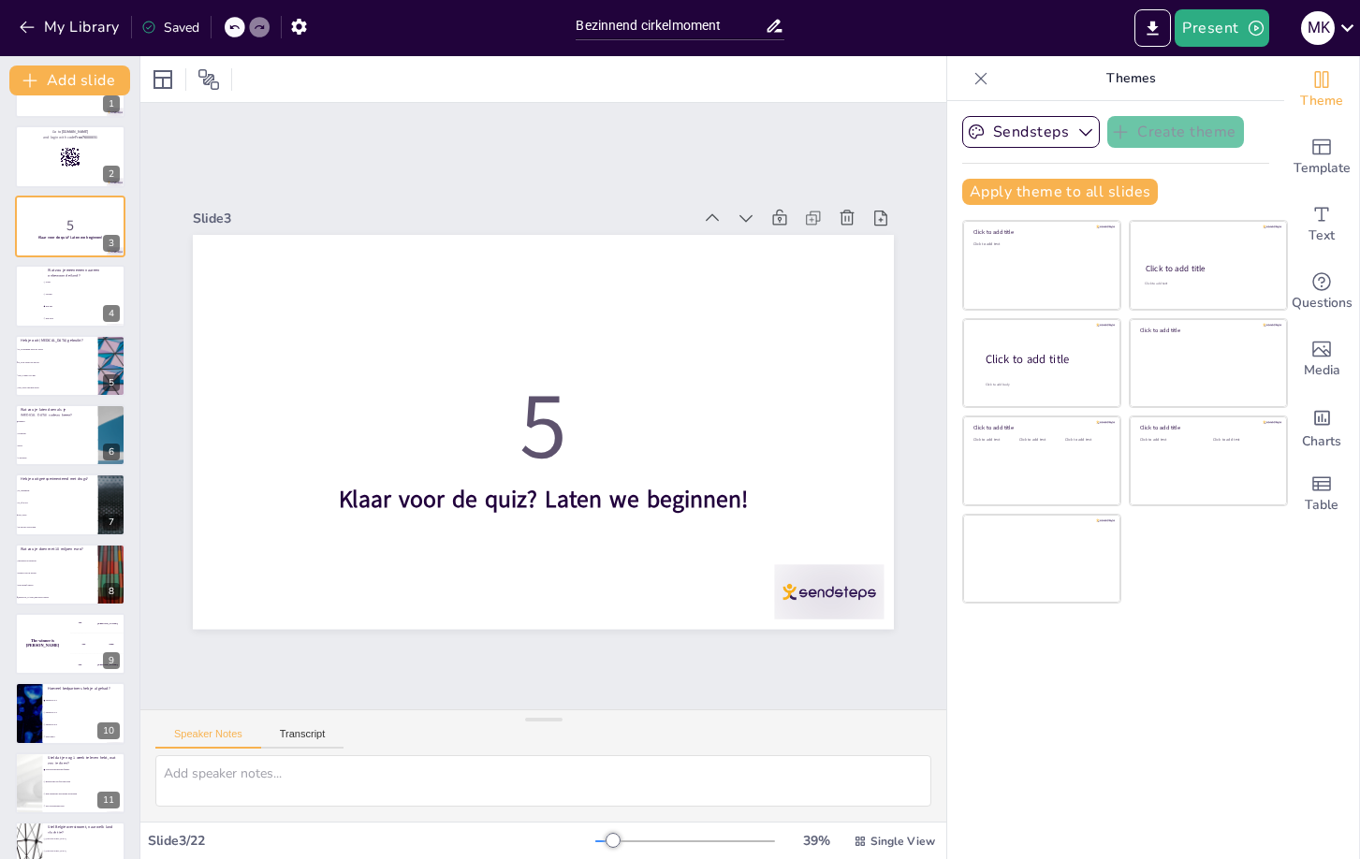
scroll to position [570, 0]
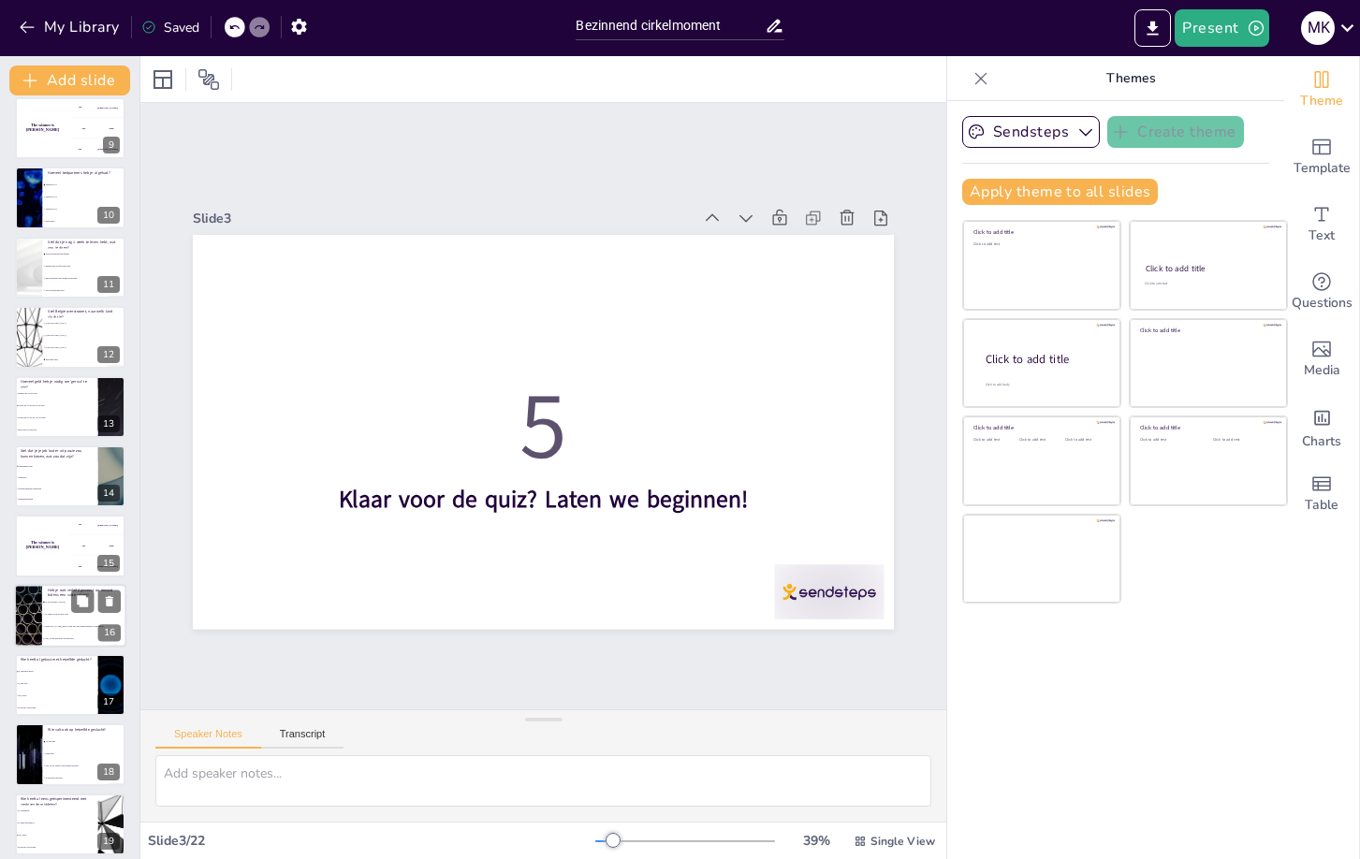
click at [64, 603] on span "Ja, en ik kom er voor uit" at bounding box center [85, 602] width 80 height 3
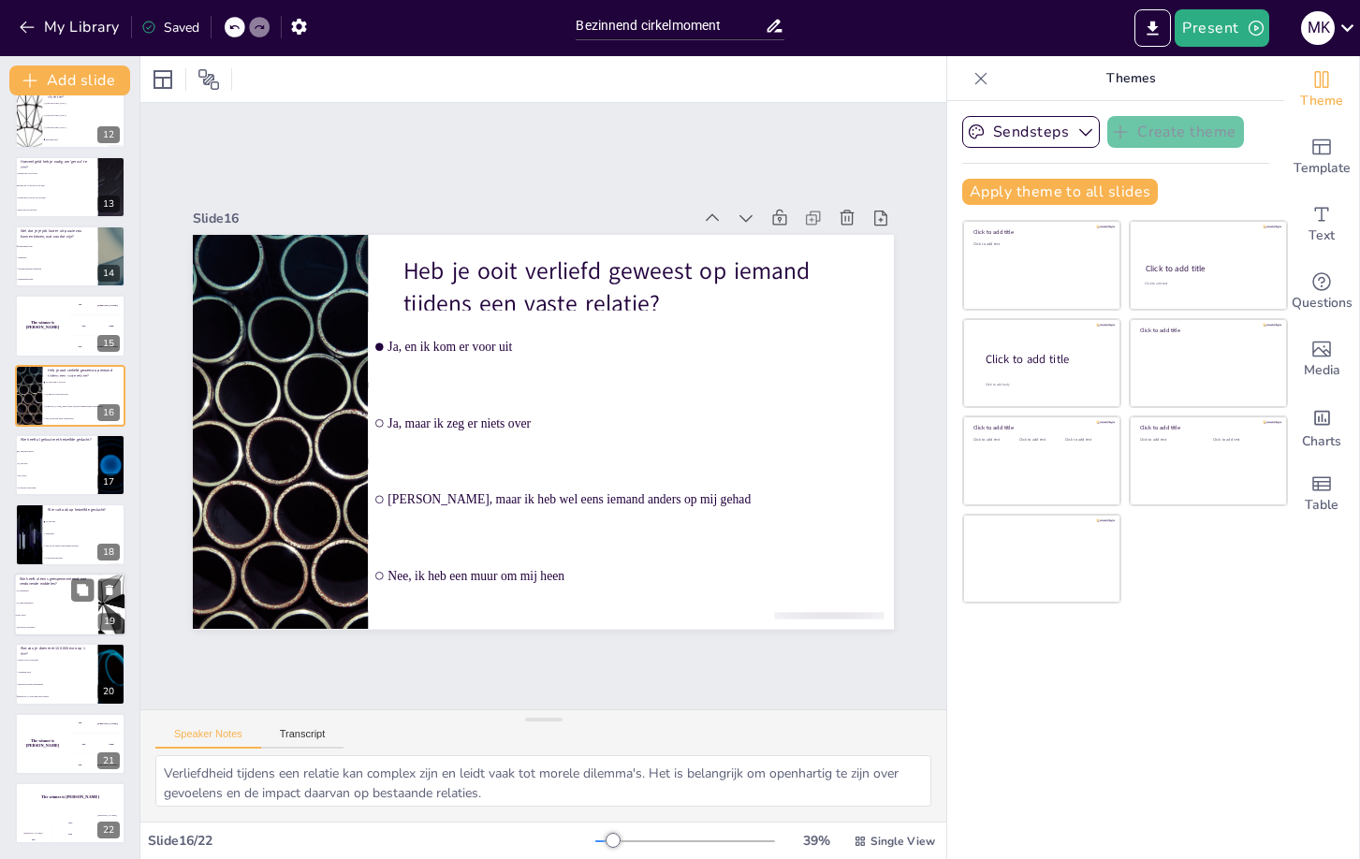
scroll to position [790, 0]
click at [39, 475] on span "Nee, nooit" at bounding box center [57, 476] width 80 height 3
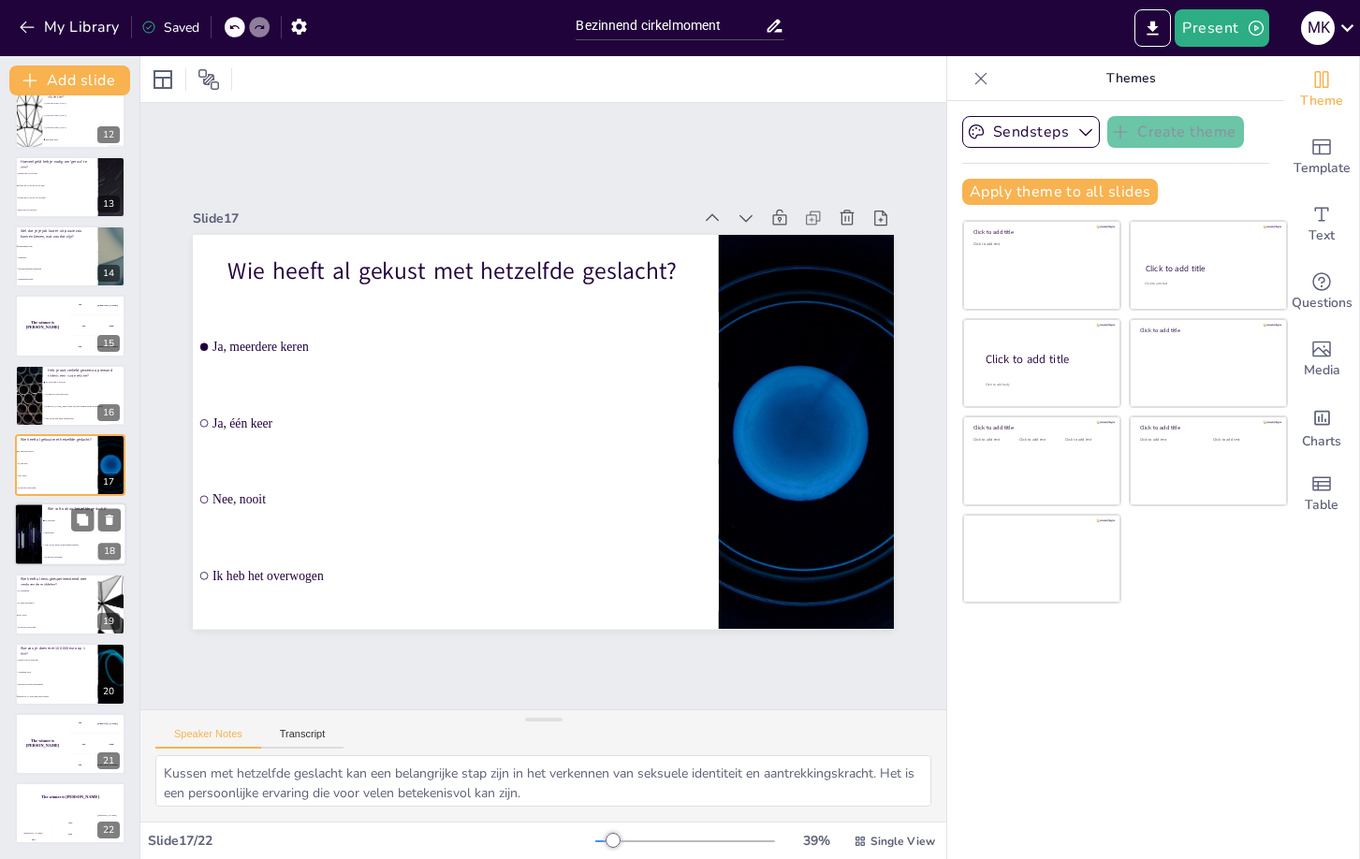
click at [45, 540] on li "Nee, ik val alleen op het andere geslacht" at bounding box center [84, 546] width 84 height 12
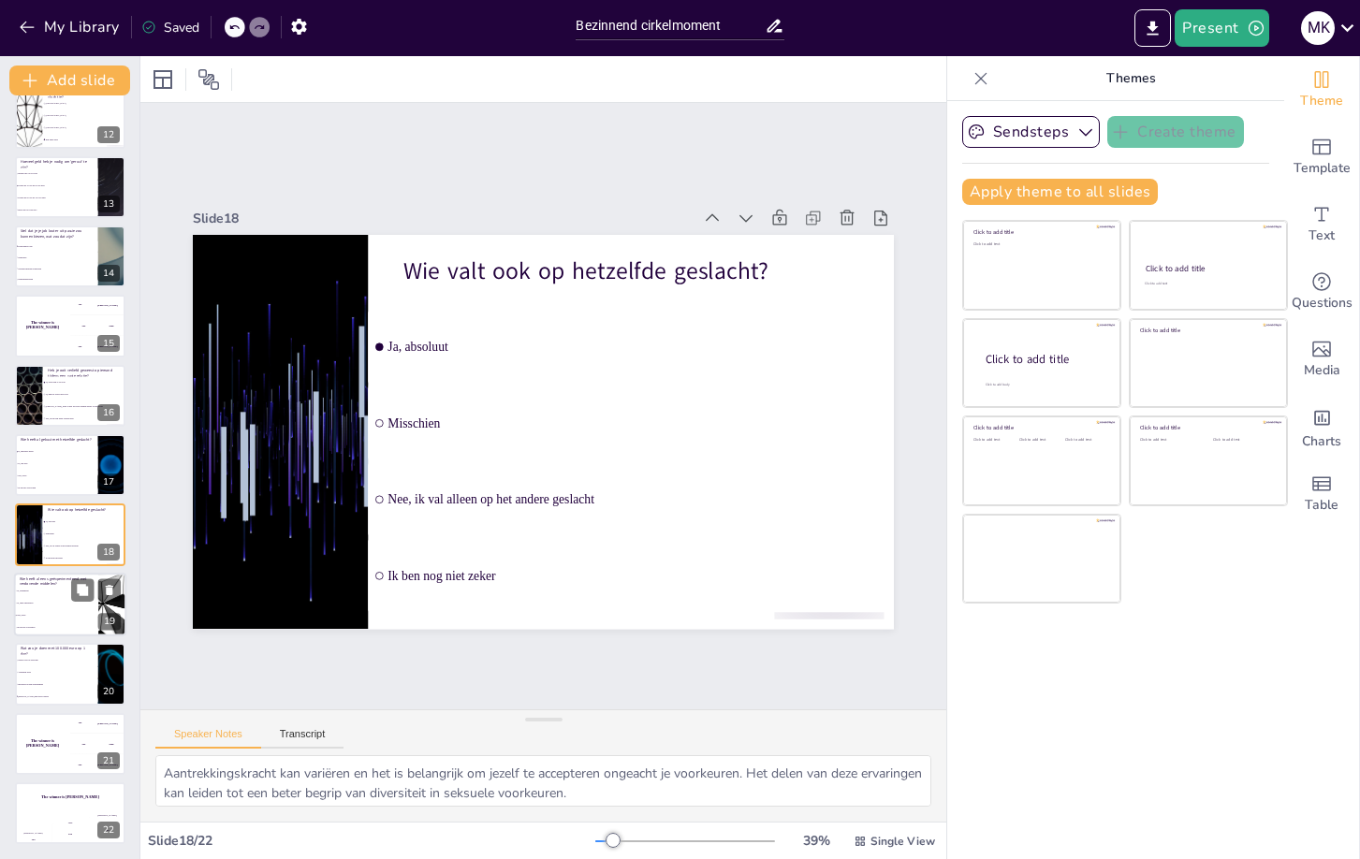
click at [69, 624] on li "Ik heb het overwogen" at bounding box center [56, 627] width 84 height 12
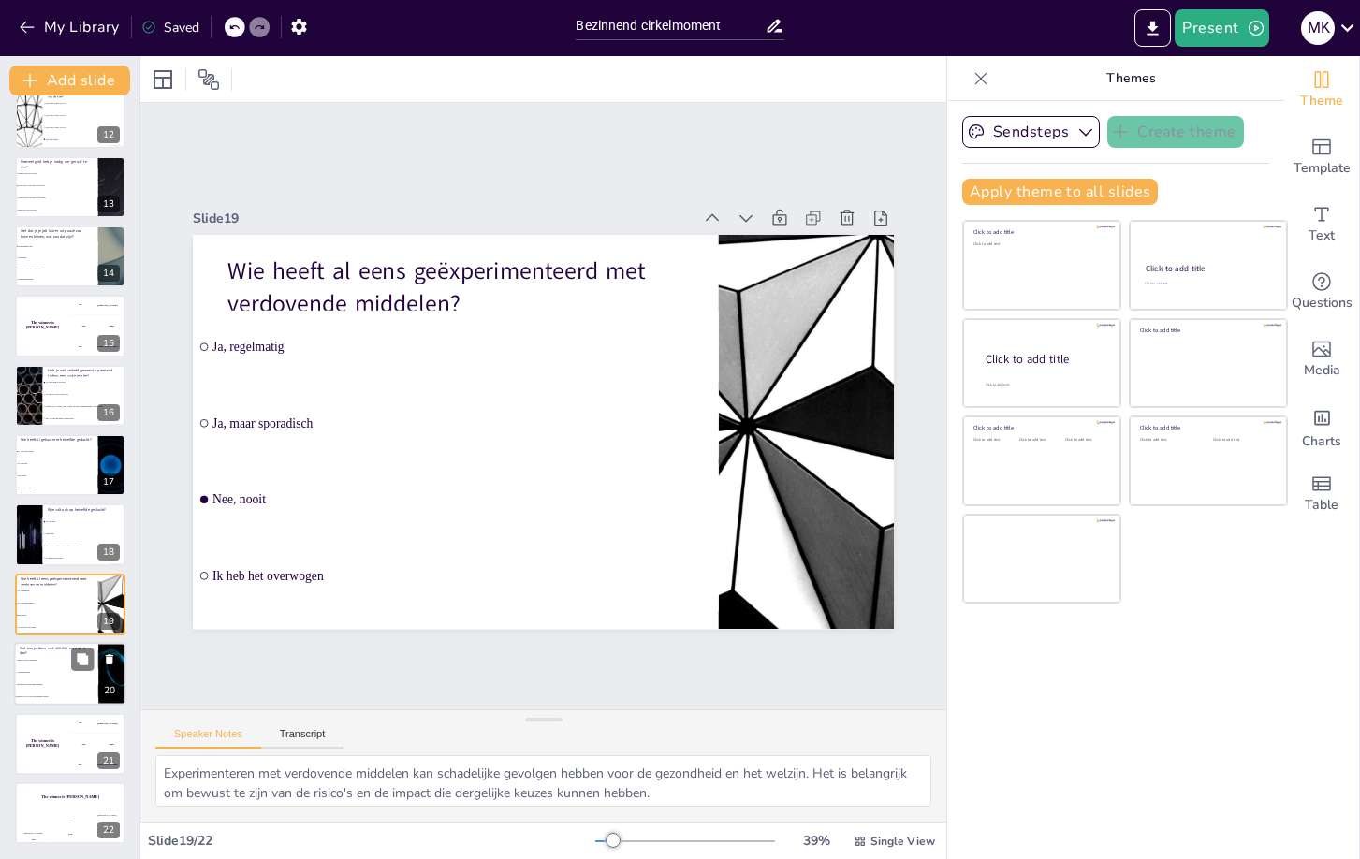
click at [67, 668] on li "Aankopen doen" at bounding box center [56, 673] width 84 height 12
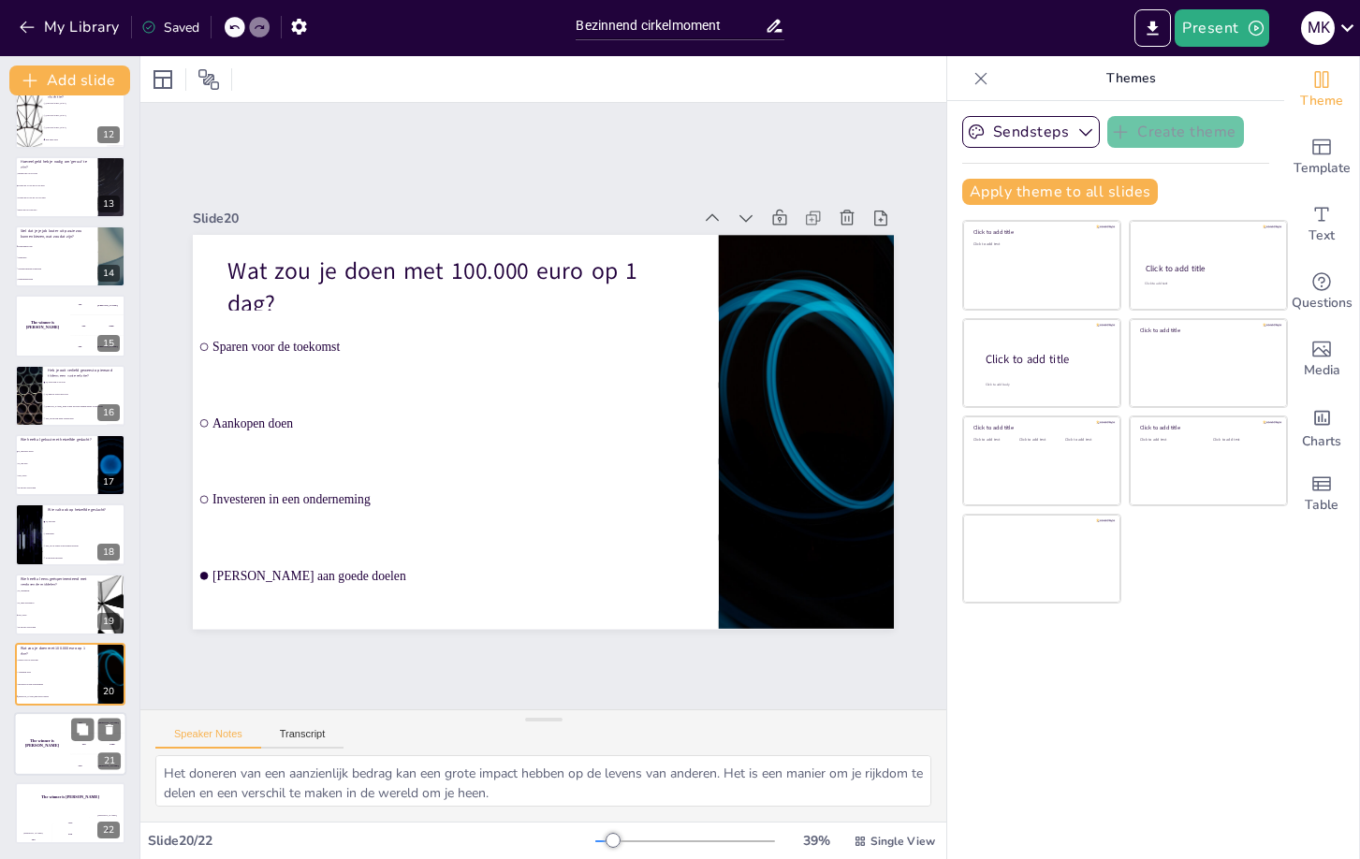
click at [71, 757] on div "300 Niels" at bounding box center [98, 764] width 56 height 21
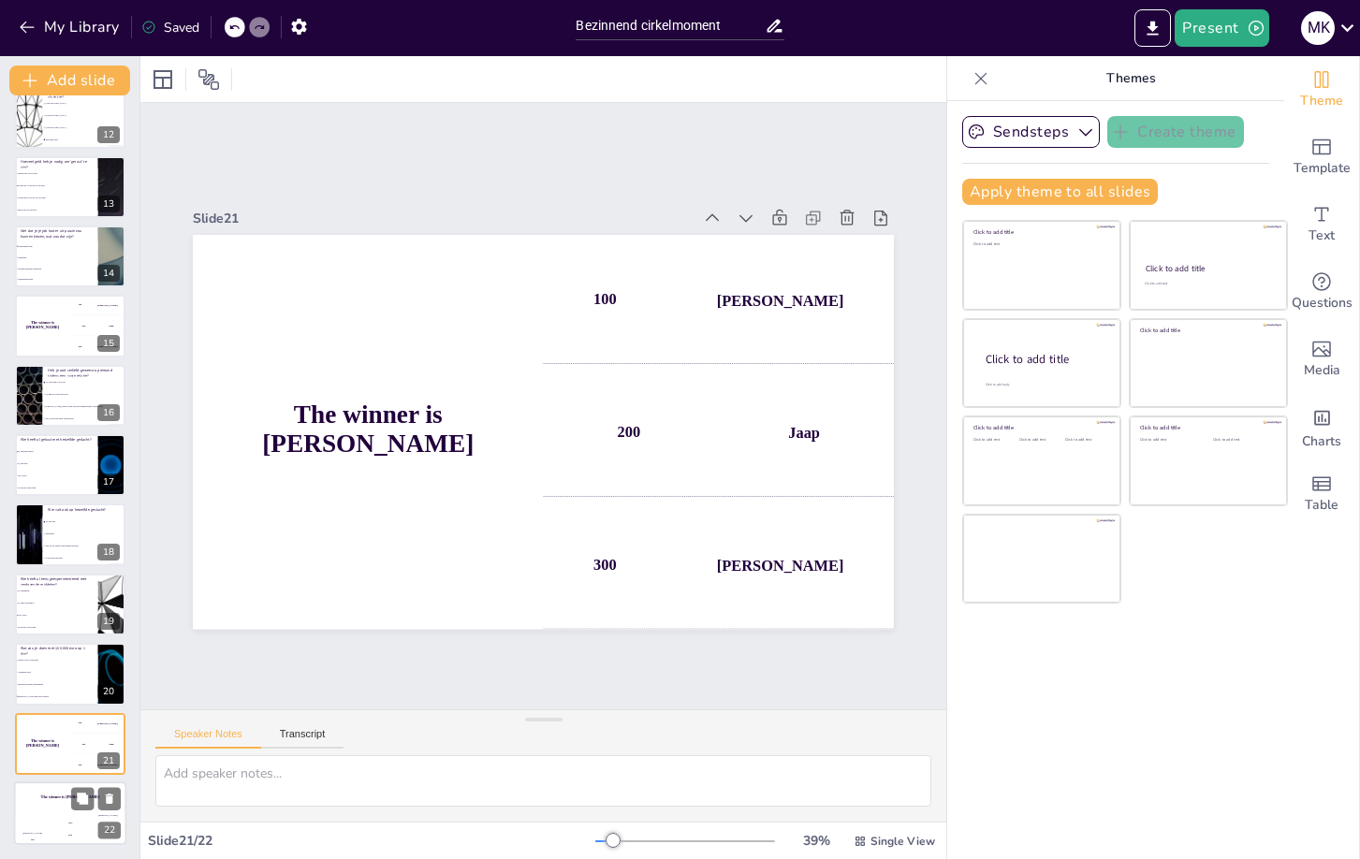
click at [74, 832] on div "200" at bounding box center [69, 835] width 37 height 21
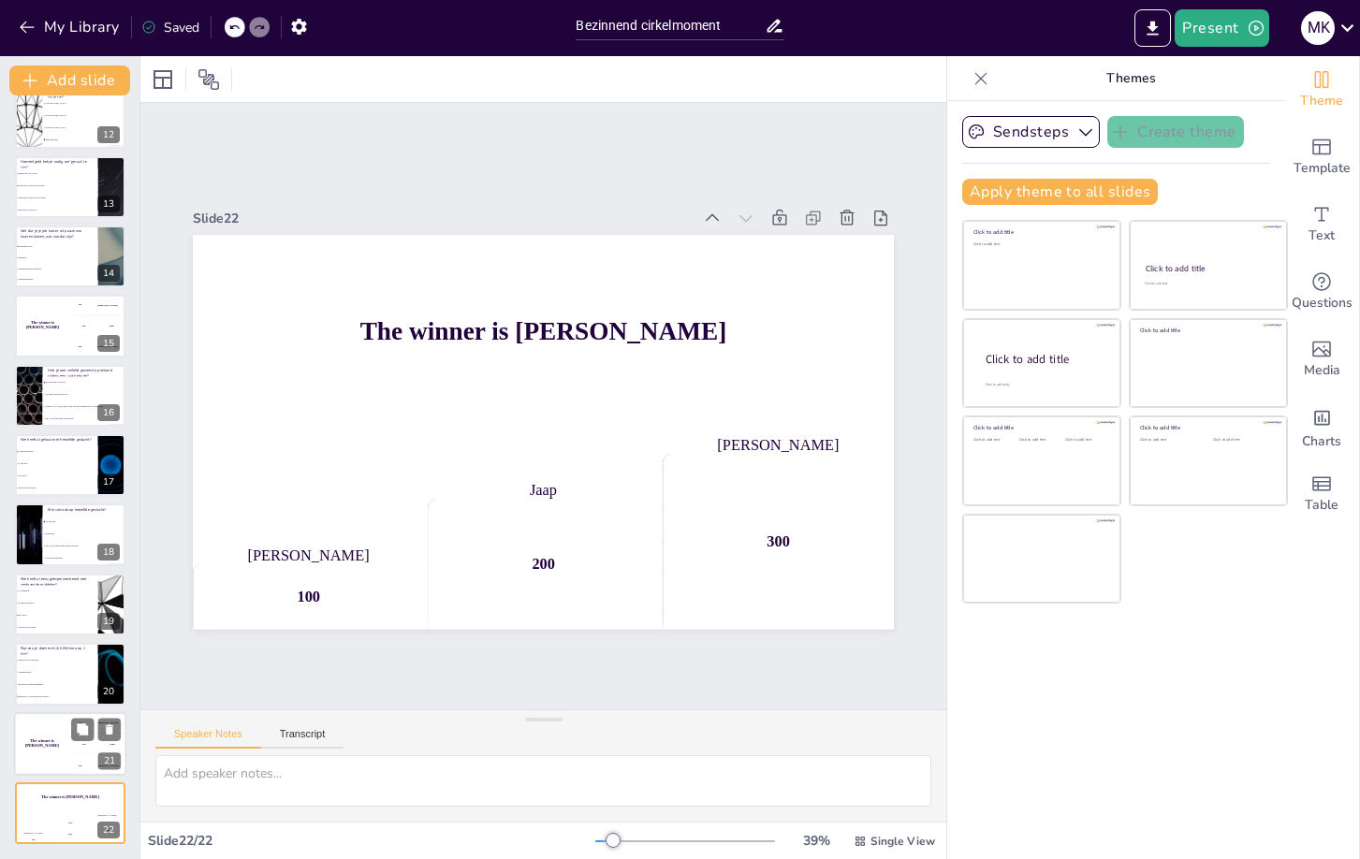
click at [54, 757] on div "The winner is [PERSON_NAME]" at bounding box center [42, 744] width 56 height 64
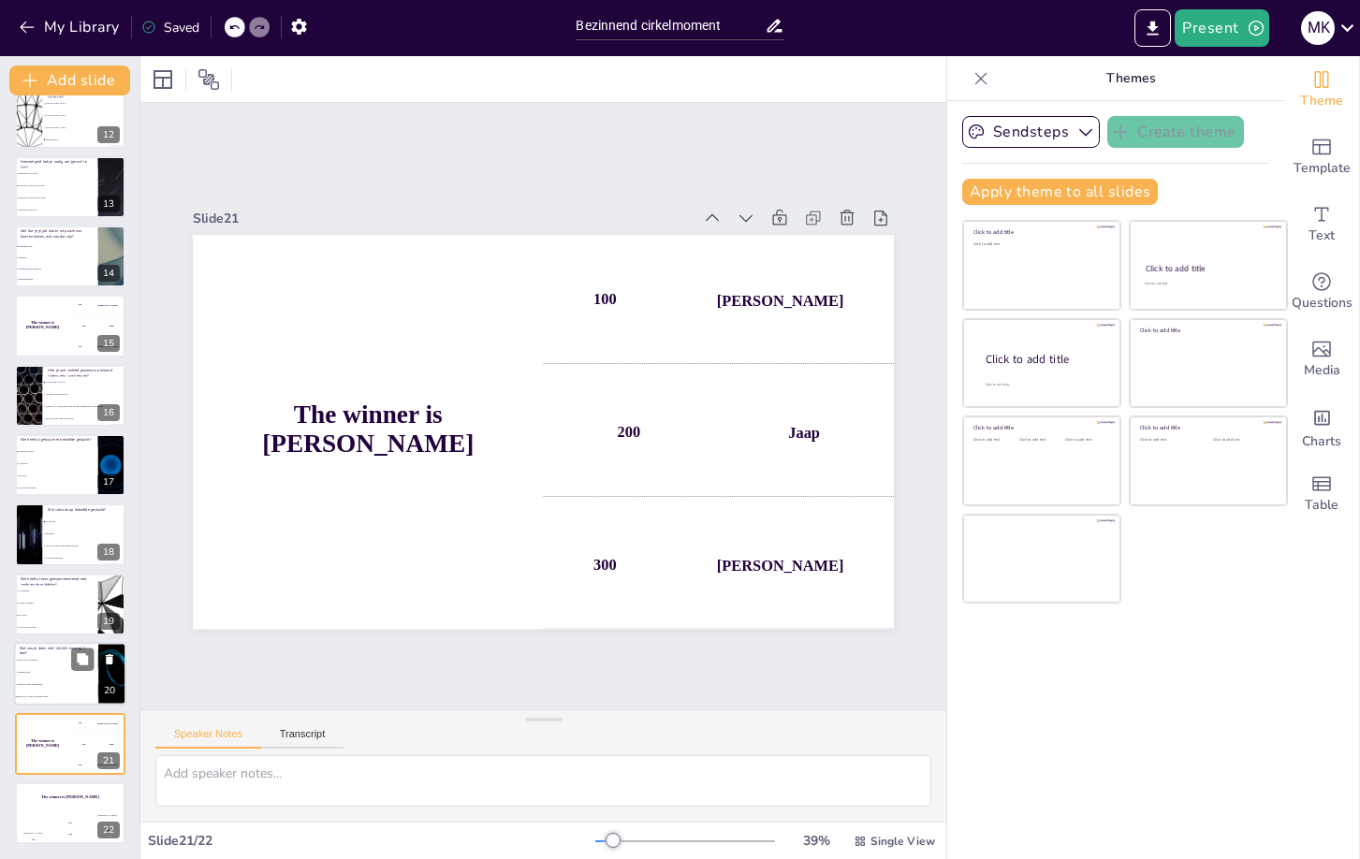
click at [59, 651] on p "Wat zou je doen met 100.000 euro op 1 dag?" at bounding box center [56, 651] width 73 height 10
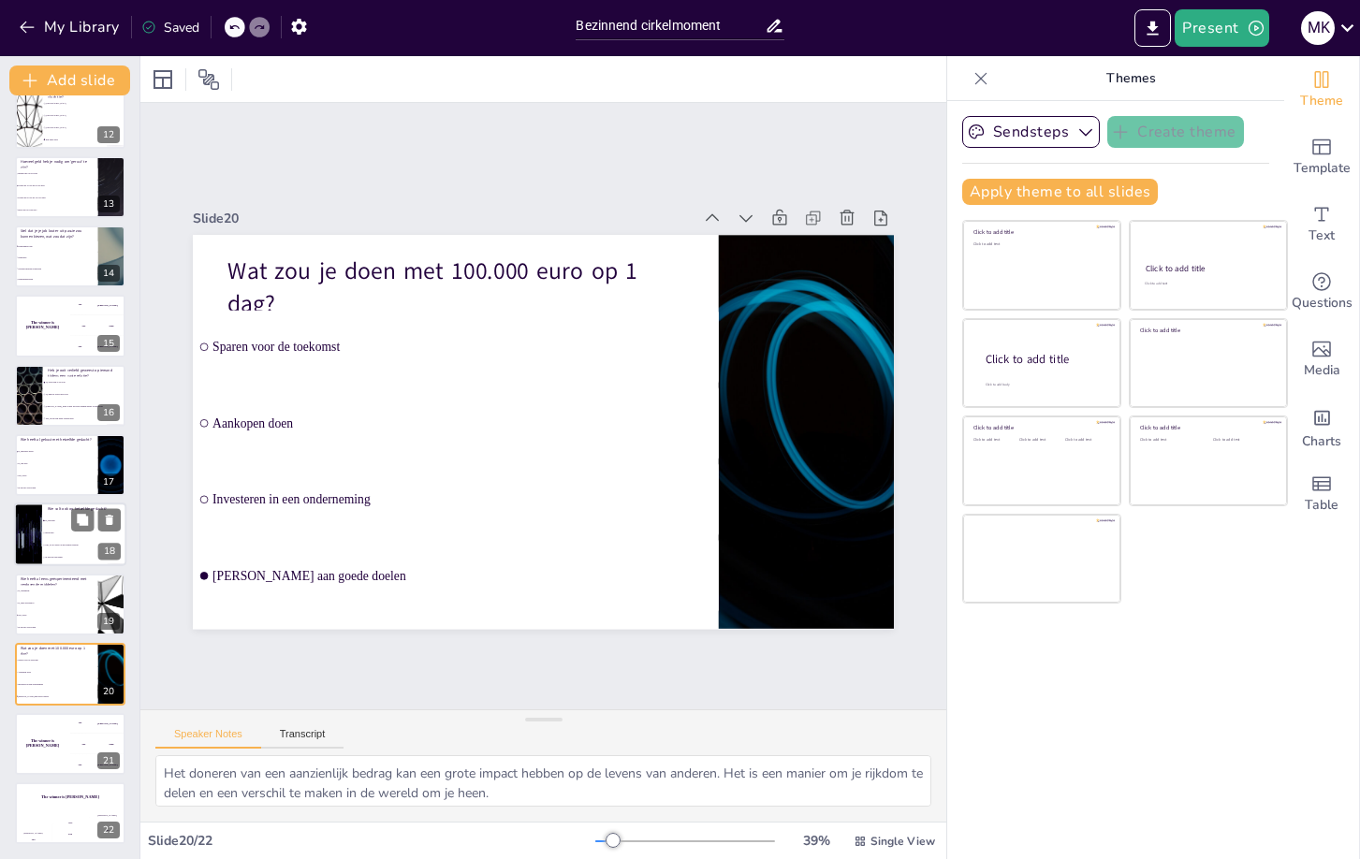
click at [61, 524] on li "Ja, absoluut" at bounding box center [84, 522] width 84 height 12
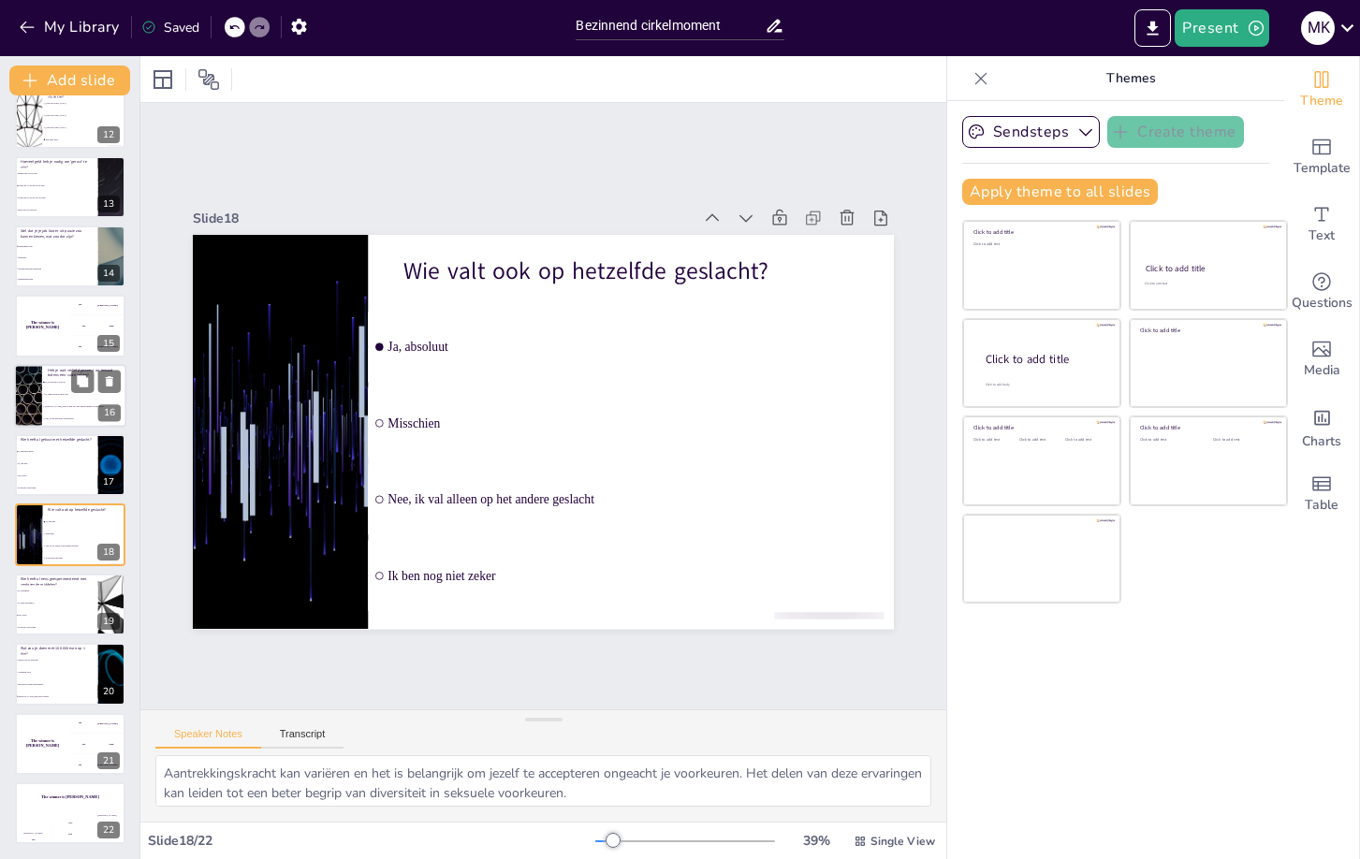
scroll to position [0, 0]
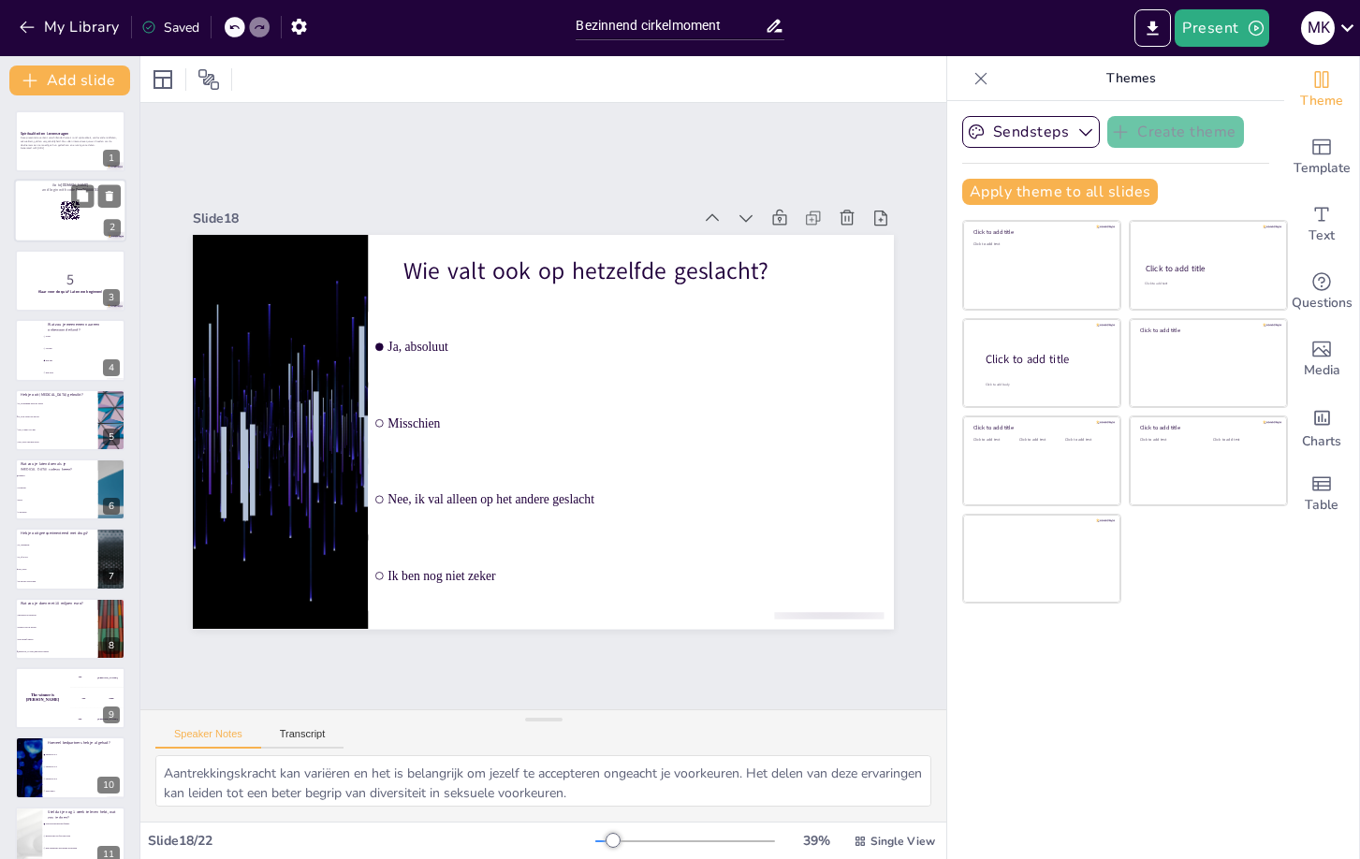
click at [49, 204] on div at bounding box center [70, 212] width 112 height 64
